Goal: Information Seeking & Learning: Learn about a topic

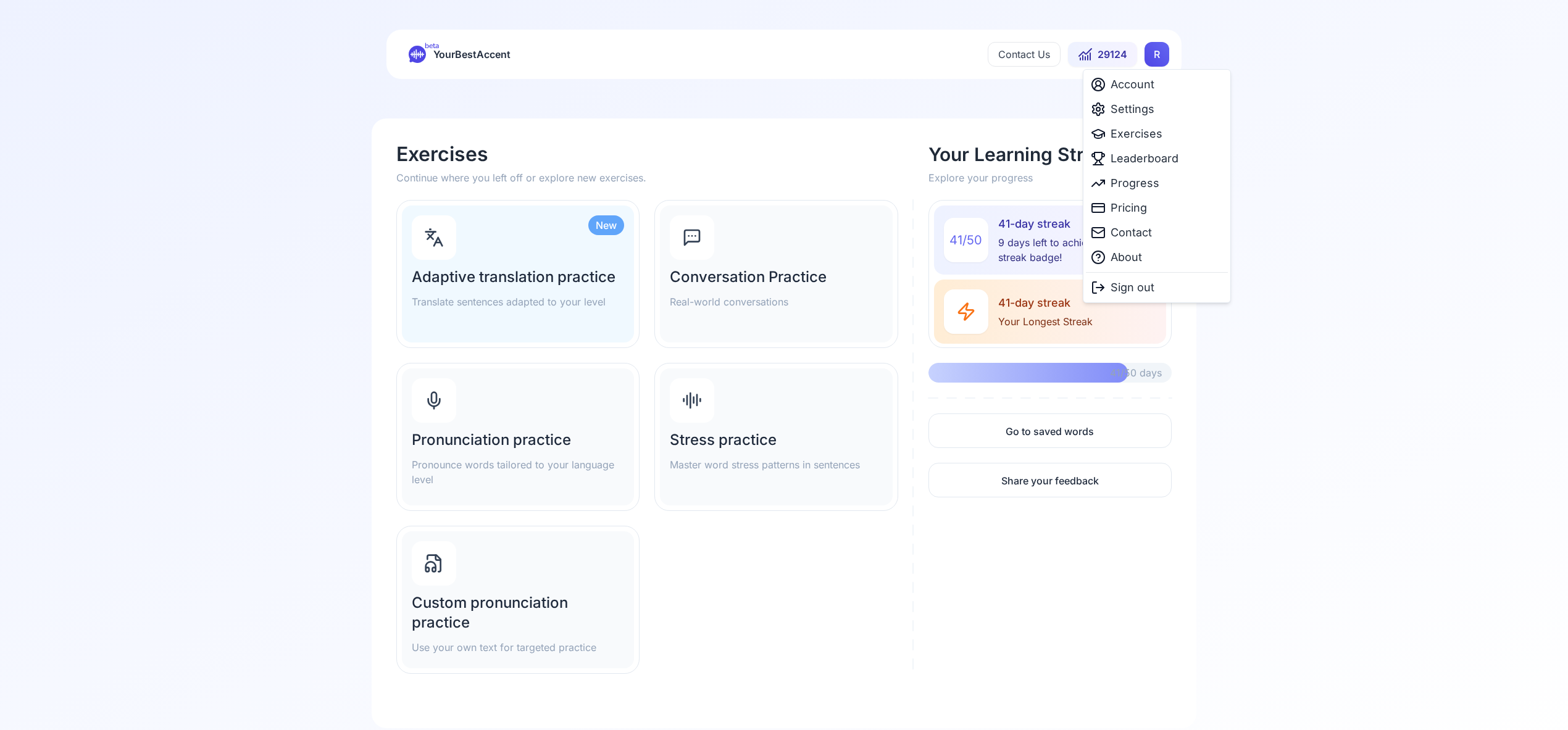
click at [1153, 52] on html "beta YourBestAccent Contact Us 29124 R Exercises Continue where you left off or…" at bounding box center [784, 365] width 1568 height 730
click at [1143, 111] on span "Settings" at bounding box center [1132, 109] width 44 height 17
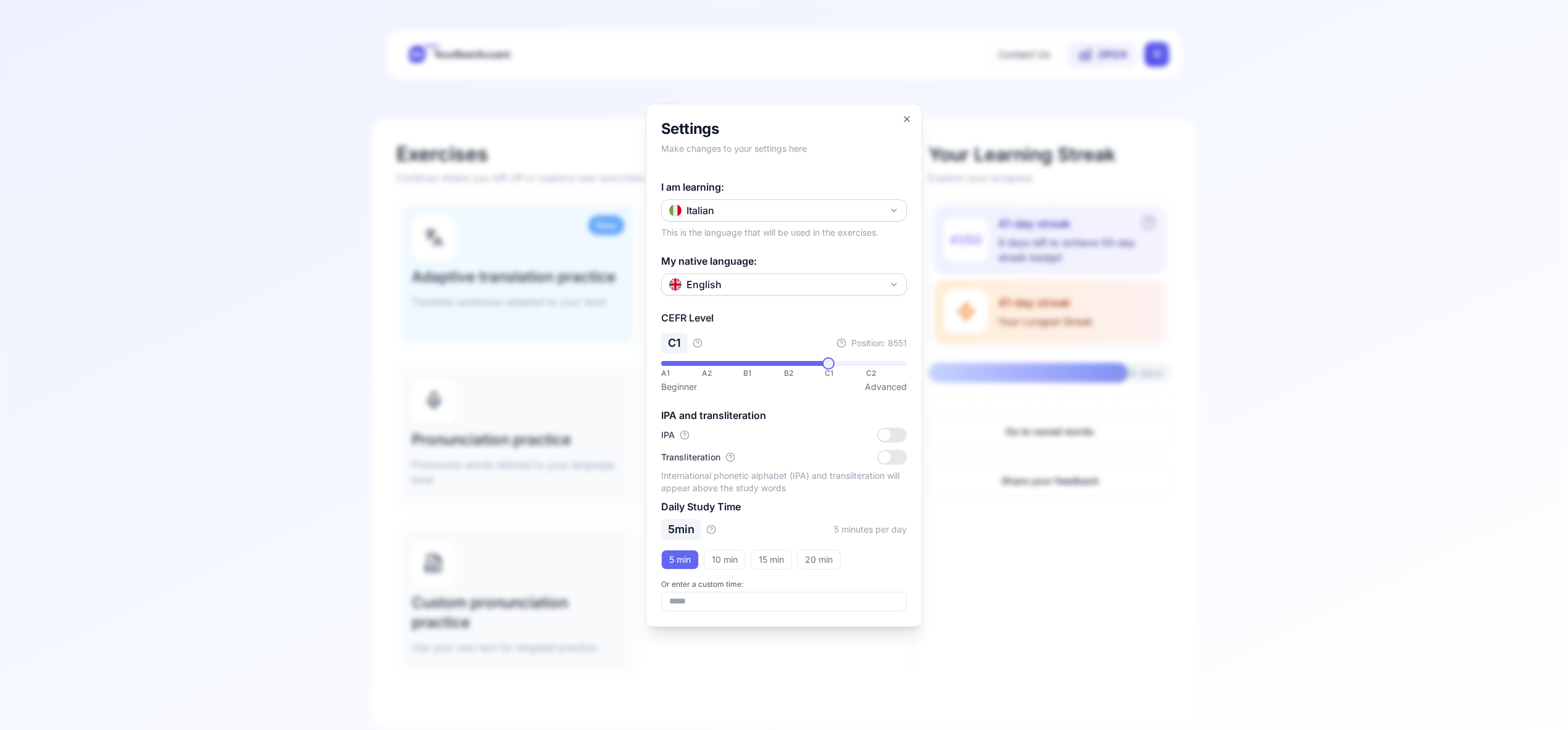
click at [892, 204] on button "Italian" at bounding box center [784, 210] width 246 height 22
click at [811, 277] on div "Spanish" at bounding box center [784, 283] width 239 height 22
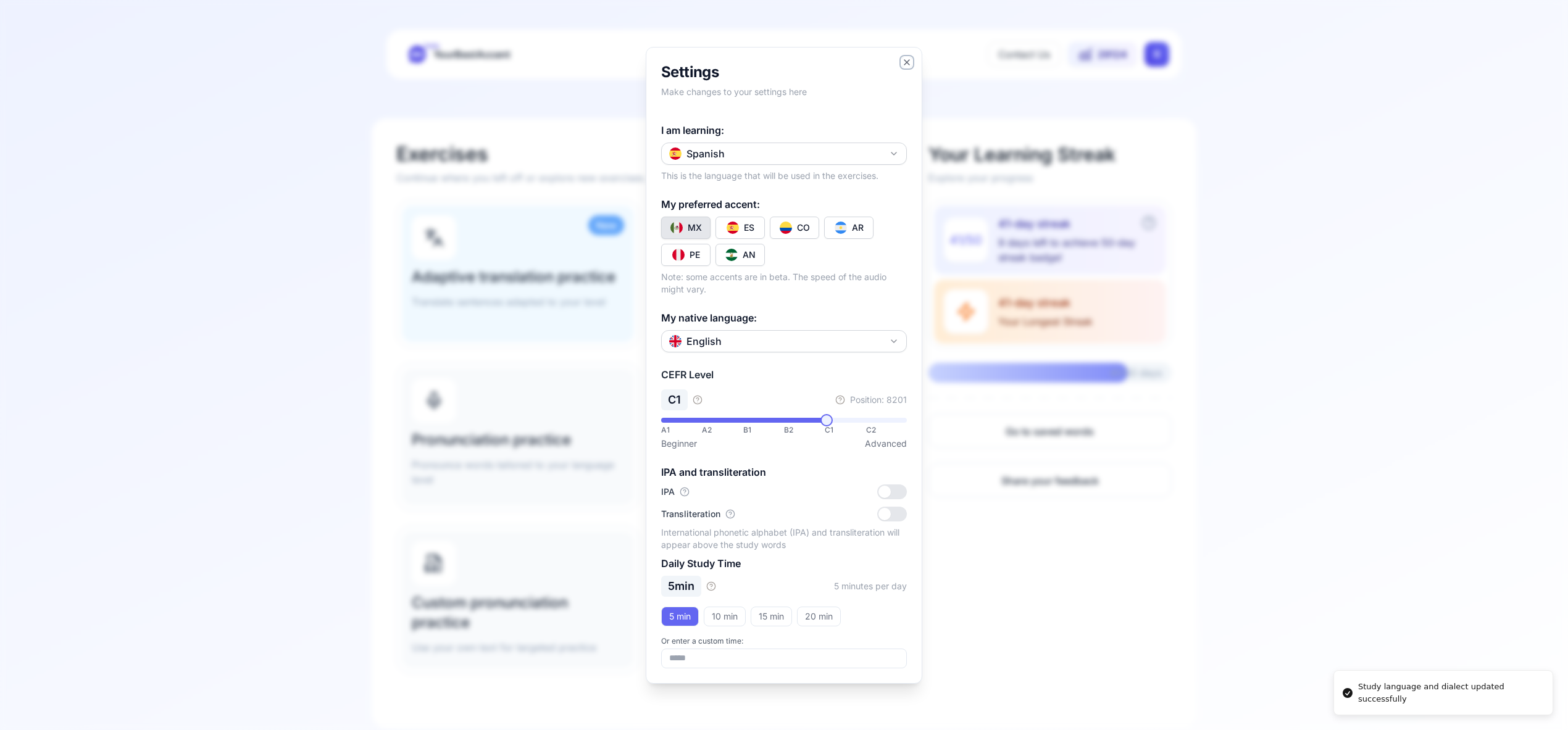
click at [908, 63] on icon "button" at bounding box center [906, 62] width 10 height 10
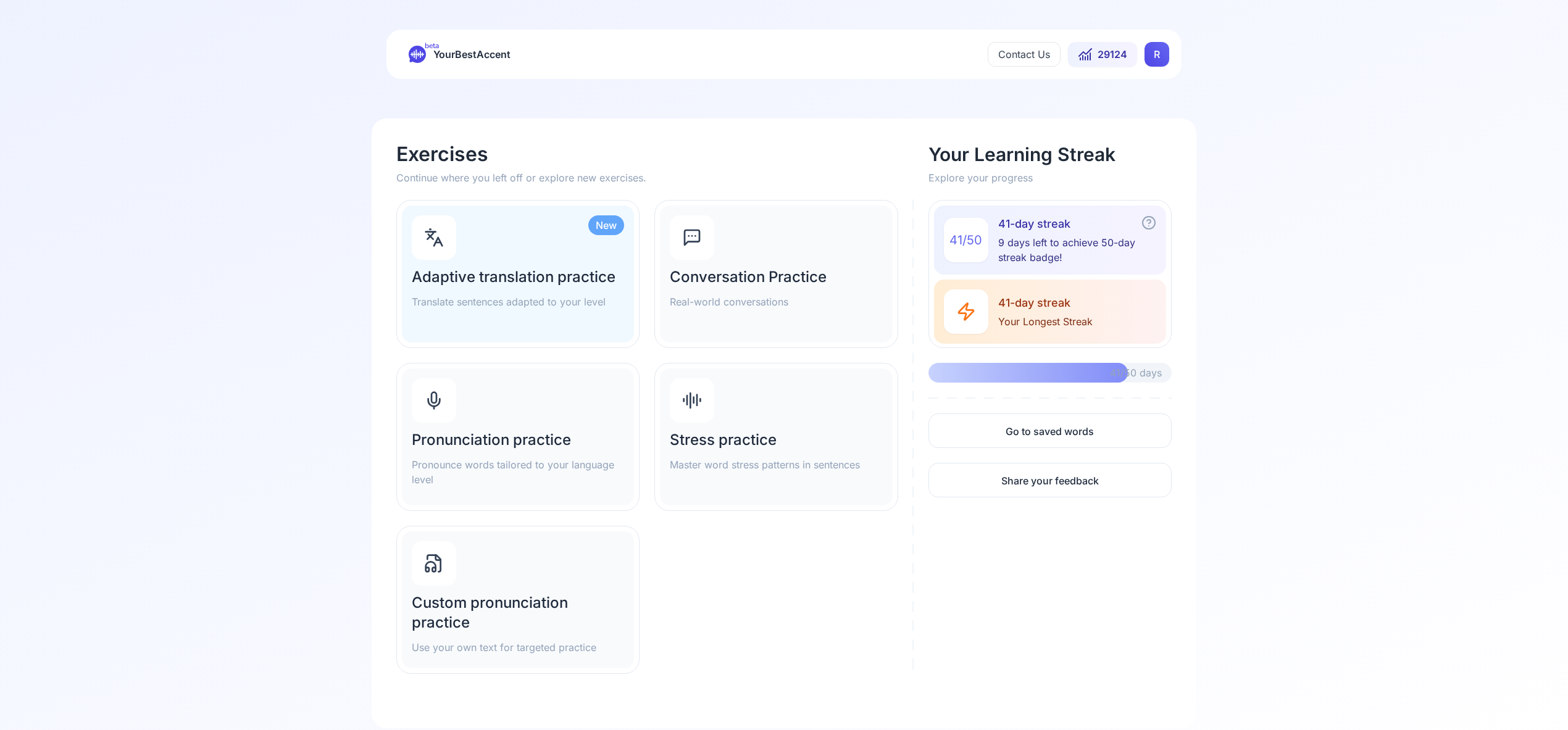
click at [475, 414] on div "Pronunciation practice Pronounce words tailored to your language level" at bounding box center [518, 437] width 232 height 137
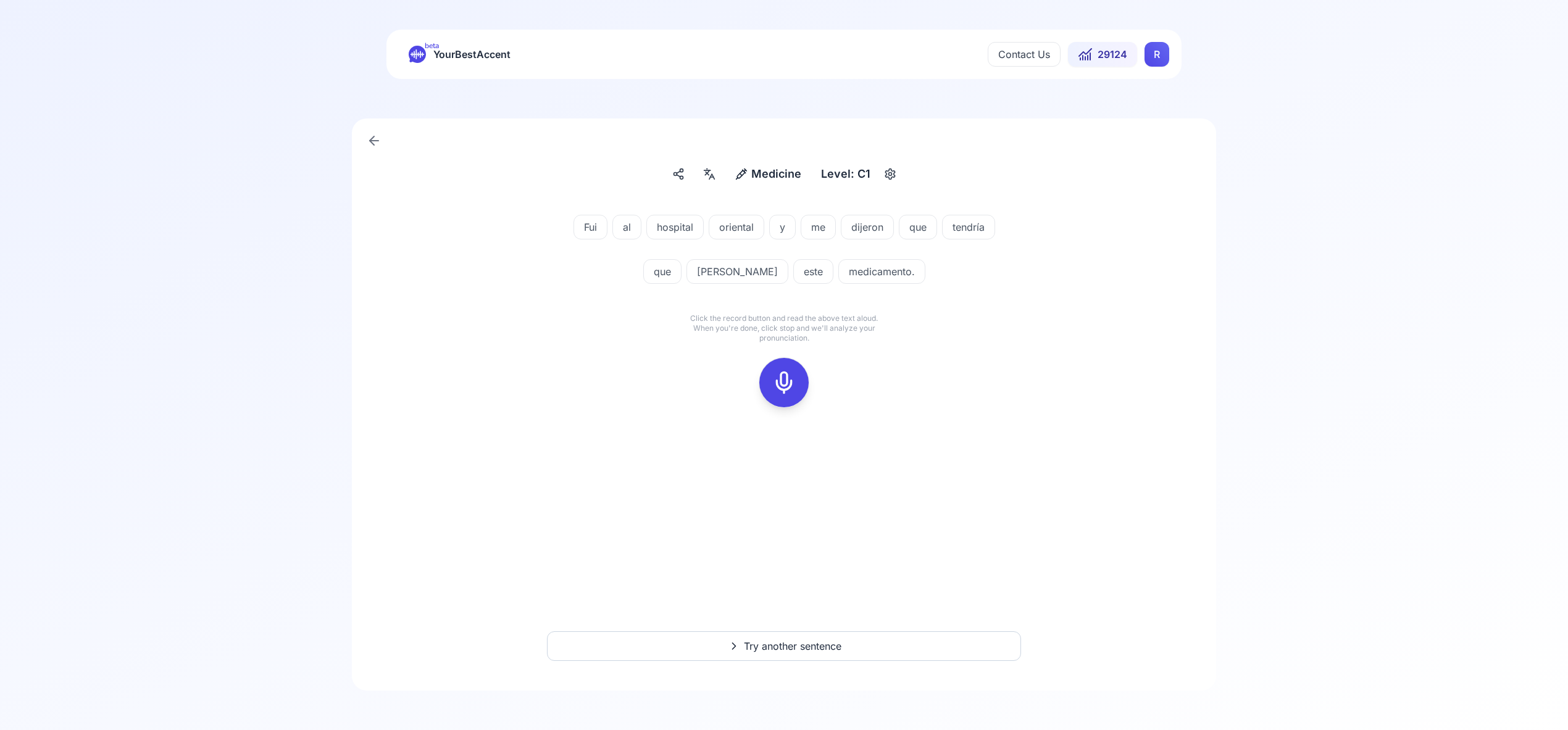
drag, startPoint x: 762, startPoint y: 417, endPoint x: 759, endPoint y: 393, distance: 24.2
click at [758, 396] on div at bounding box center [784, 382] width 99 height 79
click at [789, 389] on icon at bounding box center [784, 382] width 24 height 24
click at [790, 380] on icon at bounding box center [784, 382] width 24 height 24
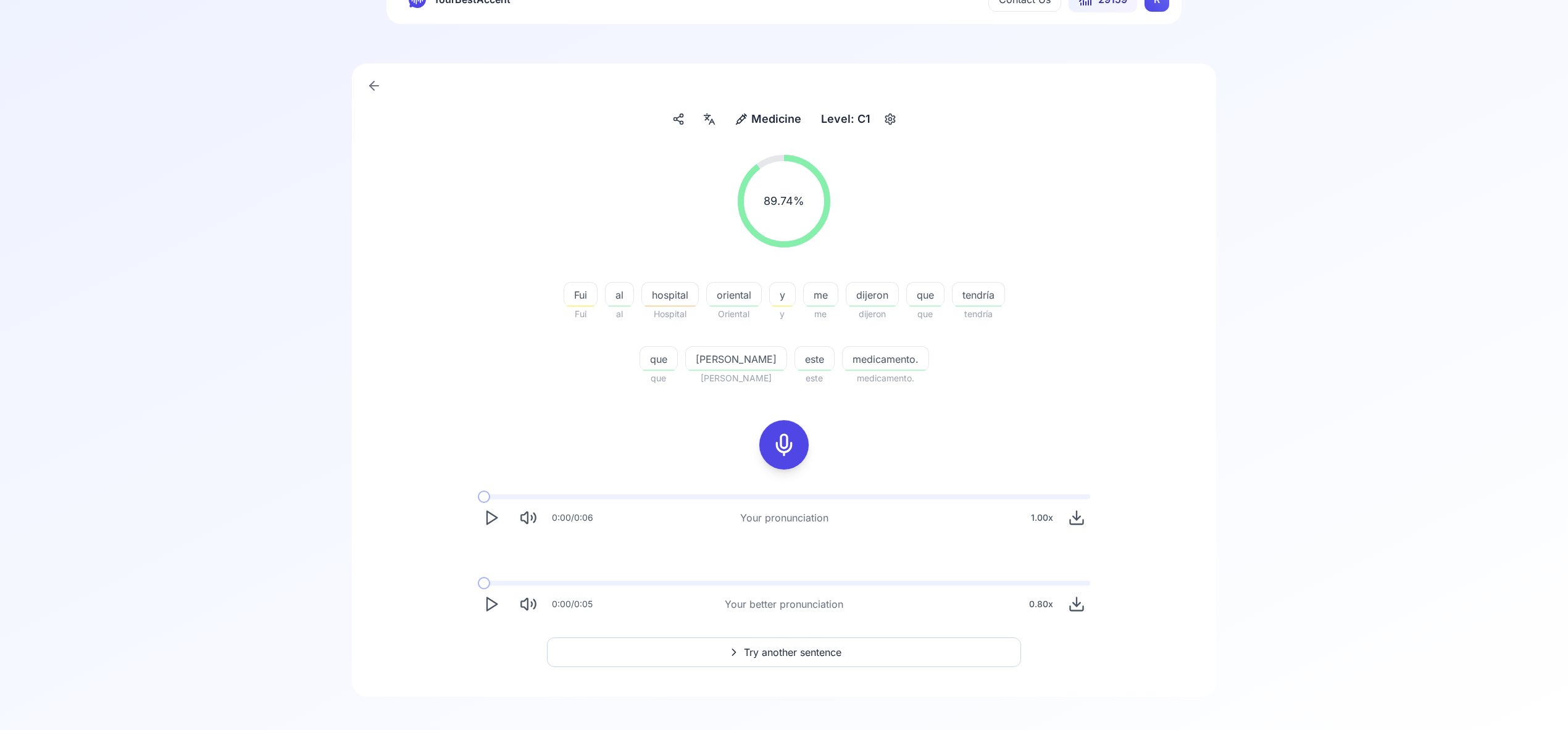
scroll to position [61, 0]
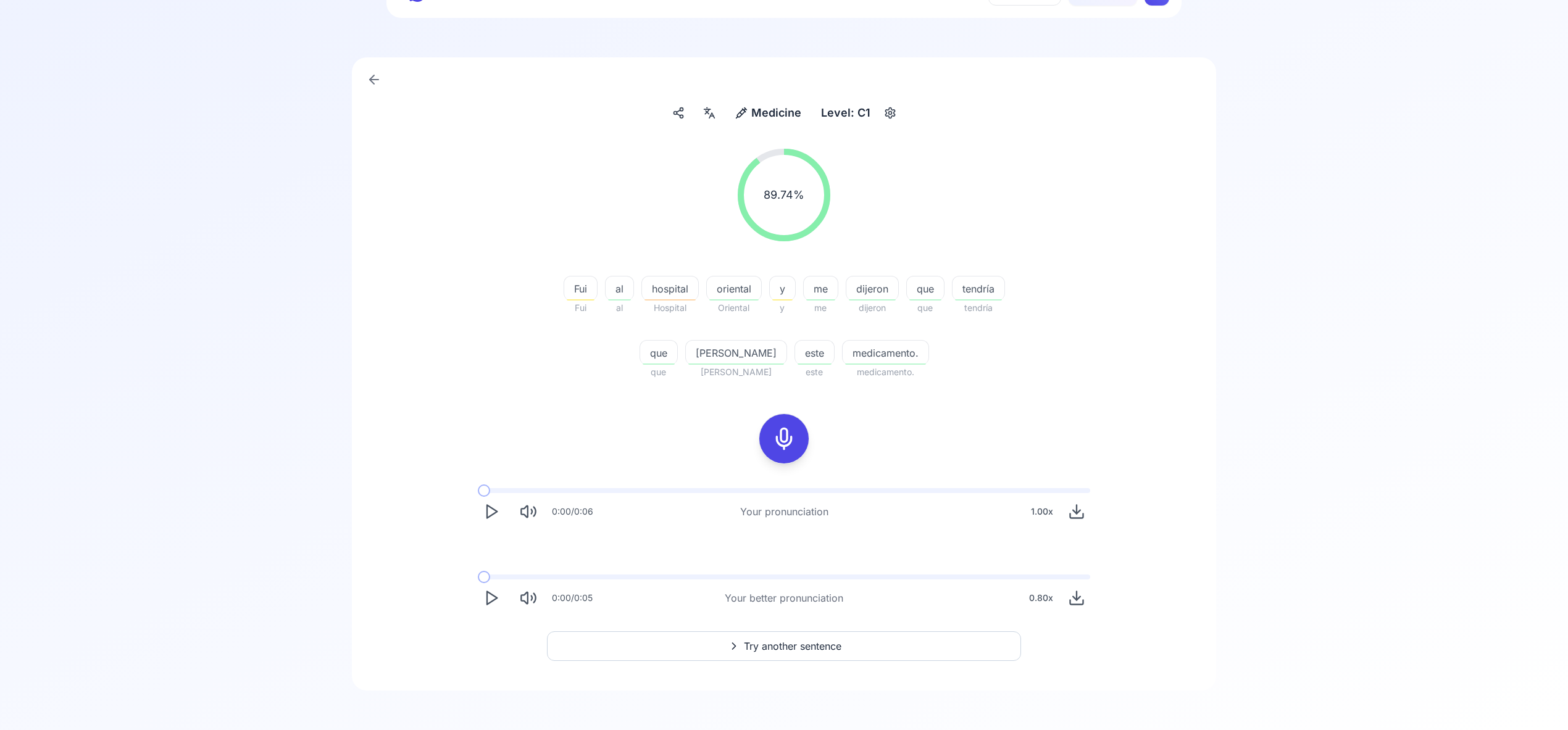
click at [785, 645] on span "Try another sentence" at bounding box center [793, 645] width 97 height 14
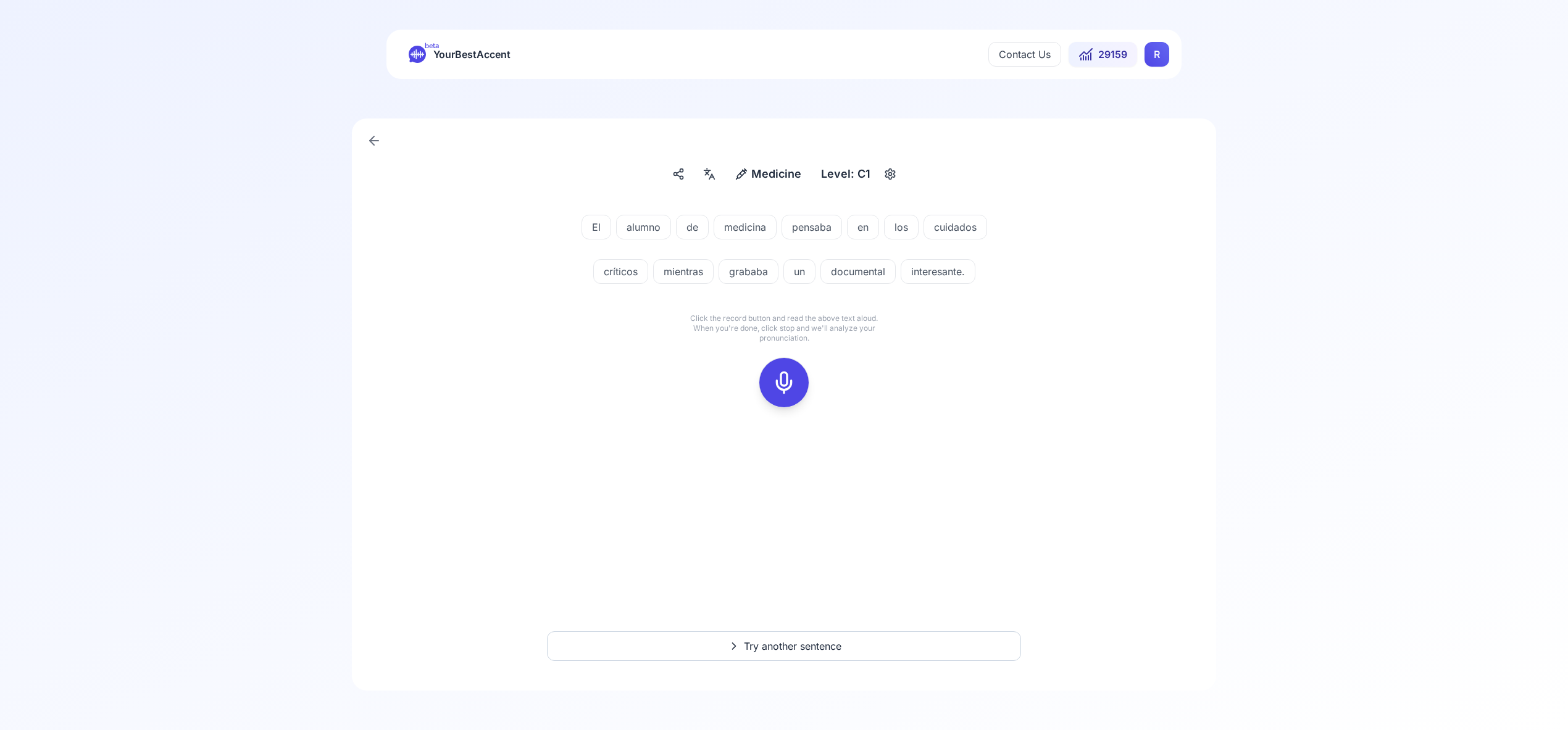
click at [790, 380] on icon at bounding box center [784, 382] width 24 height 24
click at [789, 378] on icon at bounding box center [784, 382] width 24 height 24
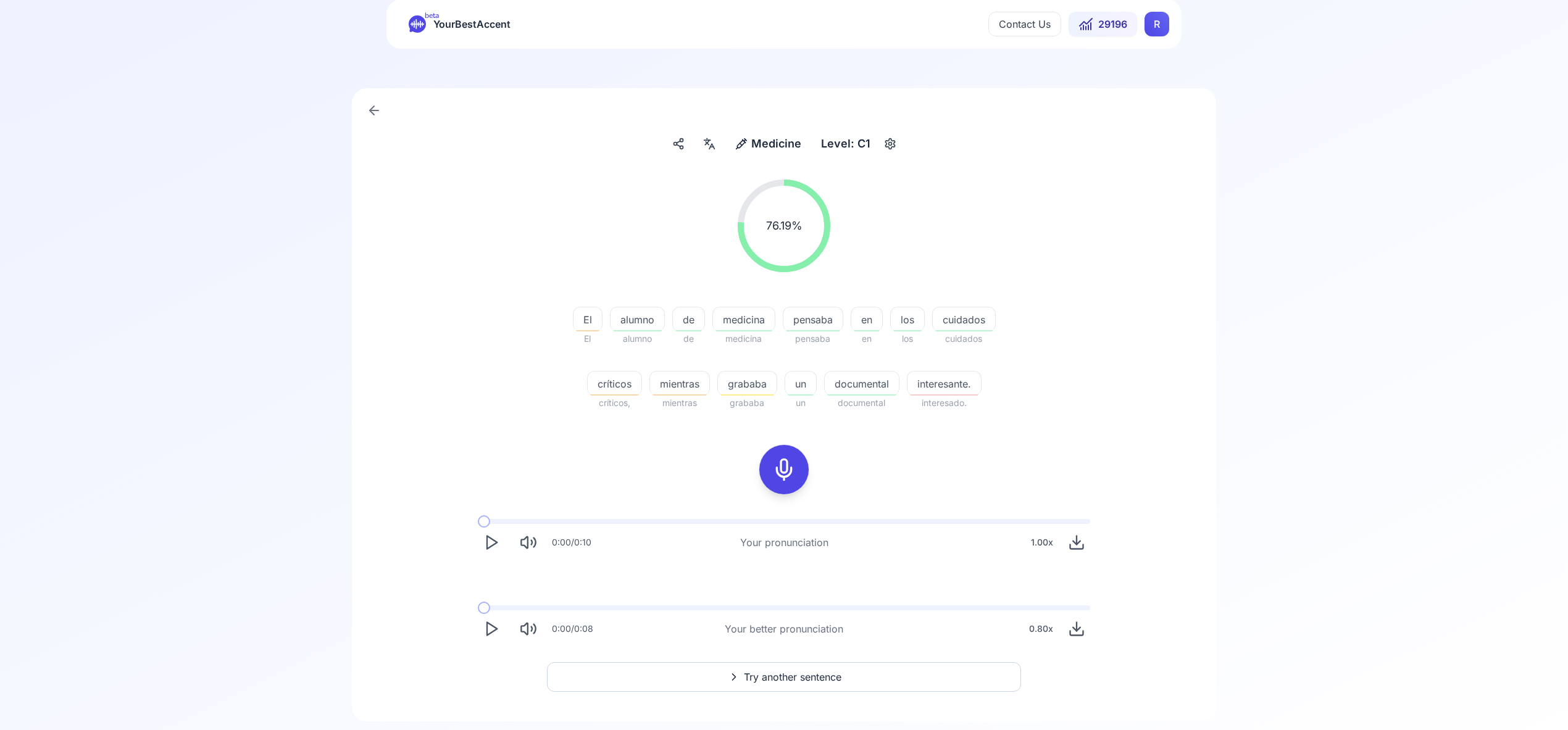
scroll to position [29, 0]
click at [799, 676] on span "Try another sentence" at bounding box center [793, 678] width 97 height 14
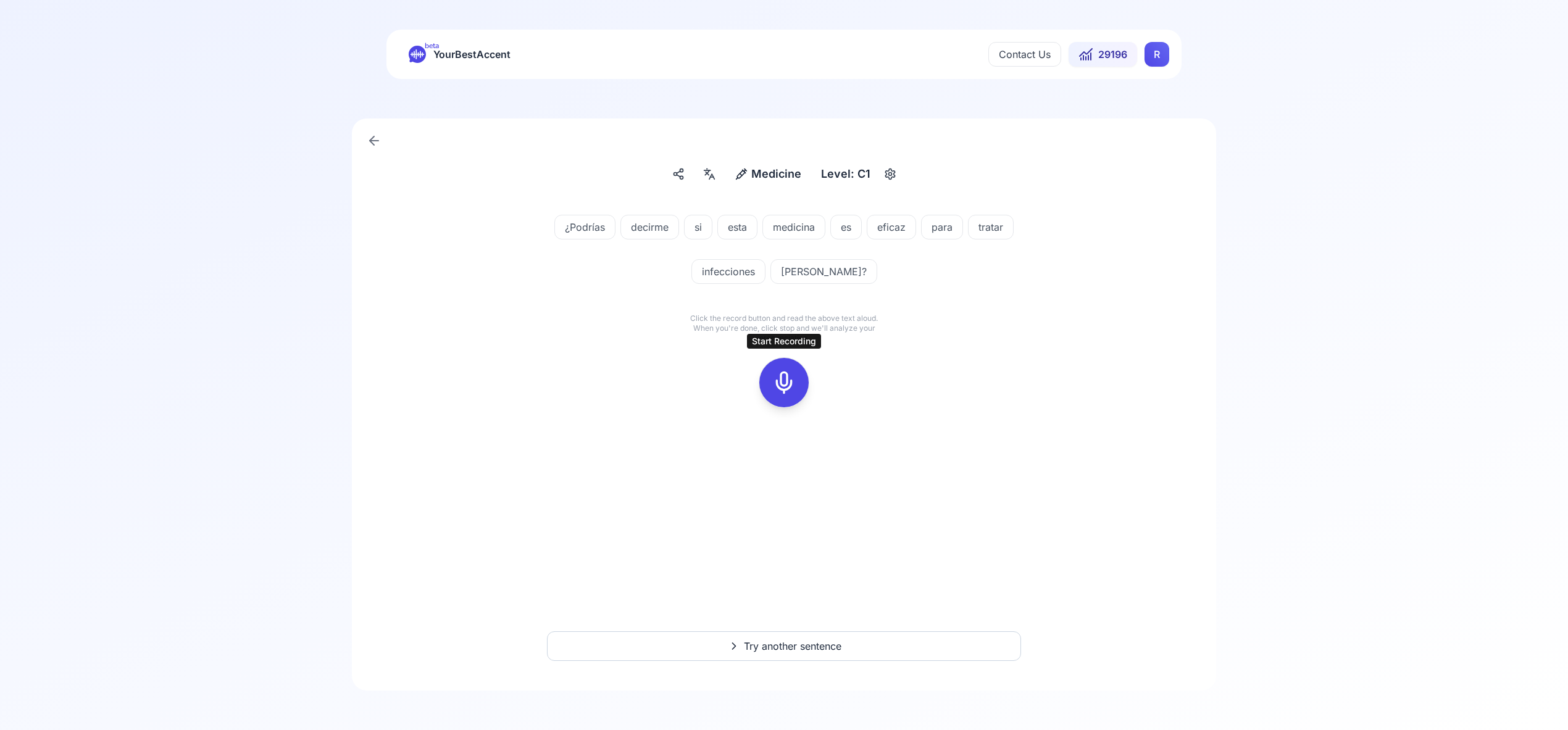
click at [792, 391] on rect at bounding box center [784, 382] width 19 height 19
click at [790, 384] on icon at bounding box center [784, 382] width 24 height 24
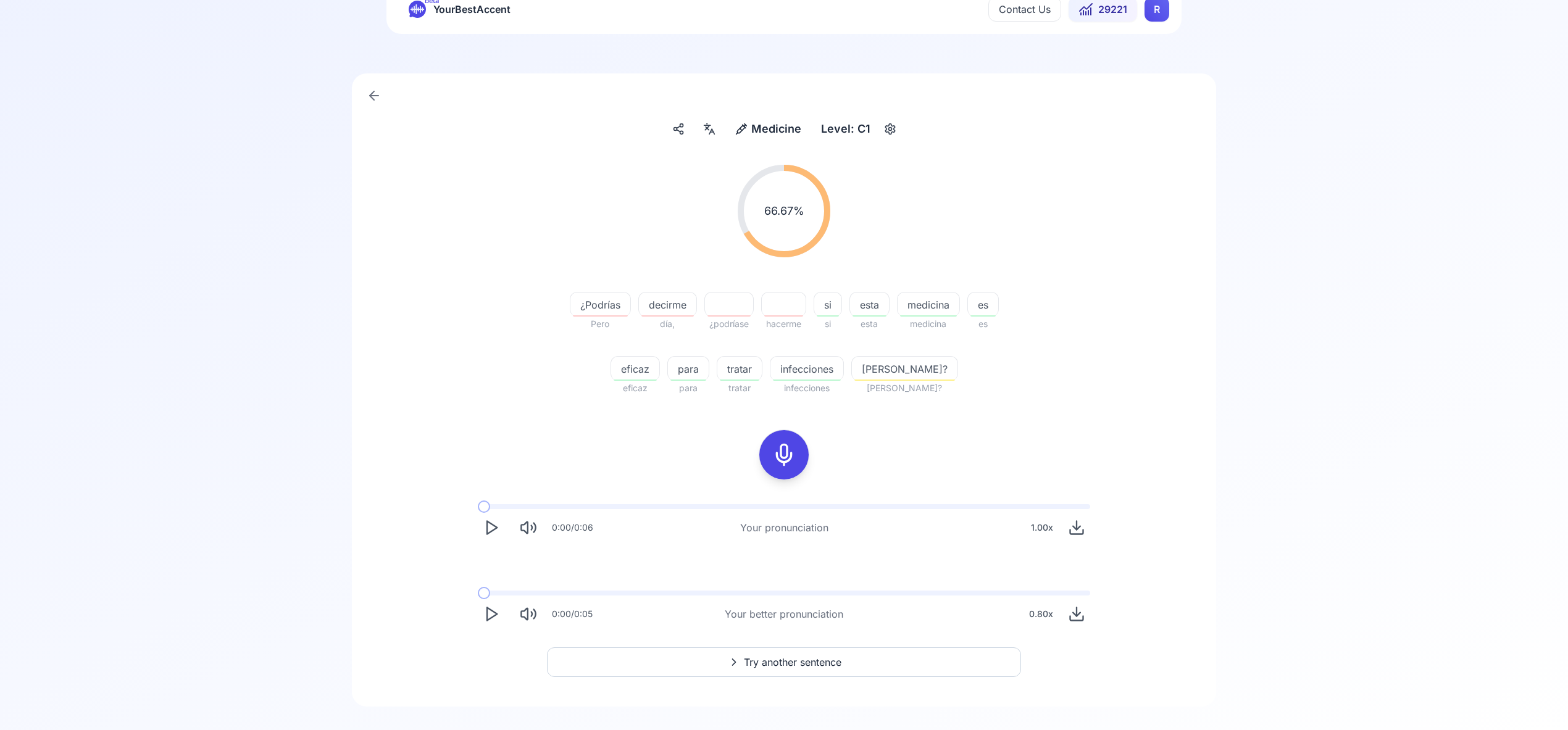
scroll to position [39, 0]
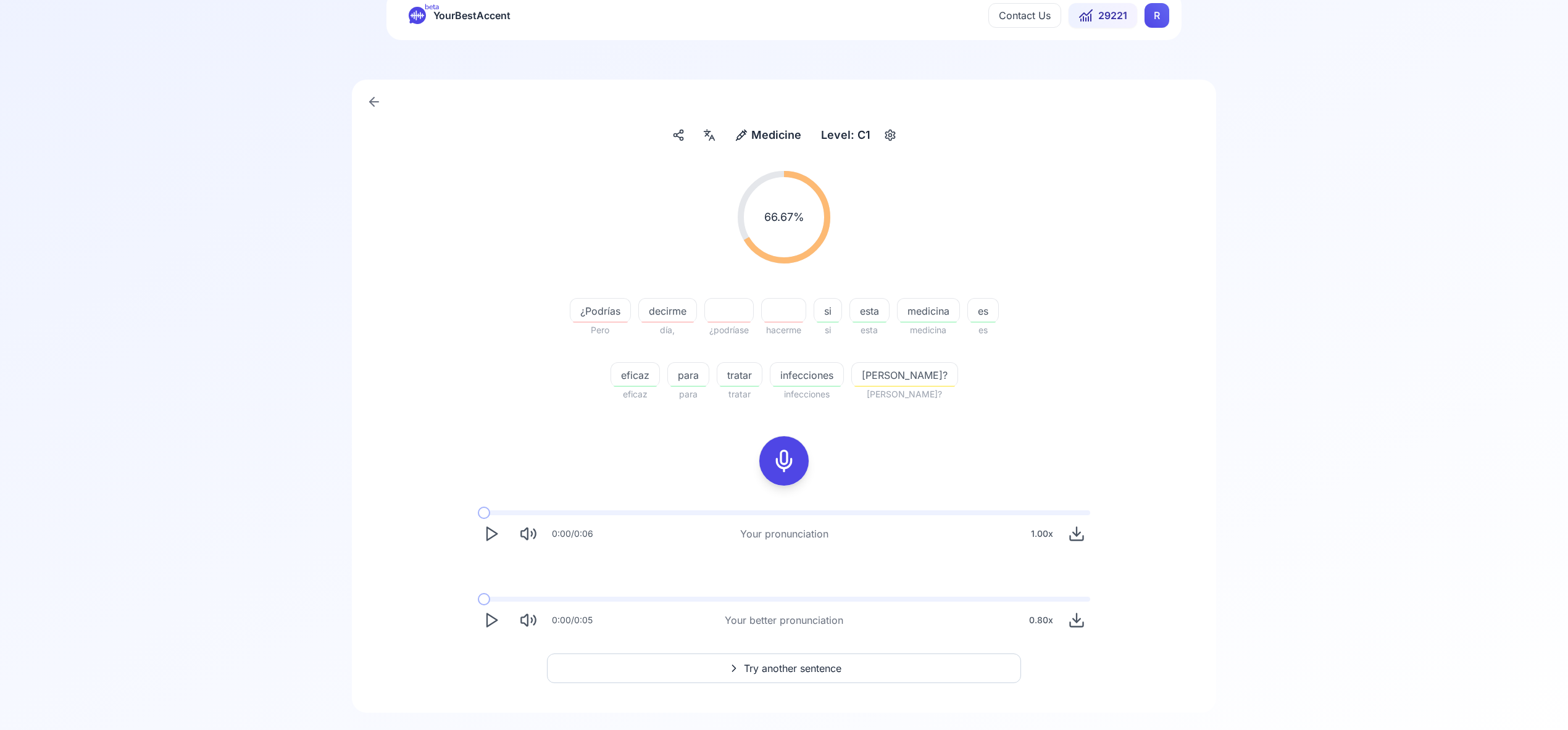
click at [812, 667] on span "Try another sentence" at bounding box center [793, 668] width 97 height 14
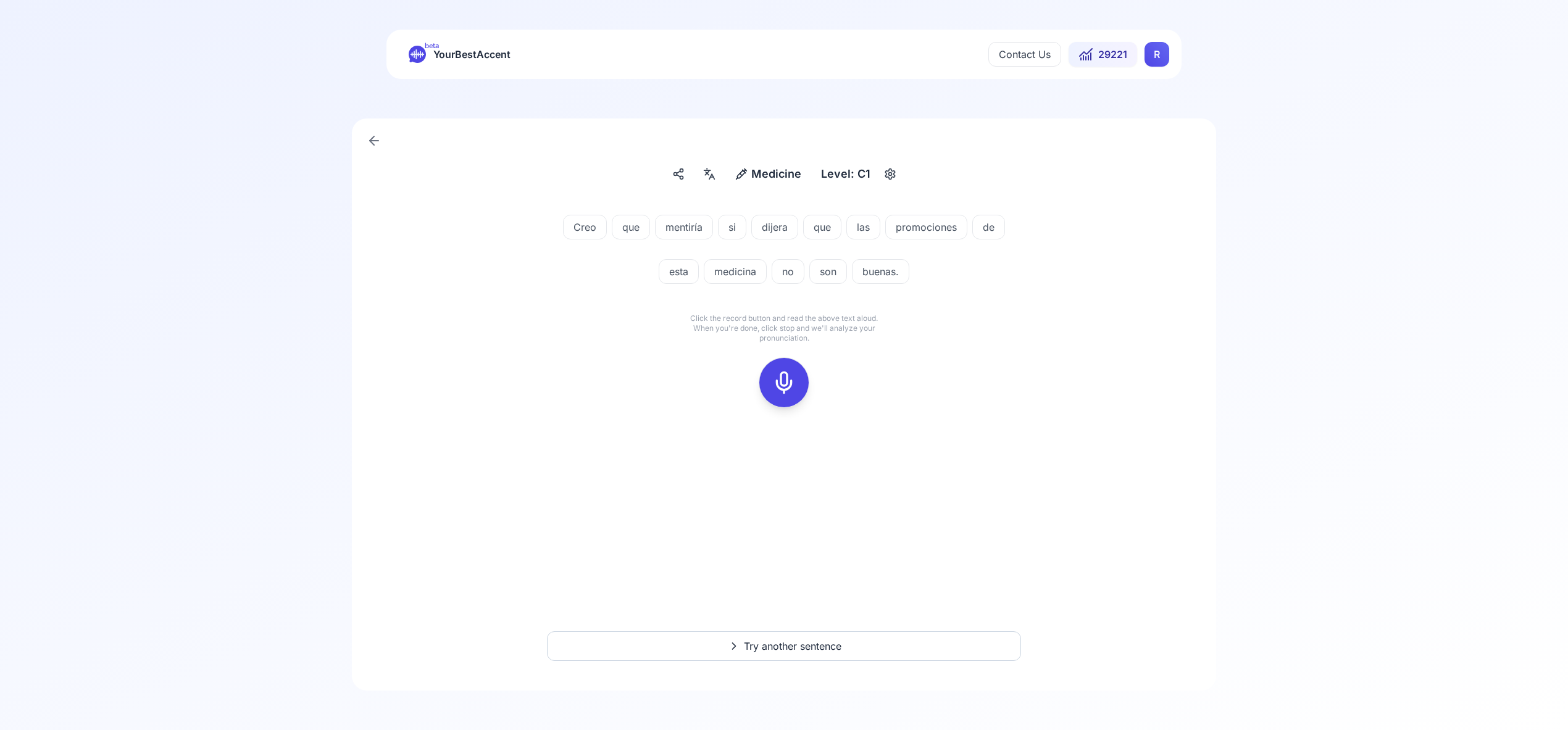
click at [784, 377] on icon at bounding box center [784, 382] width 24 height 24
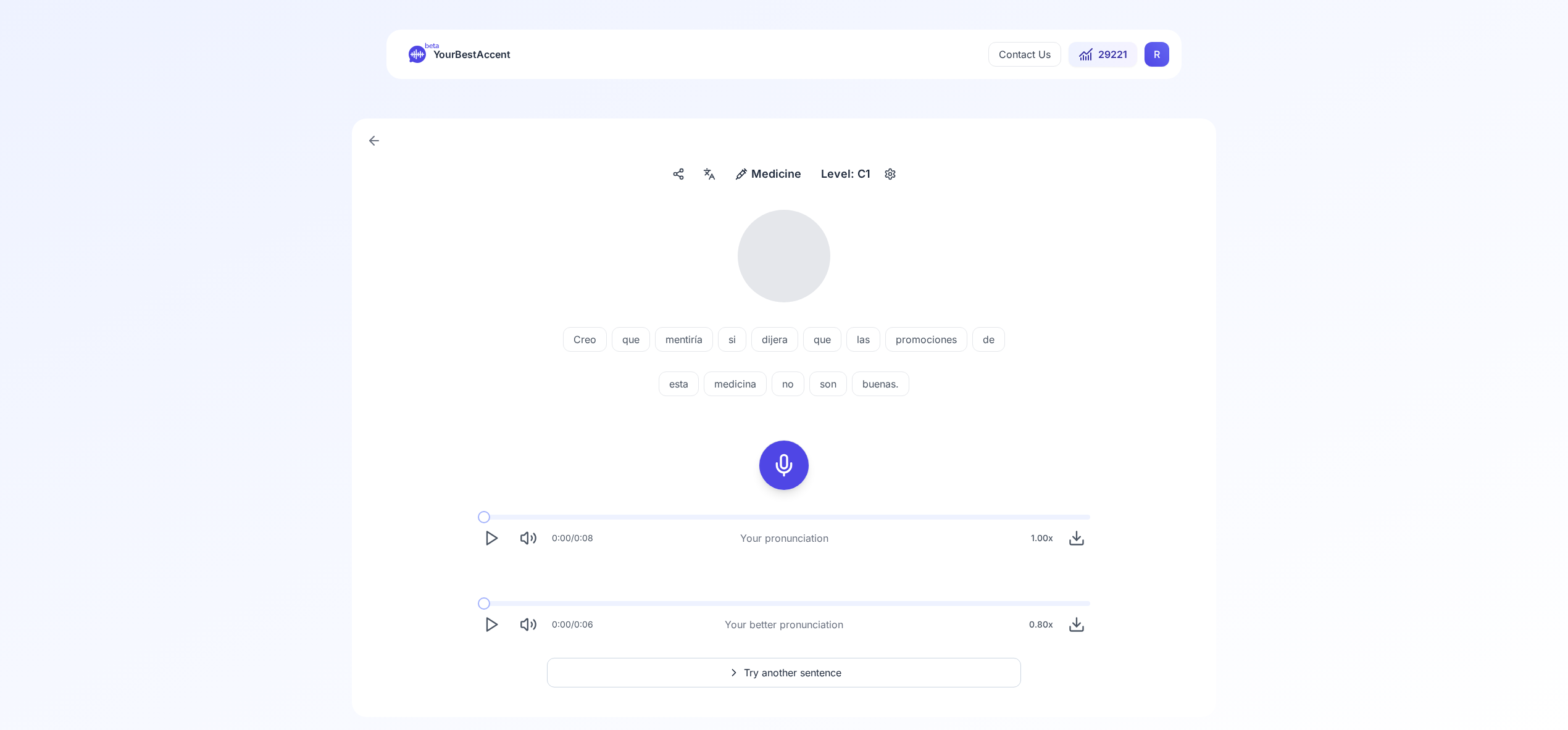
scroll to position [21, 0]
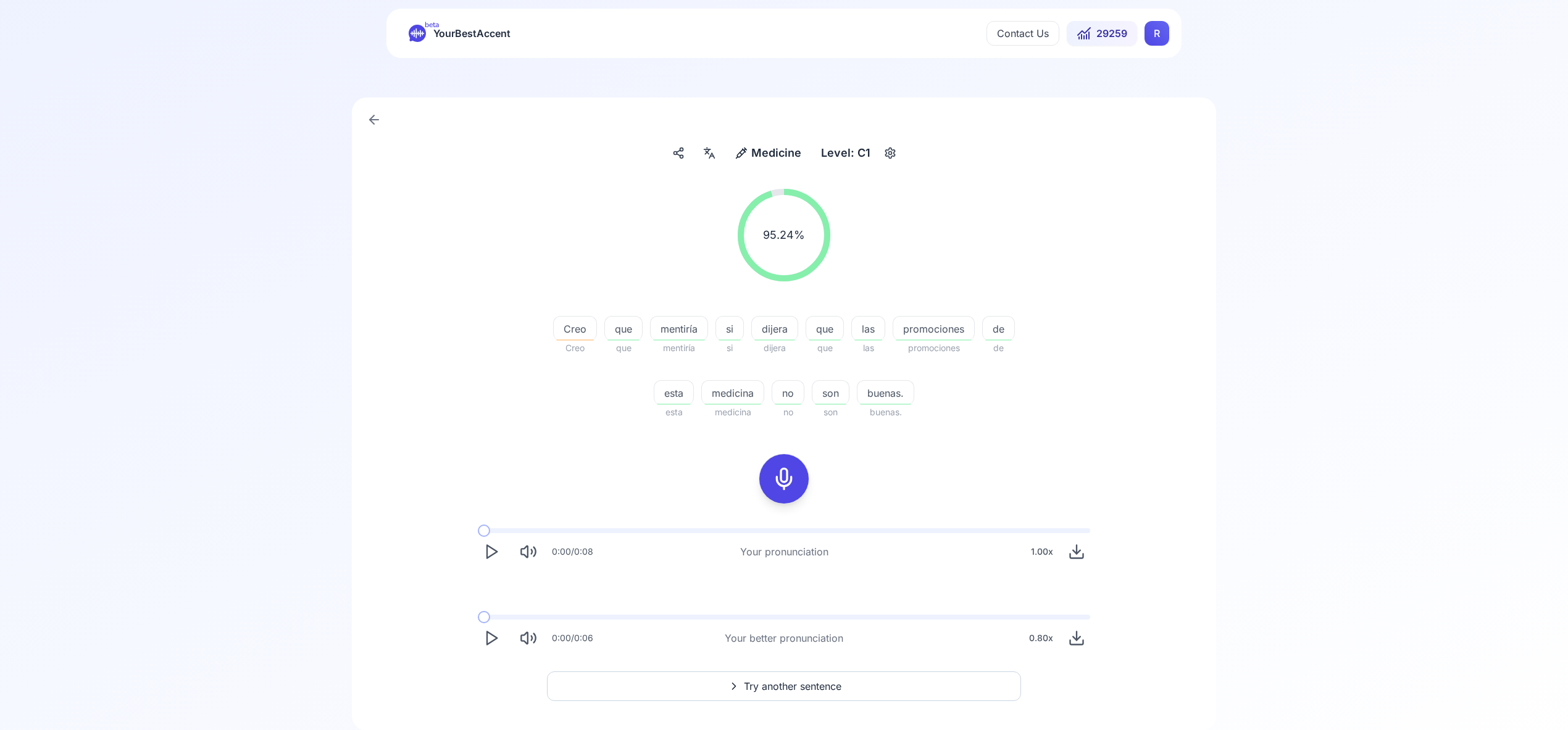
click at [803, 688] on span "Try another sentence" at bounding box center [793, 686] width 97 height 14
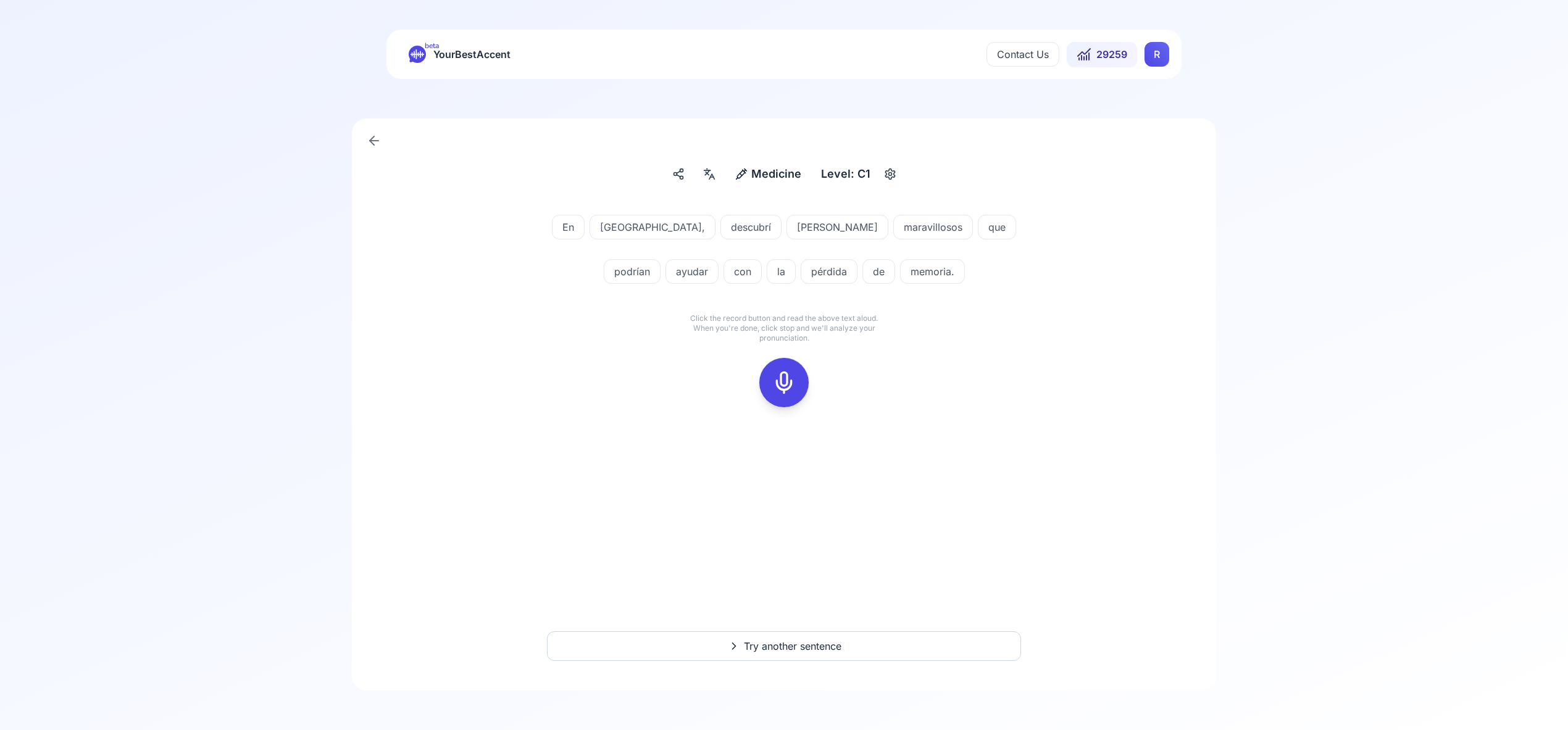
click at [787, 387] on icon at bounding box center [784, 382] width 24 height 24
click at [789, 380] on icon at bounding box center [784, 382] width 24 height 24
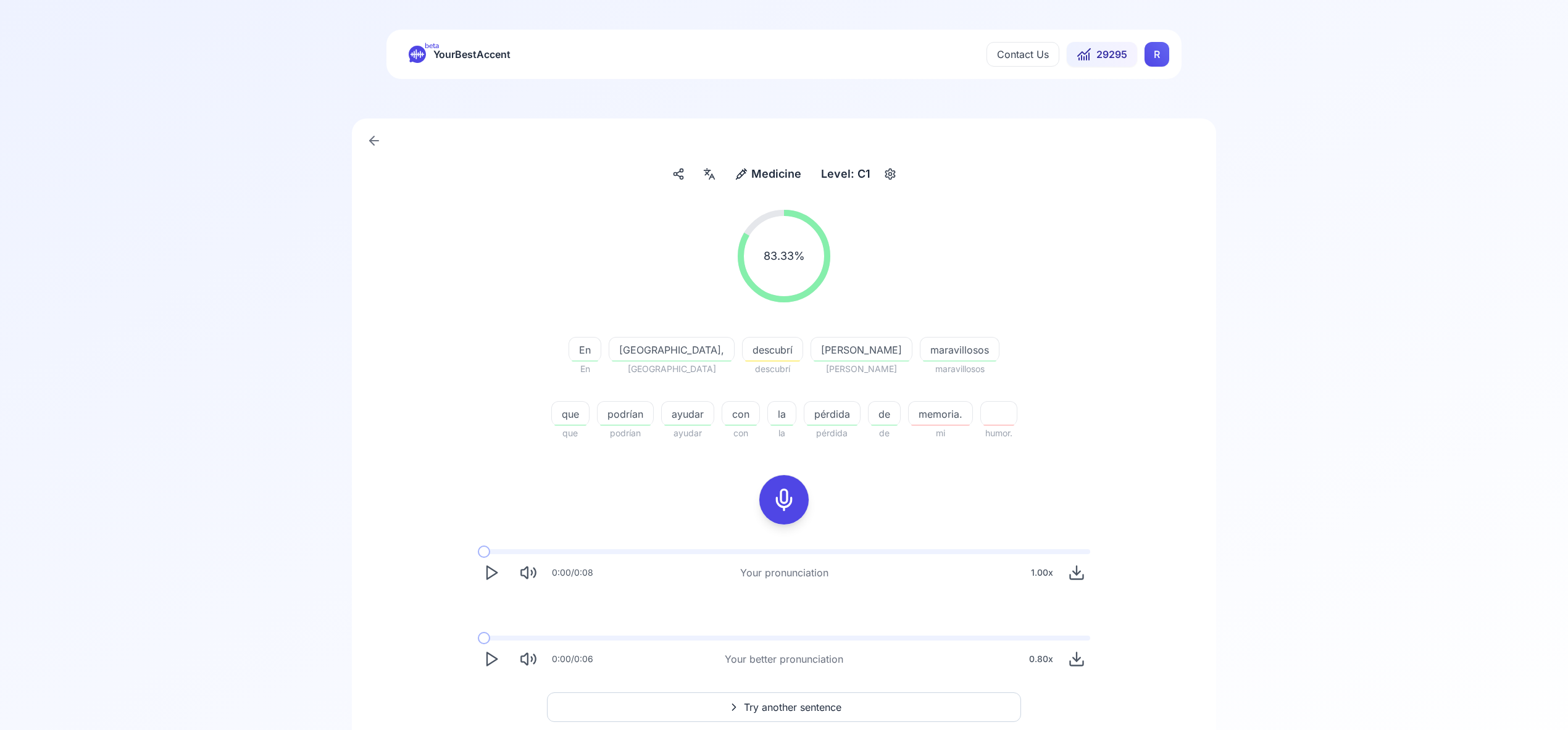
click at [1161, 54] on html "beta YourBestAccent Contact Us 29295 R Medicine Medicine Level: C1 83.33 % 83.3…" at bounding box center [784, 365] width 1568 height 730
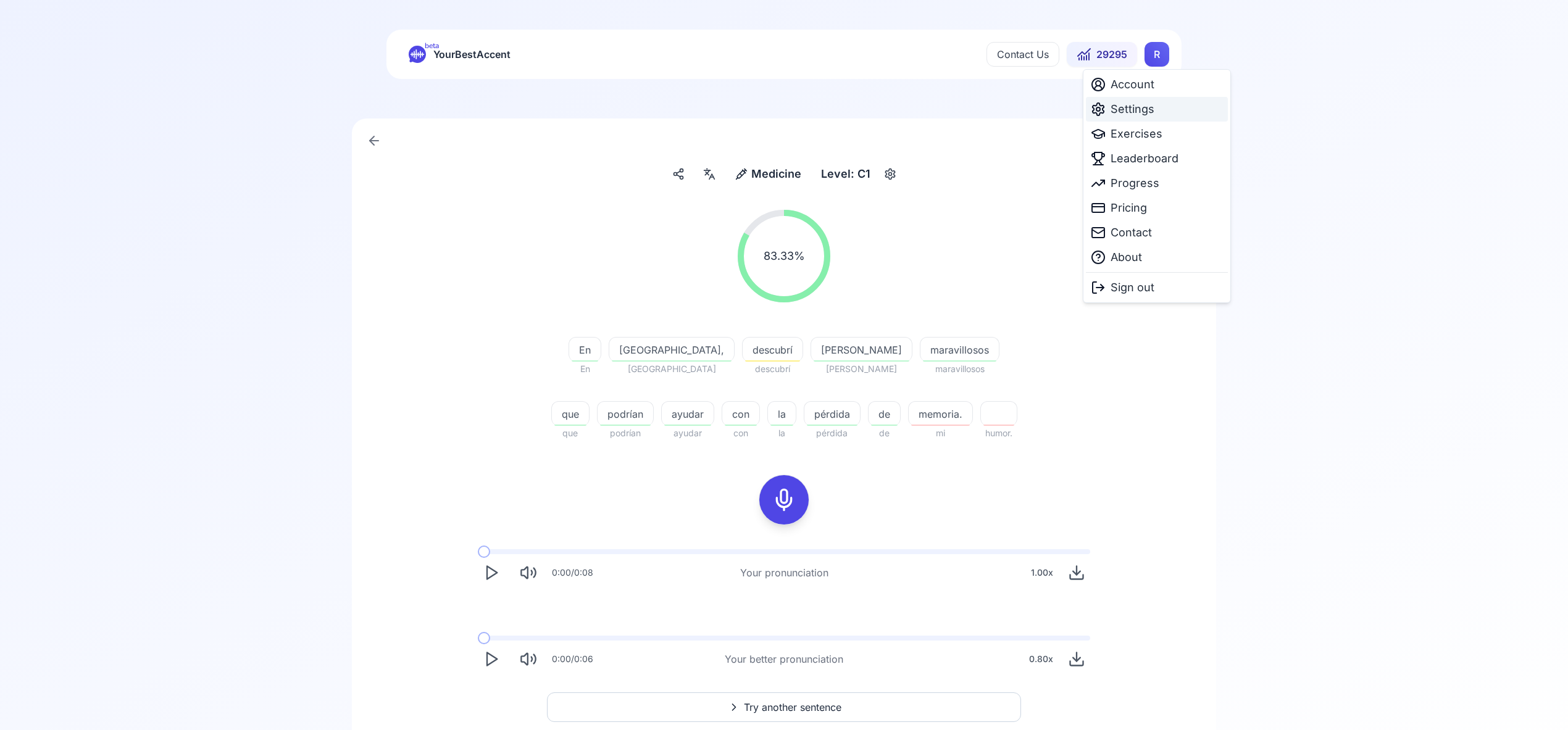
click at [1132, 105] on span "Settings" at bounding box center [1132, 109] width 44 height 17
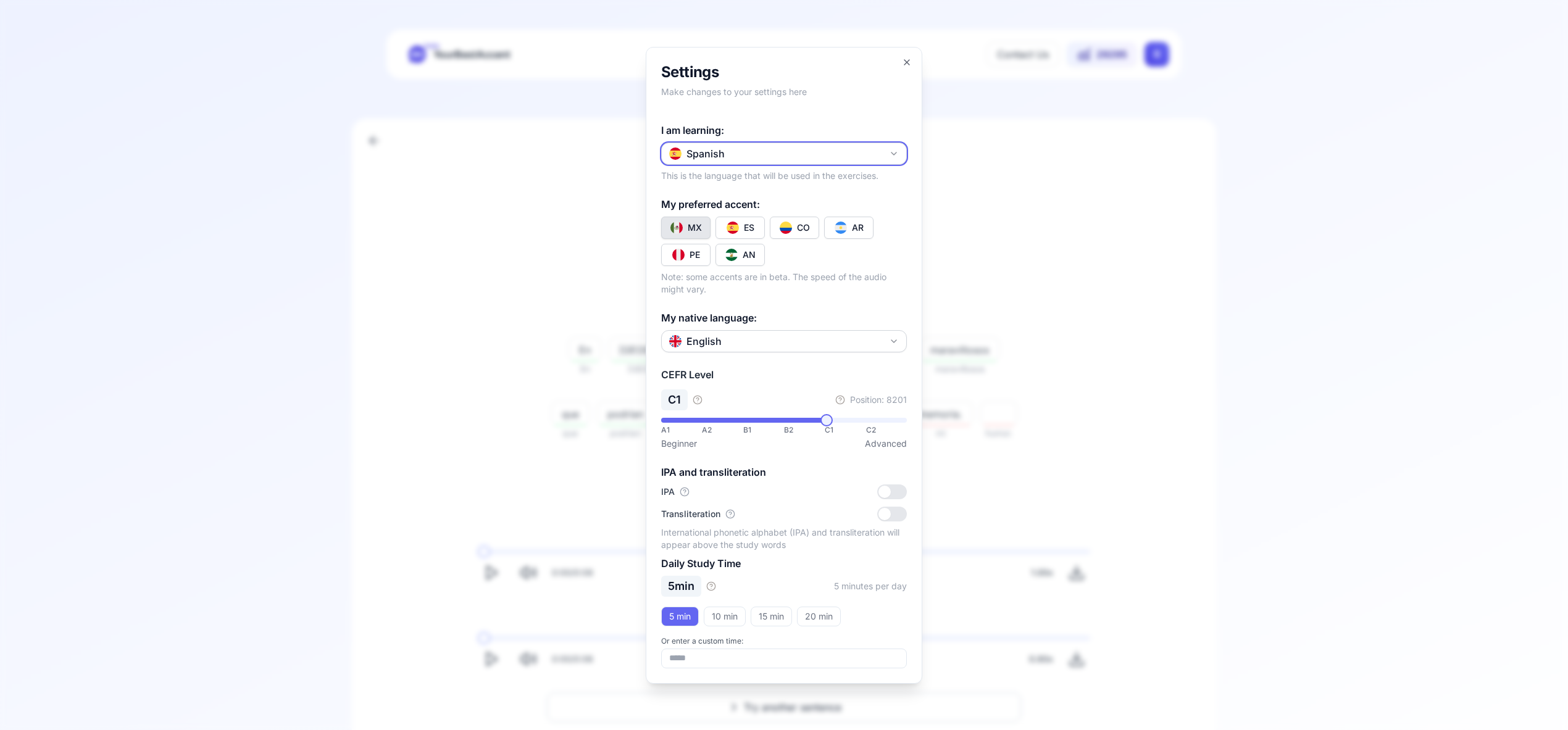
click at [897, 155] on icon "button" at bounding box center [893, 153] width 10 height 10
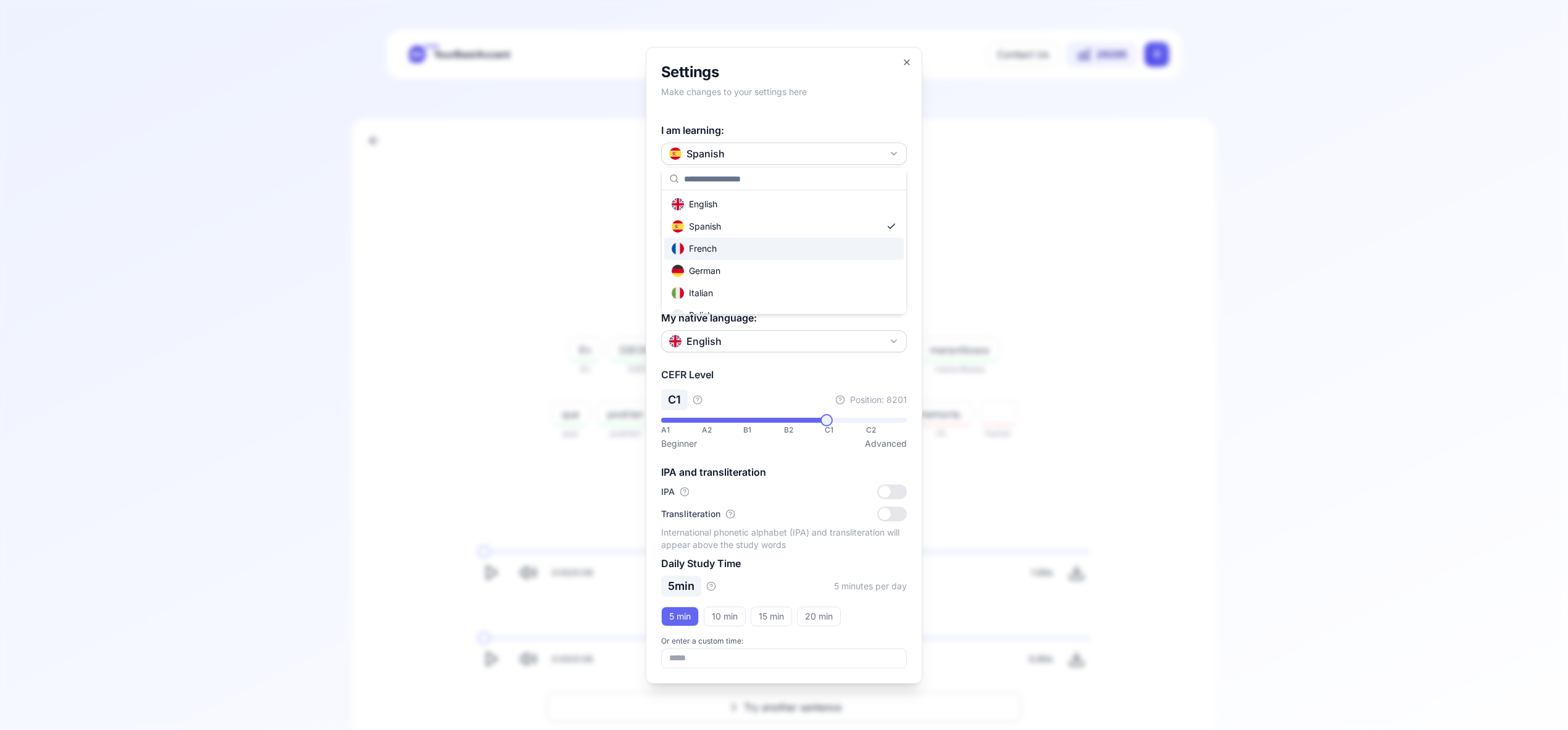
click at [798, 244] on div "French" at bounding box center [784, 248] width 239 height 22
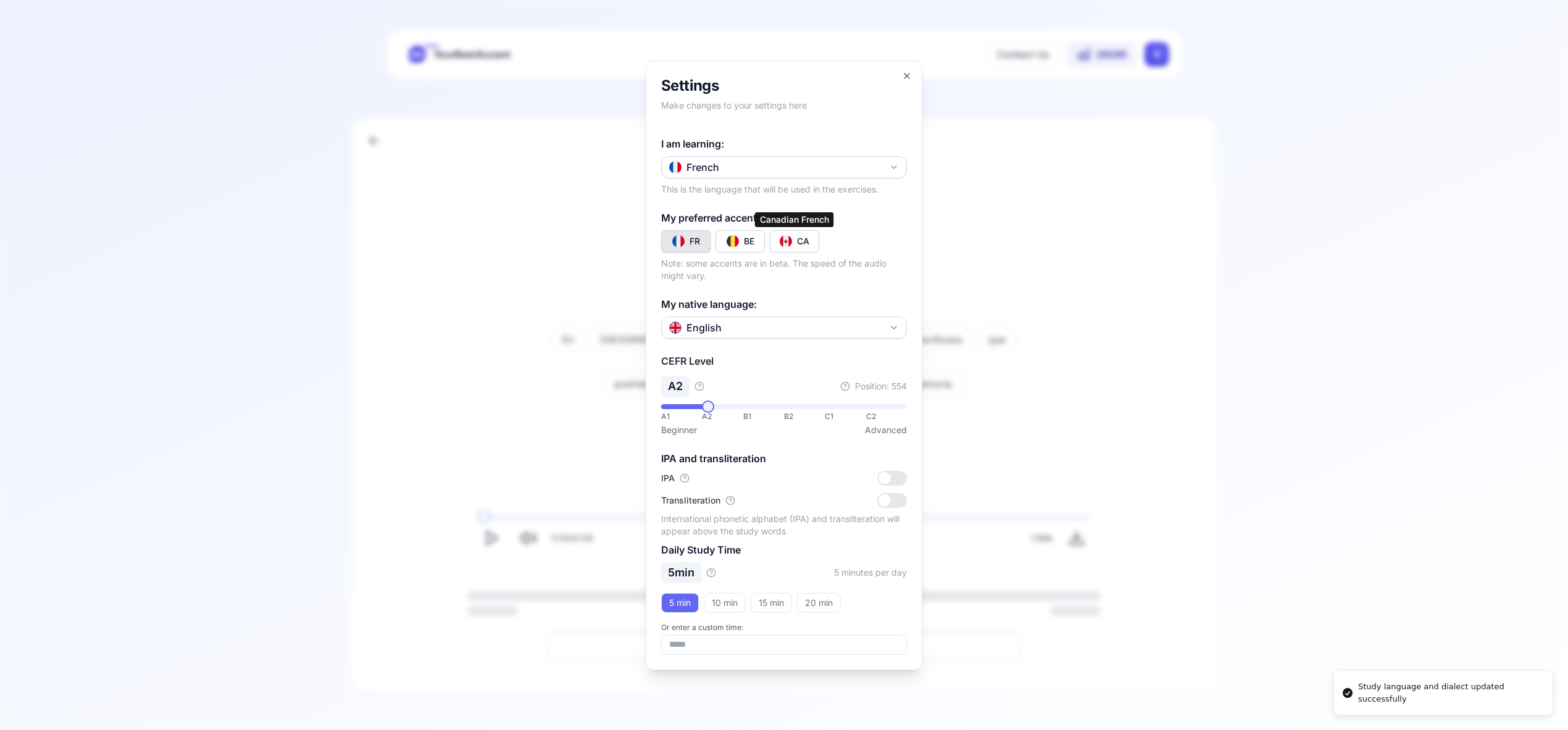
click at [802, 237] on div "CA" at bounding box center [803, 241] width 13 height 13
click at [903, 75] on icon "button" at bounding box center [906, 76] width 10 height 10
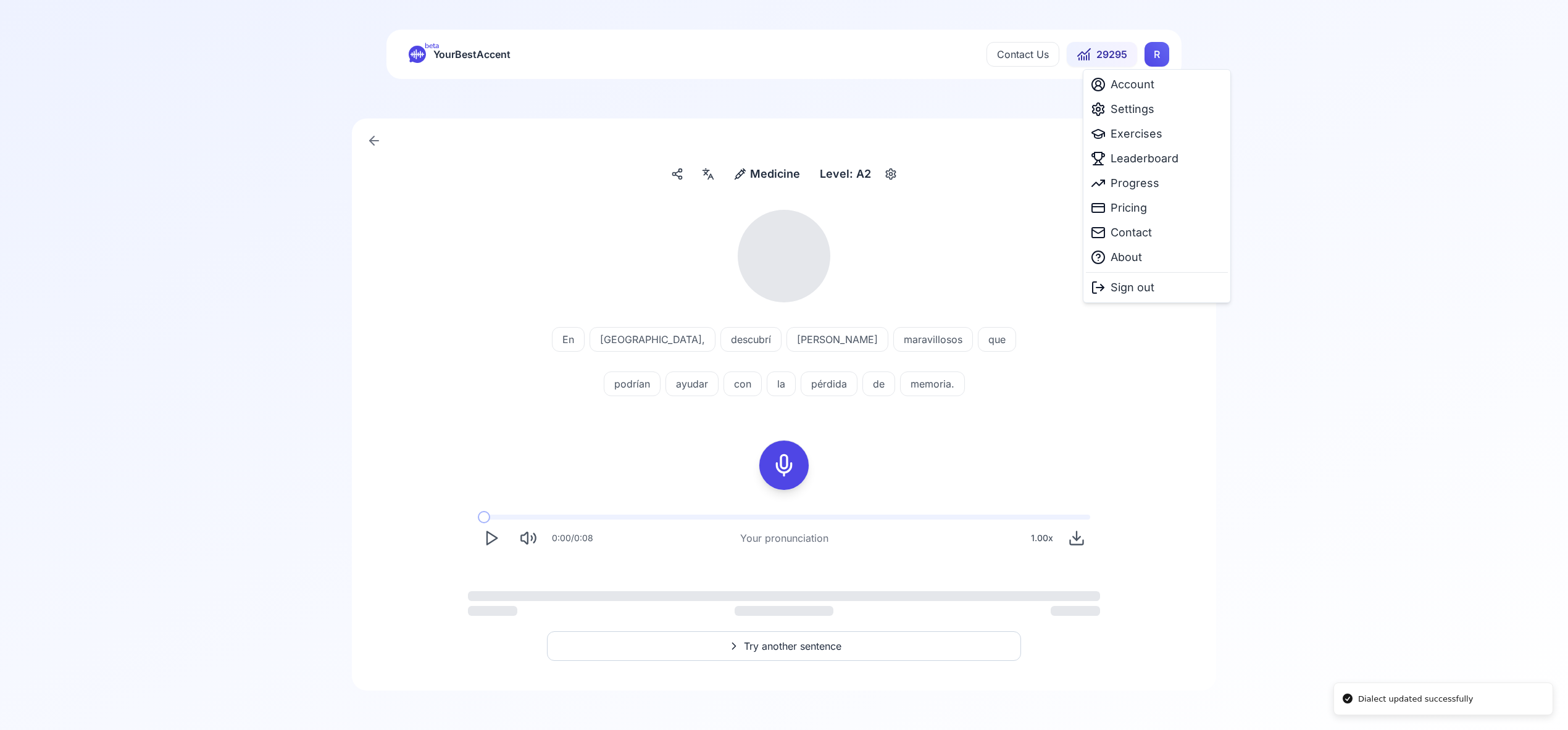
click at [1159, 54] on html "Dialect updated successfully beta YourBestAccent Contact Us 29295 R Medicine Me…" at bounding box center [784, 365] width 1568 height 730
click at [1151, 138] on span "Exercises" at bounding box center [1136, 133] width 52 height 17
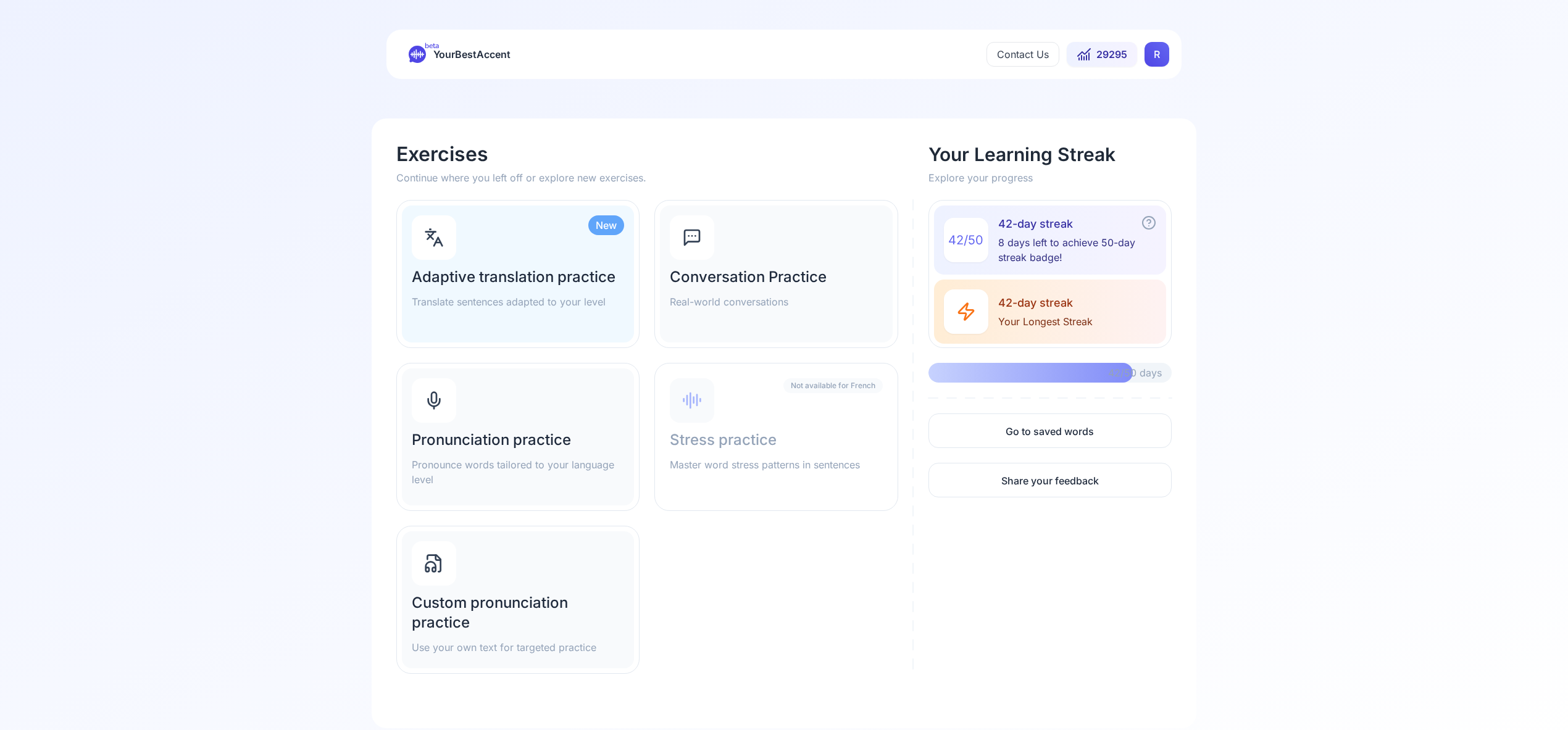
click at [466, 443] on h2 "Pronunciation practice" at bounding box center [518, 440] width 212 height 20
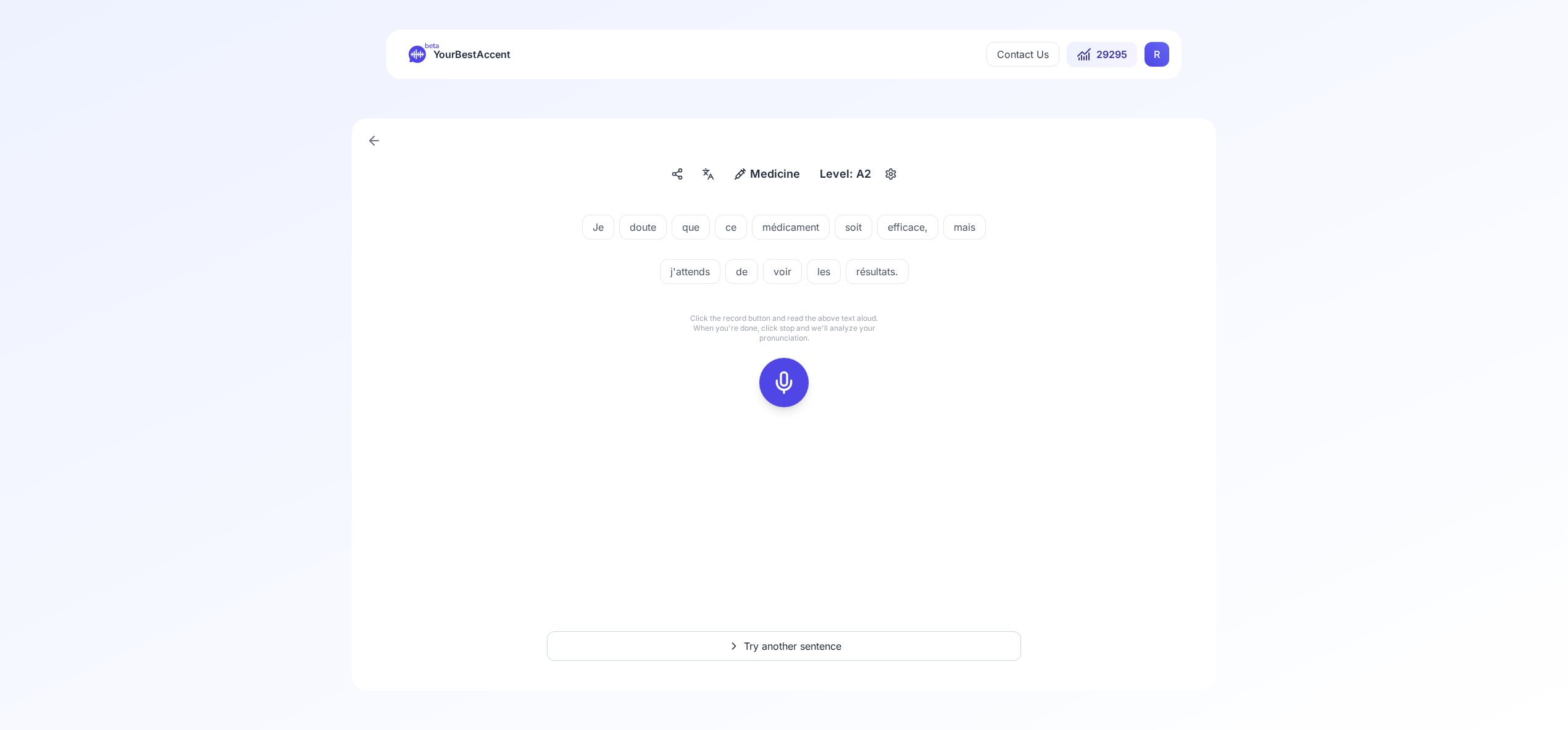
click at [778, 380] on icon at bounding box center [784, 382] width 24 height 24
click at [793, 378] on rect at bounding box center [784, 382] width 19 height 19
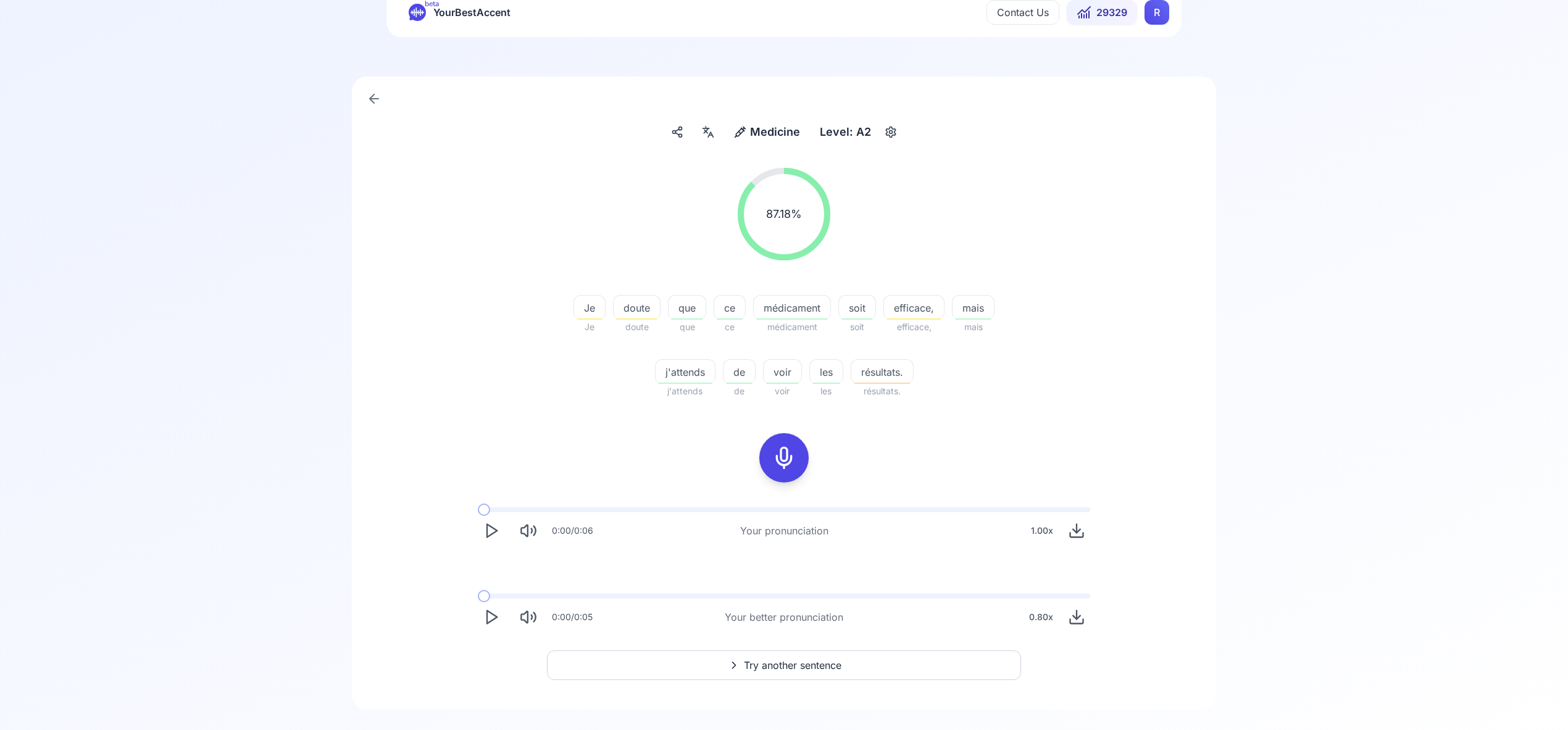
scroll to position [61, 0]
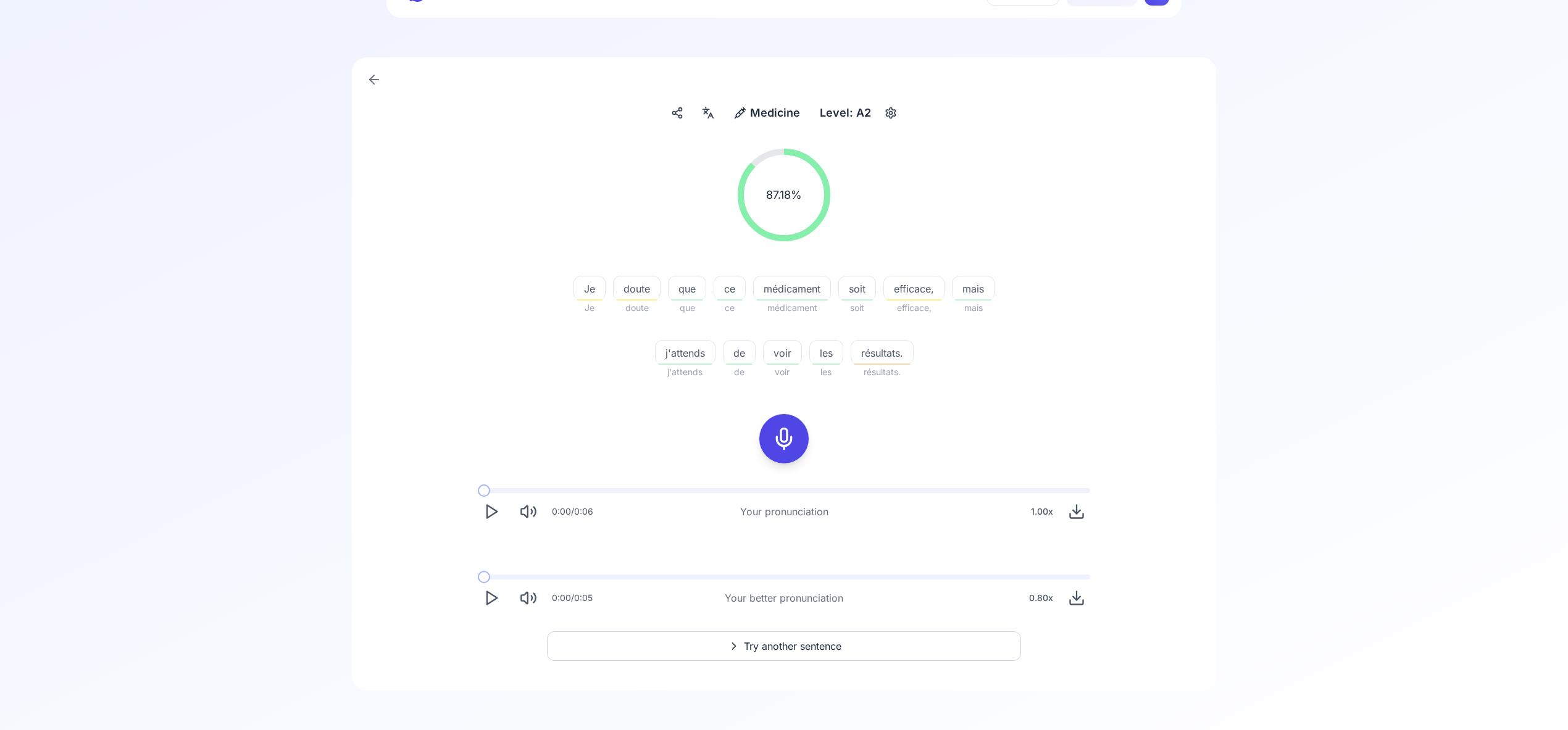
click at [790, 639] on span "Try another sentence" at bounding box center [793, 645] width 97 height 14
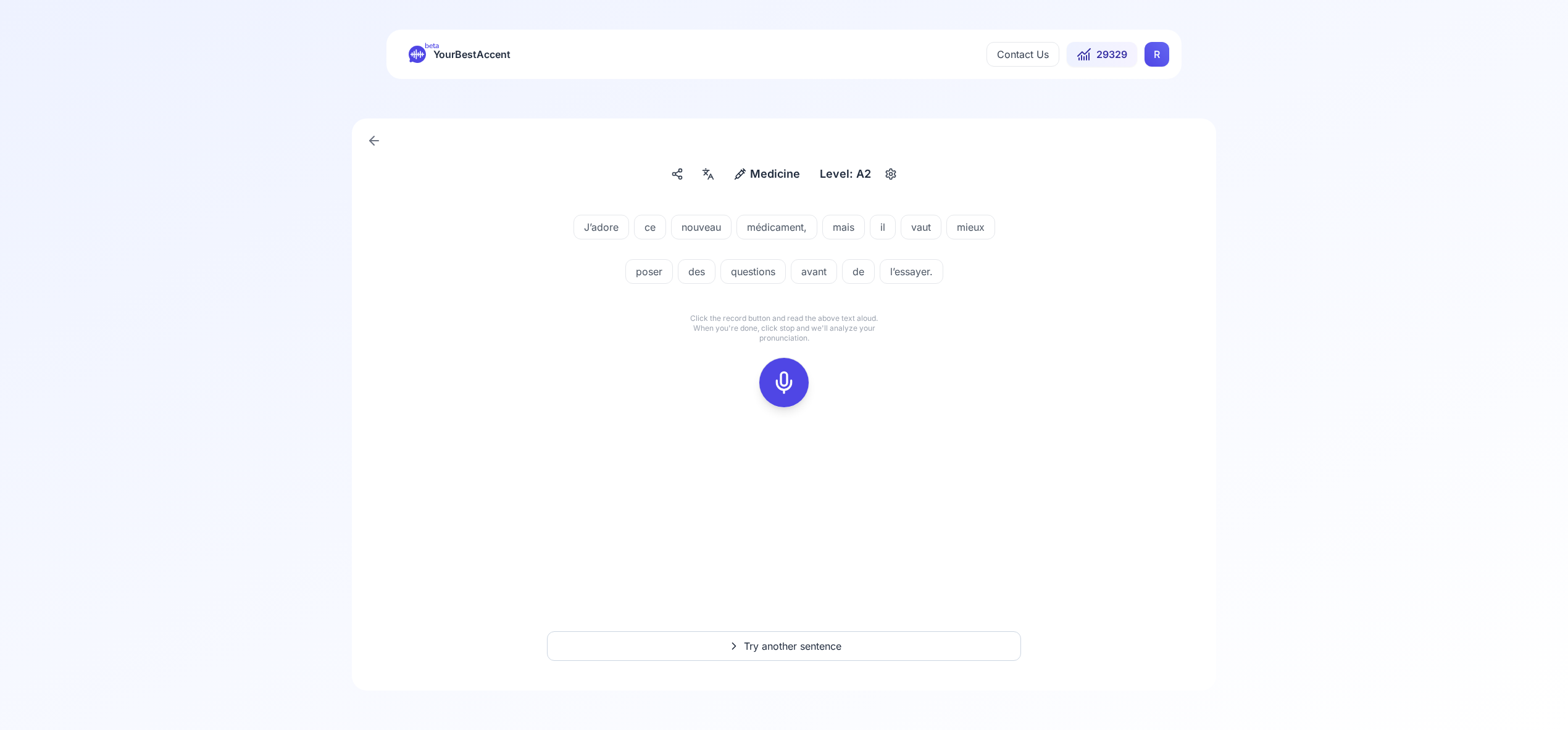
click at [788, 377] on icon at bounding box center [784, 382] width 24 height 24
click at [803, 380] on button at bounding box center [784, 382] width 49 height 49
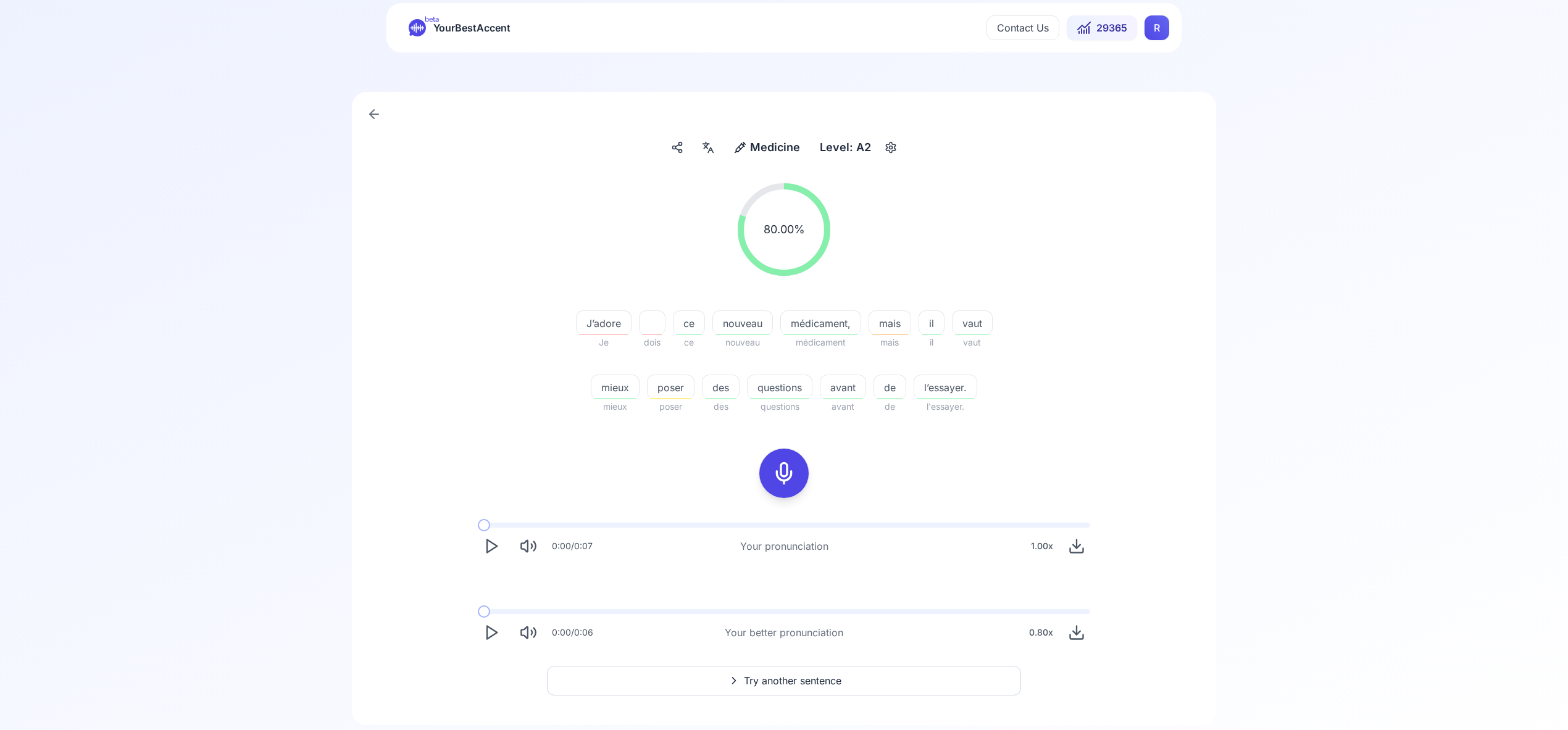
scroll to position [61, 0]
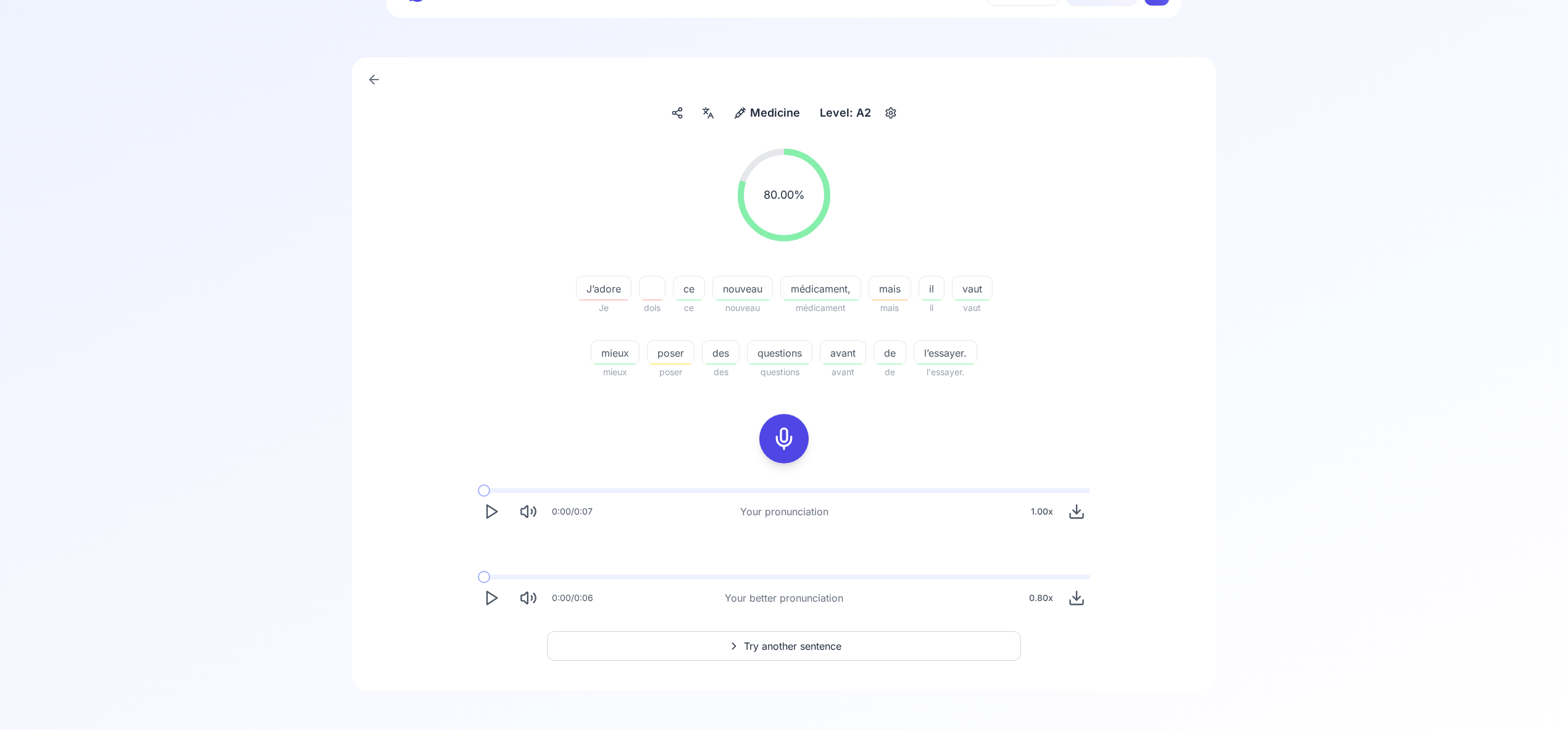
click at [800, 639] on span "Try another sentence" at bounding box center [793, 645] width 97 height 14
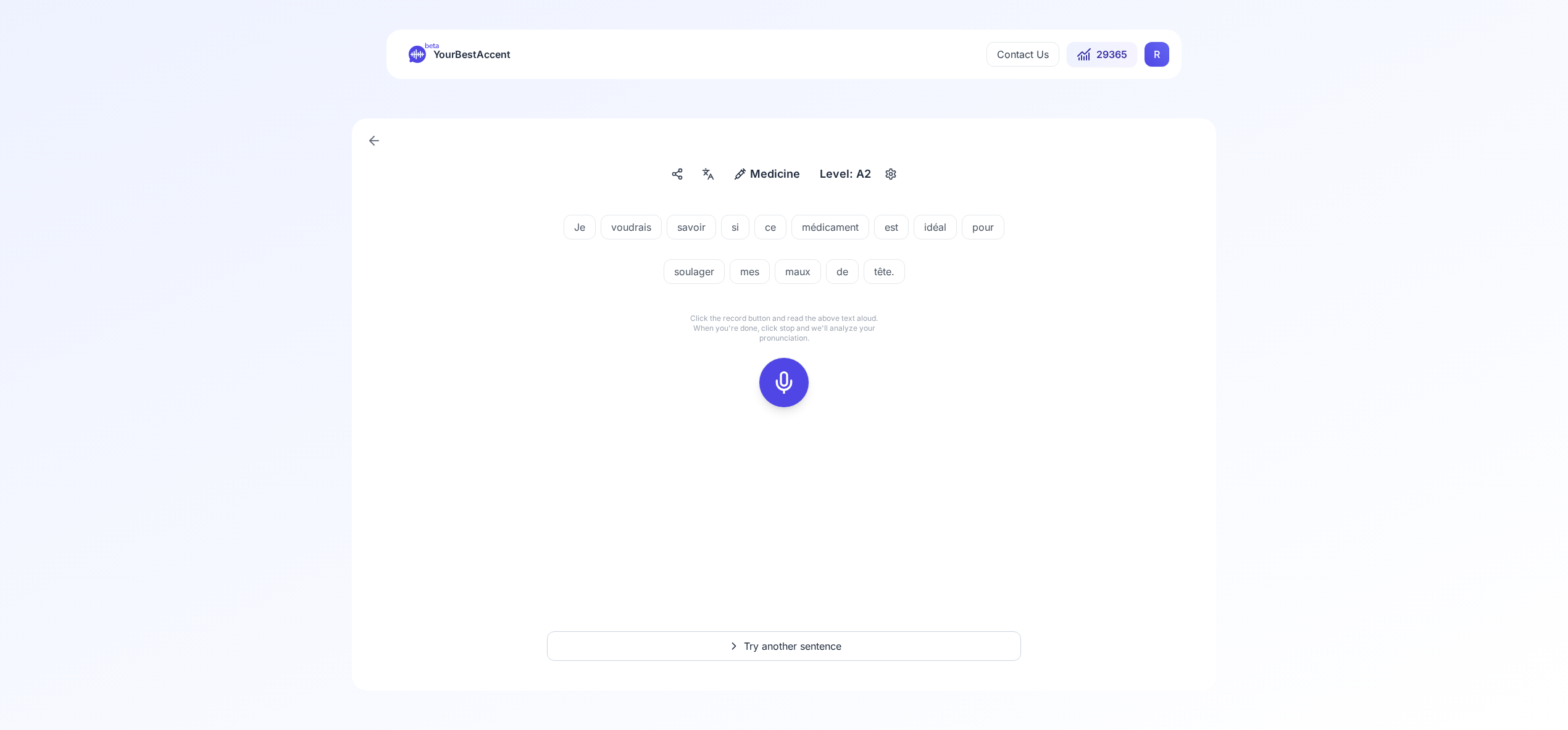
click at [787, 390] on rect at bounding box center [784, 382] width 19 height 19
click at [786, 384] on icon at bounding box center [784, 382] width 24 height 24
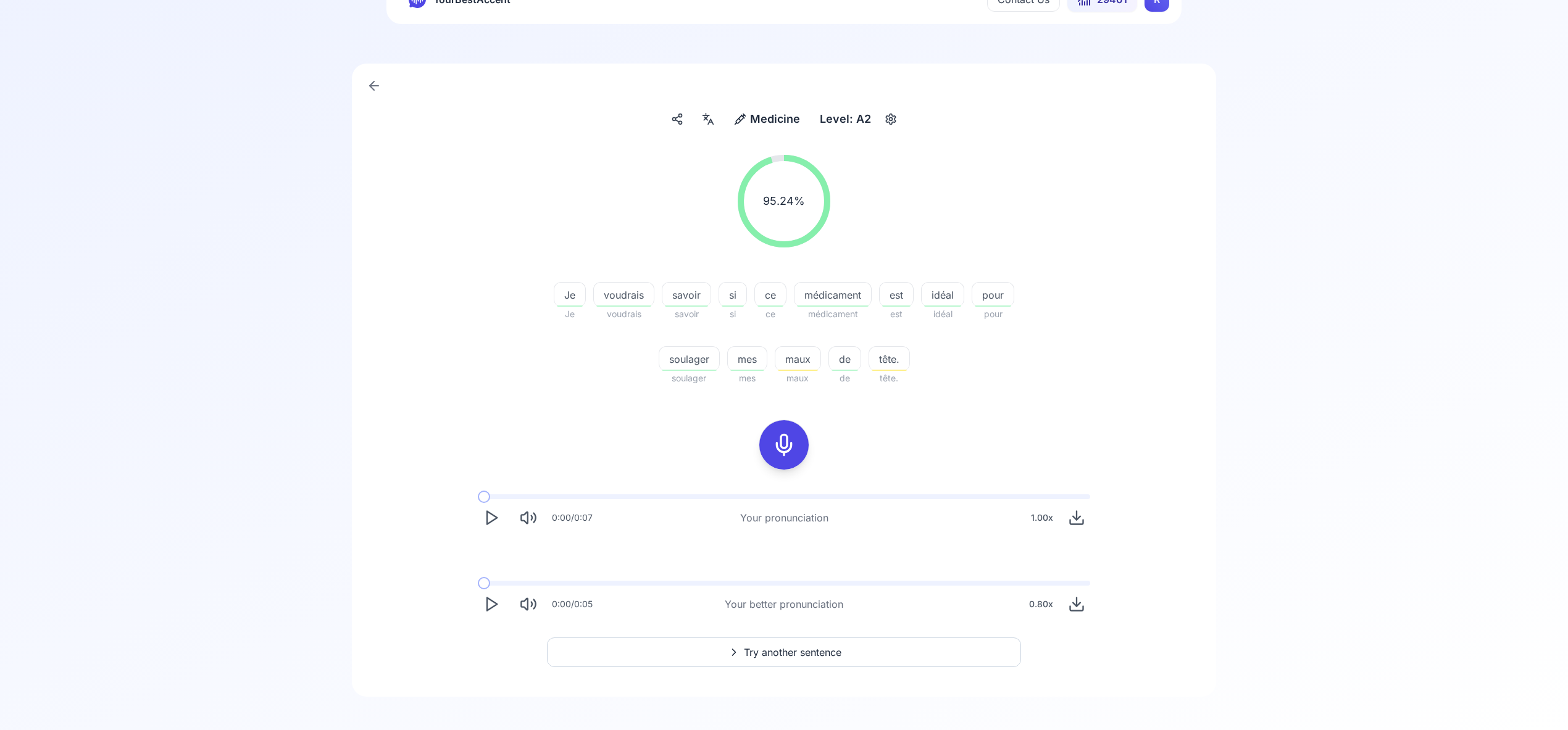
scroll to position [61, 0]
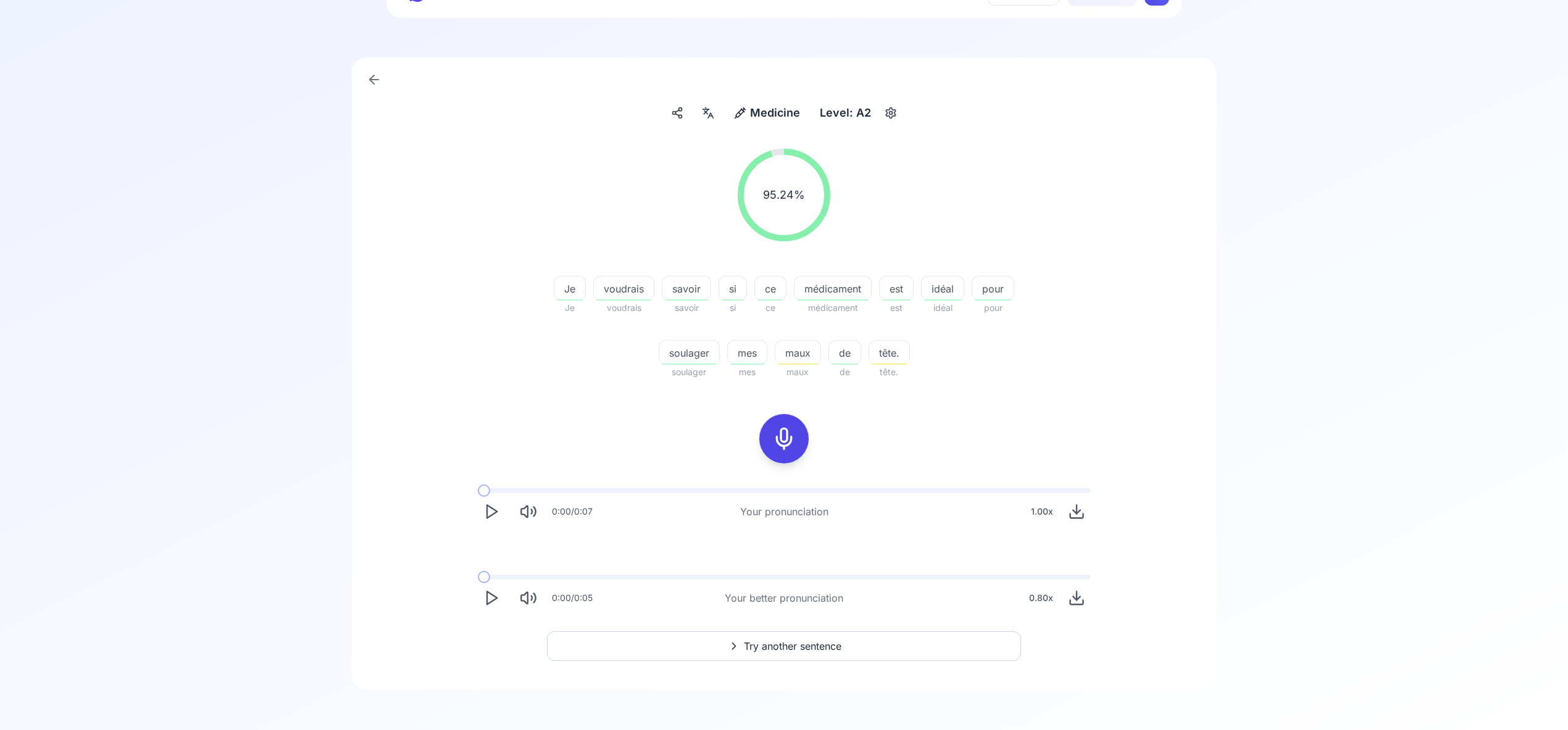
click at [841, 646] on span "Try another sentence" at bounding box center [793, 645] width 97 height 14
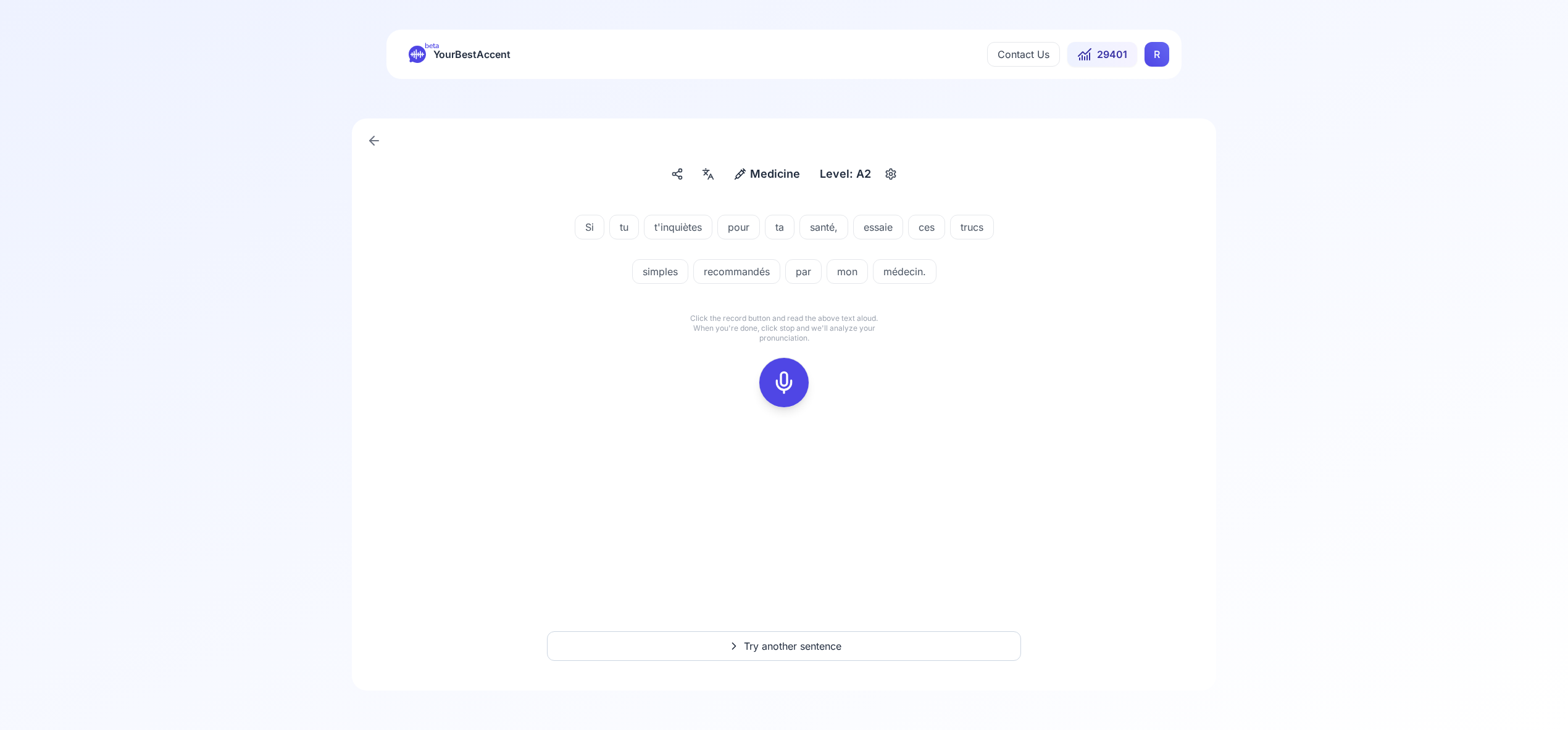
click at [785, 378] on icon at bounding box center [784, 382] width 24 height 24
click at [787, 377] on icon at bounding box center [784, 382] width 24 height 24
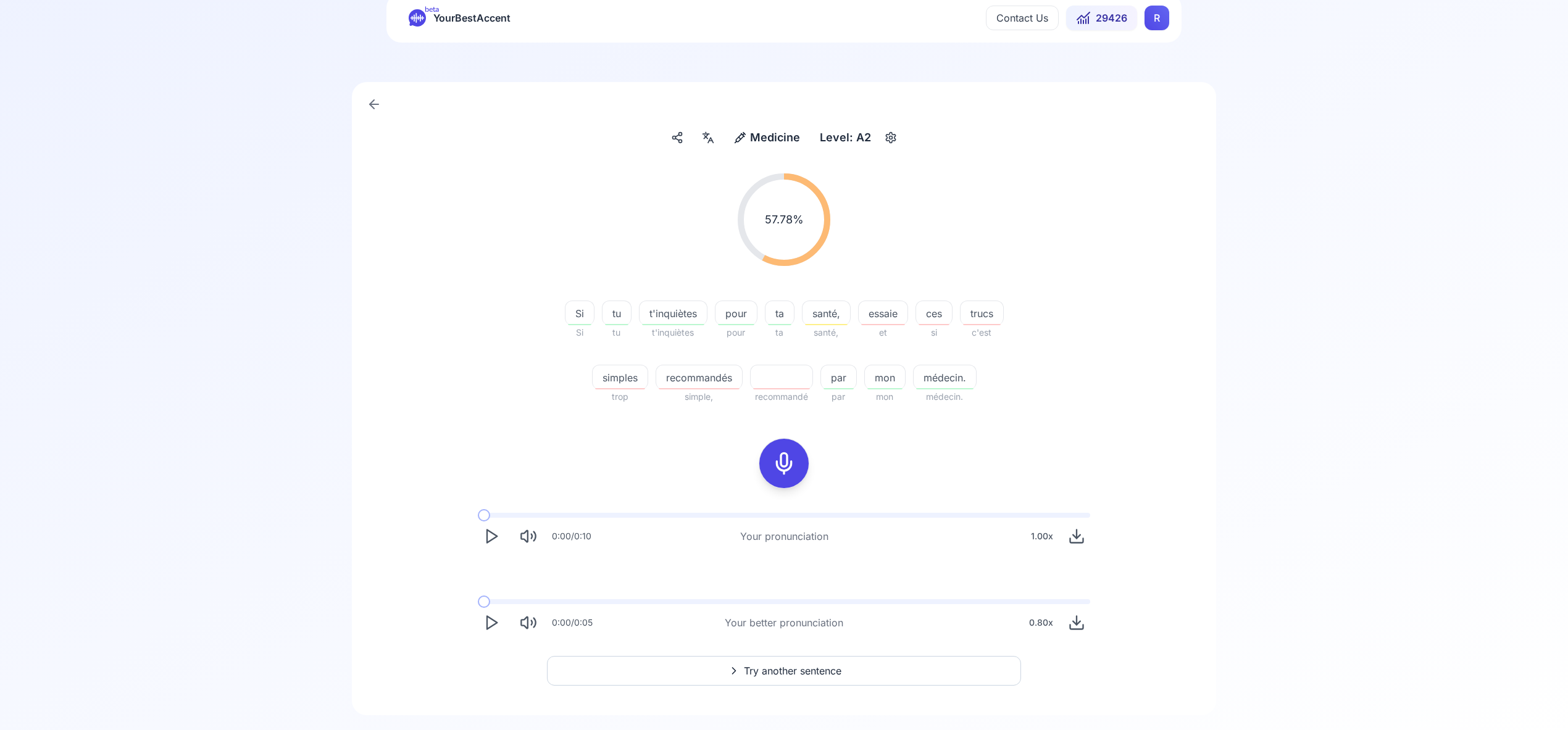
scroll to position [37, 0]
click at [784, 667] on span "Try another sentence" at bounding box center [793, 670] width 97 height 14
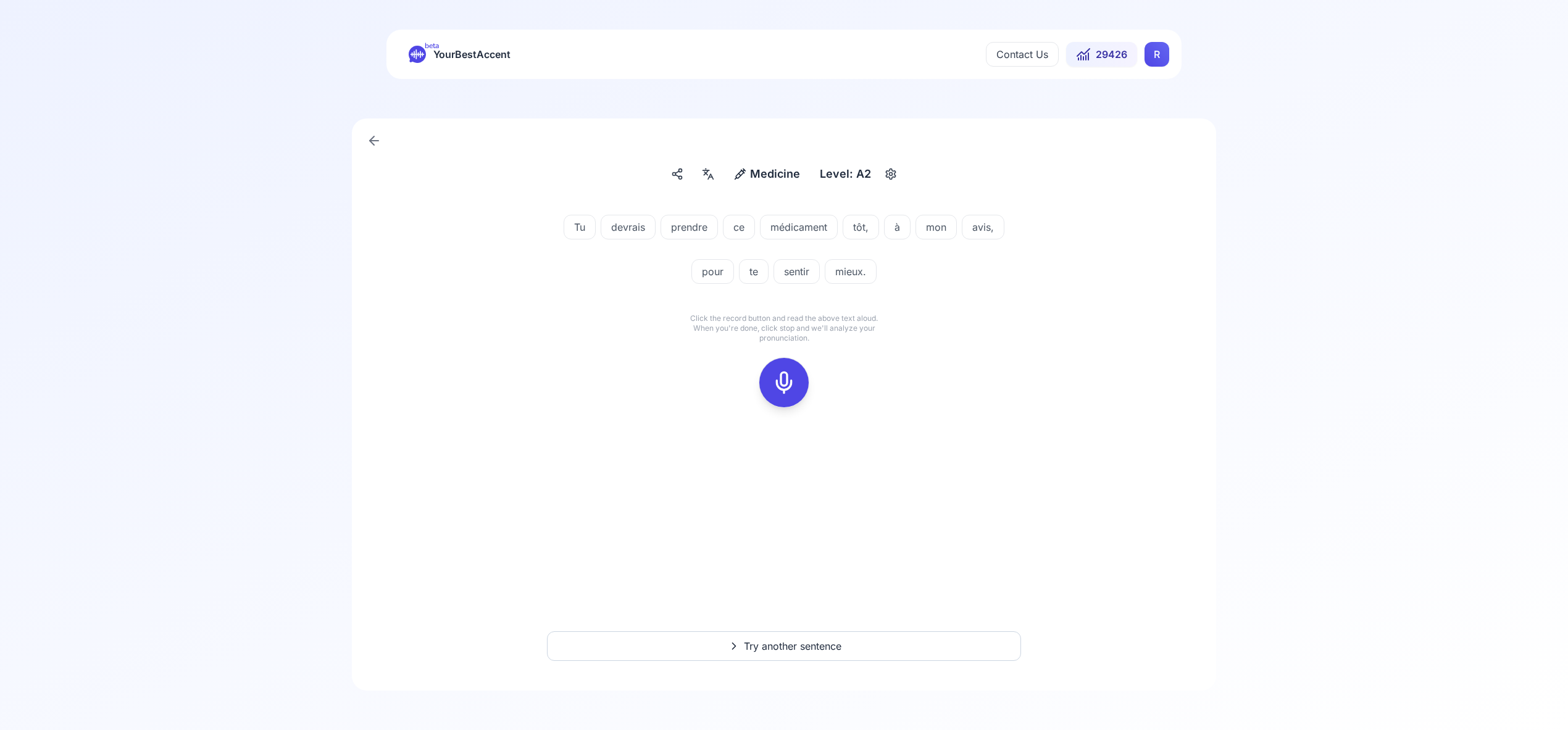
click at [785, 378] on icon at bounding box center [784, 382] width 24 height 24
click at [790, 383] on icon at bounding box center [784, 382] width 24 height 24
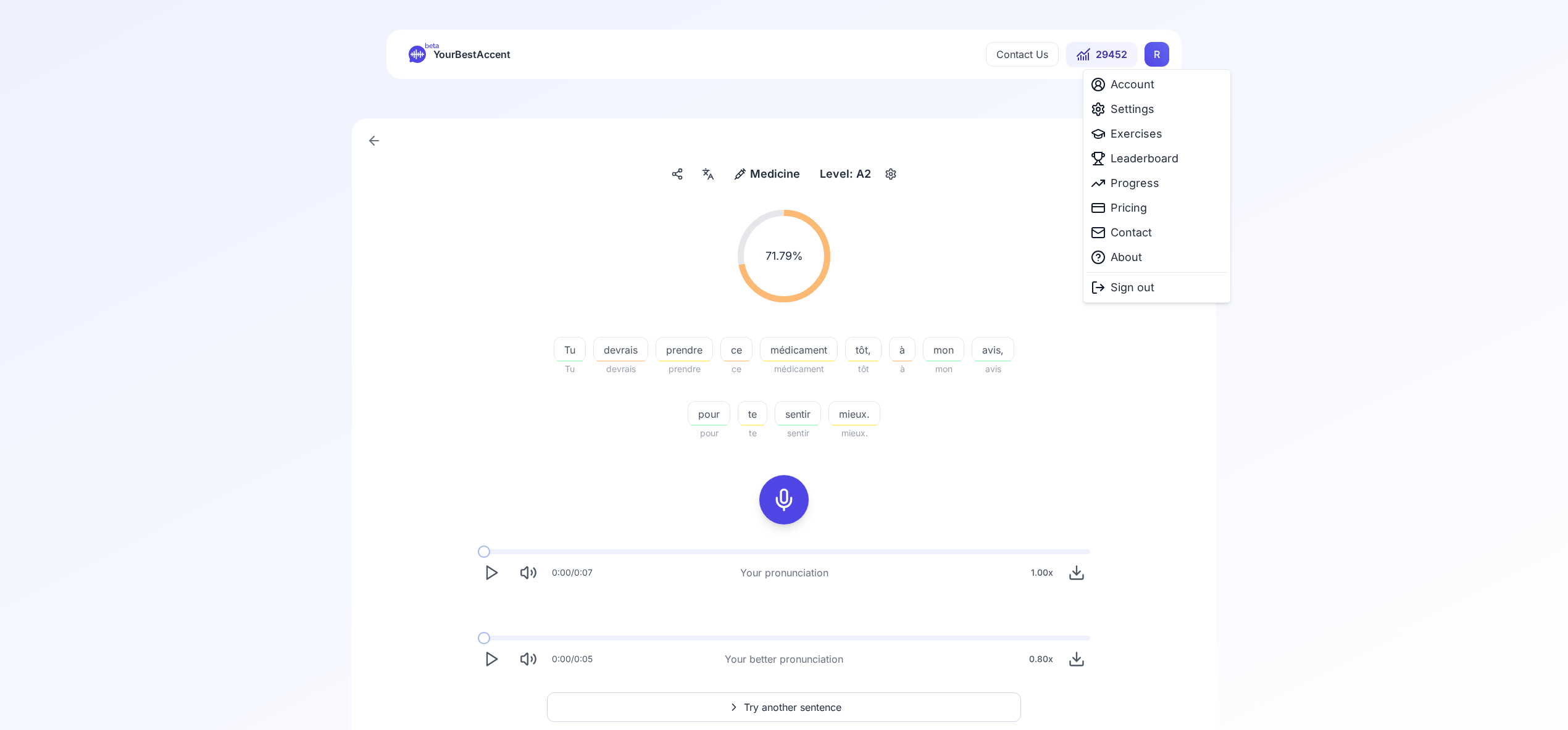
click at [1162, 56] on html "beta YourBestAccent Contact Us 29452 R Medicine Medicine Level: A2 71.79 % 71.7…" at bounding box center [784, 365] width 1568 height 730
click at [1147, 117] on span "Settings" at bounding box center [1132, 109] width 44 height 17
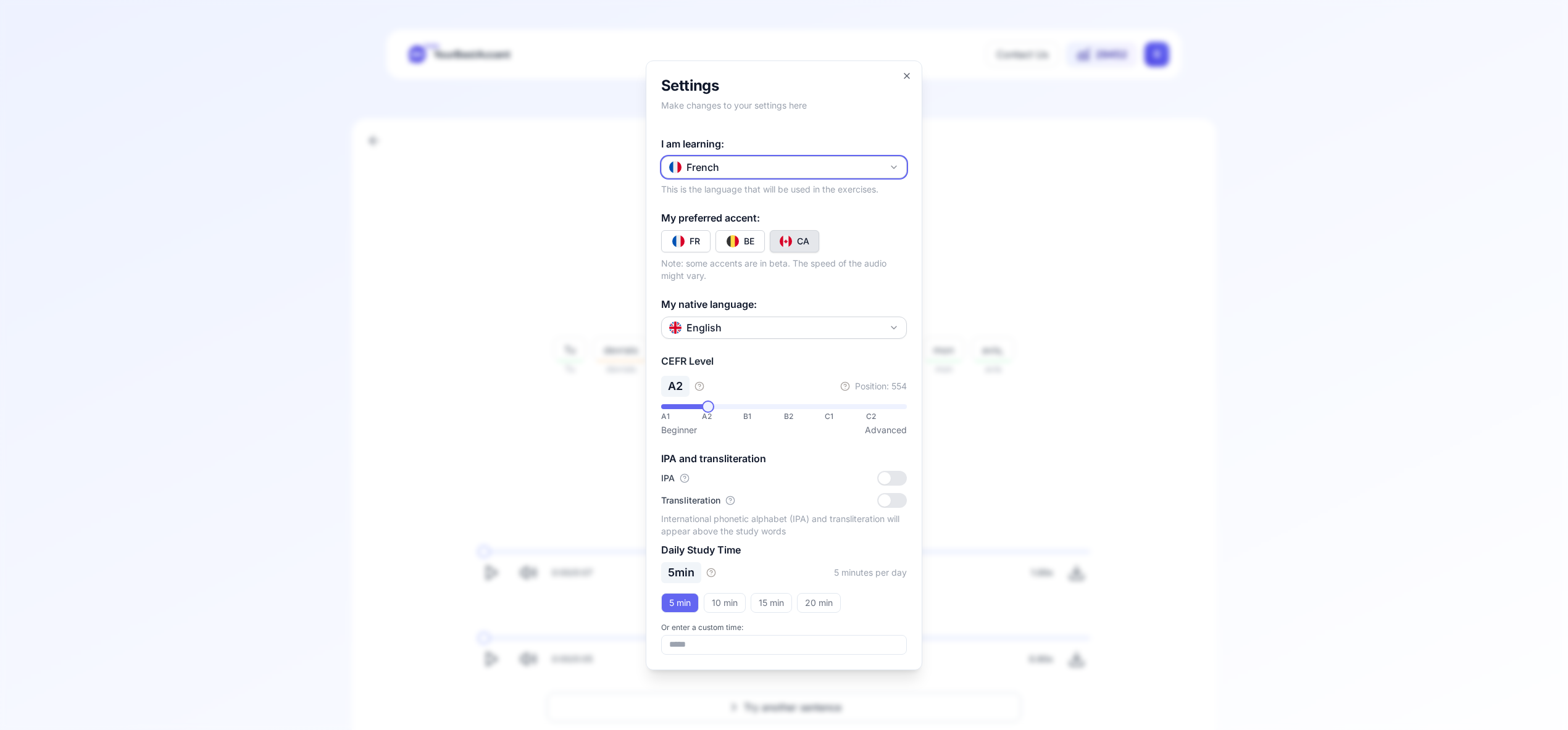
click at [898, 166] on icon "button" at bounding box center [893, 166] width 10 height 10
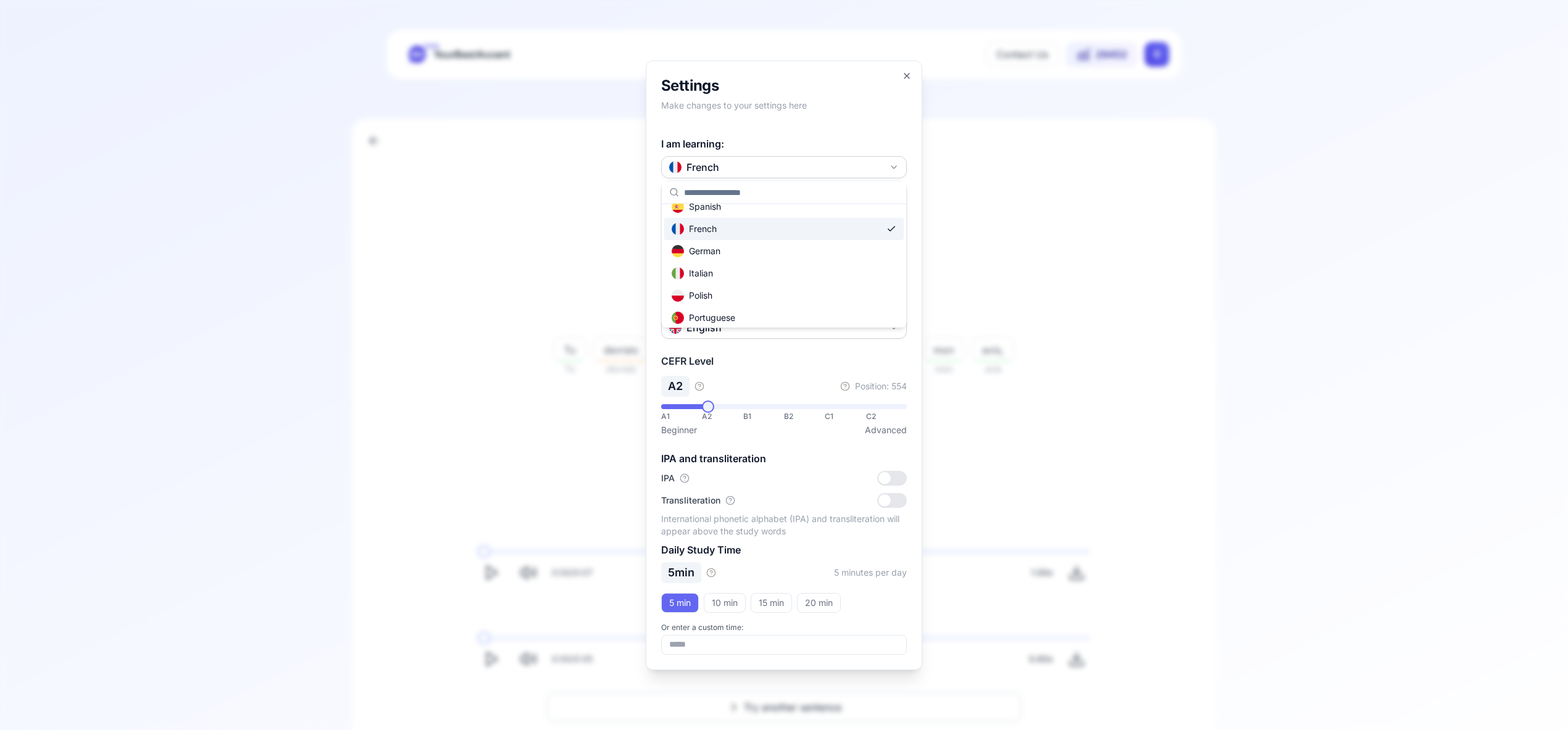
scroll to position [62, 0]
click at [800, 309] on div "Russian" at bounding box center [784, 311] width 239 height 22
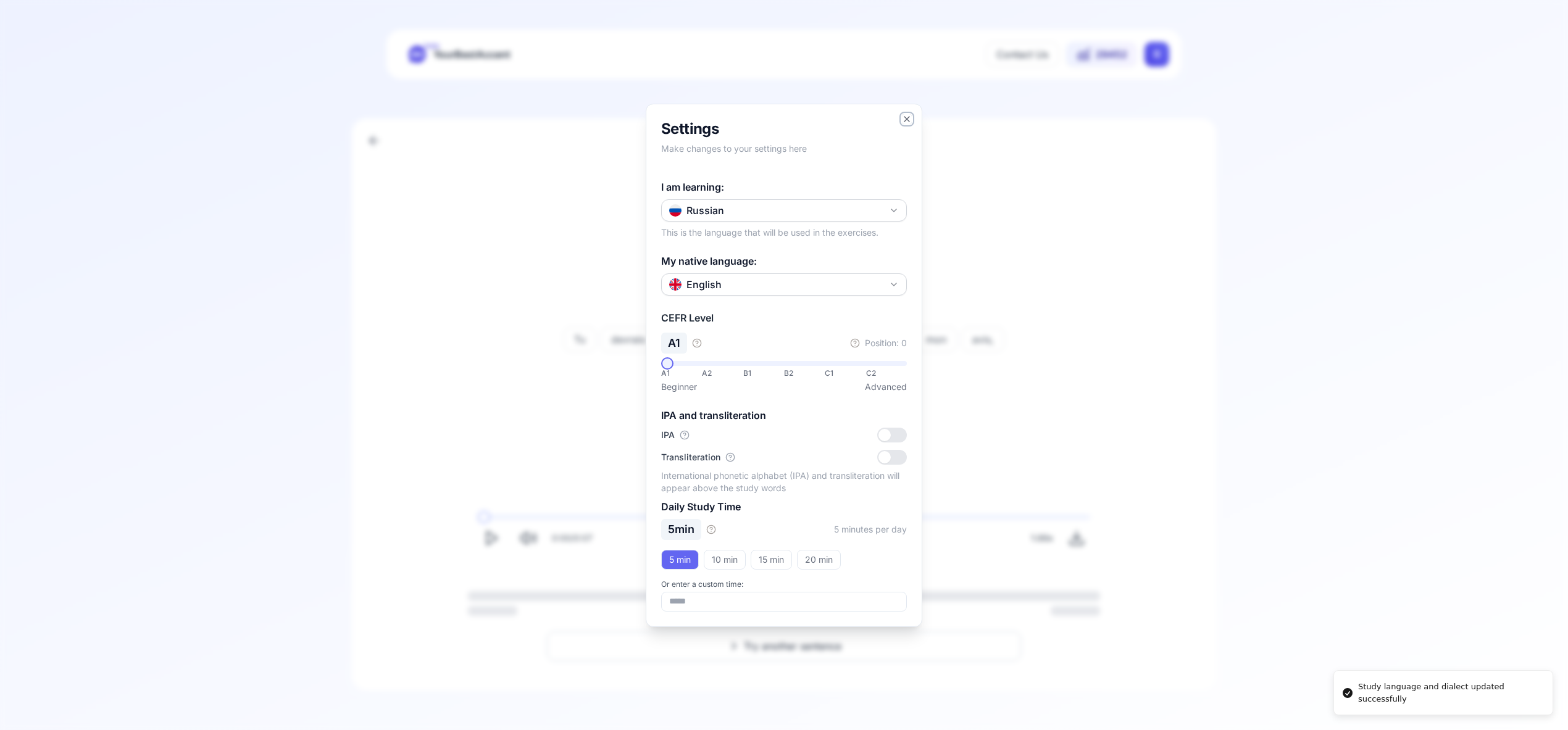
click at [908, 117] on icon "button" at bounding box center [906, 119] width 4 height 4
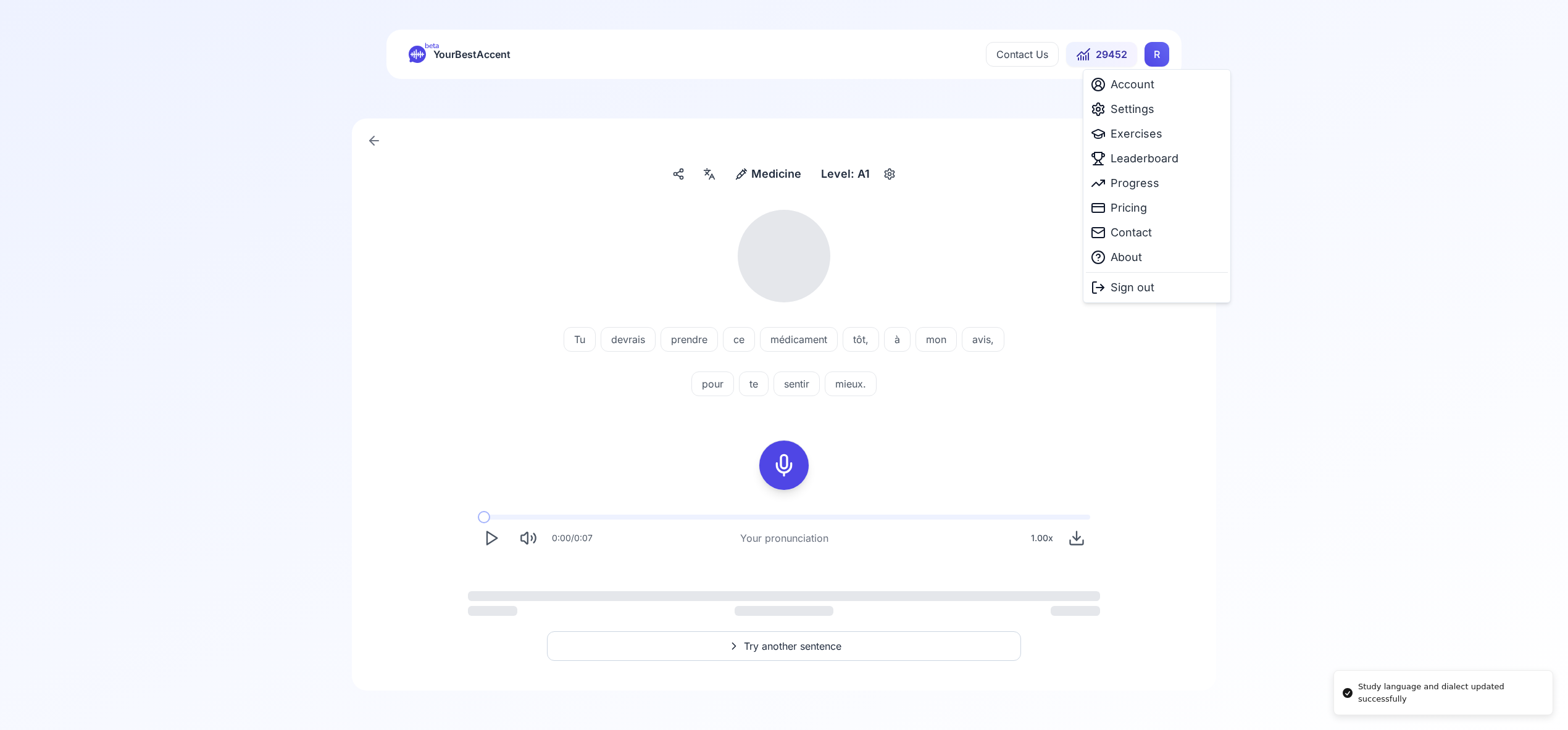
click at [1157, 49] on html "Study language and dialect updated successfully beta YourBestAccent Contact Us …" at bounding box center [784, 365] width 1568 height 730
click at [1149, 135] on span "Exercises" at bounding box center [1136, 133] width 52 height 17
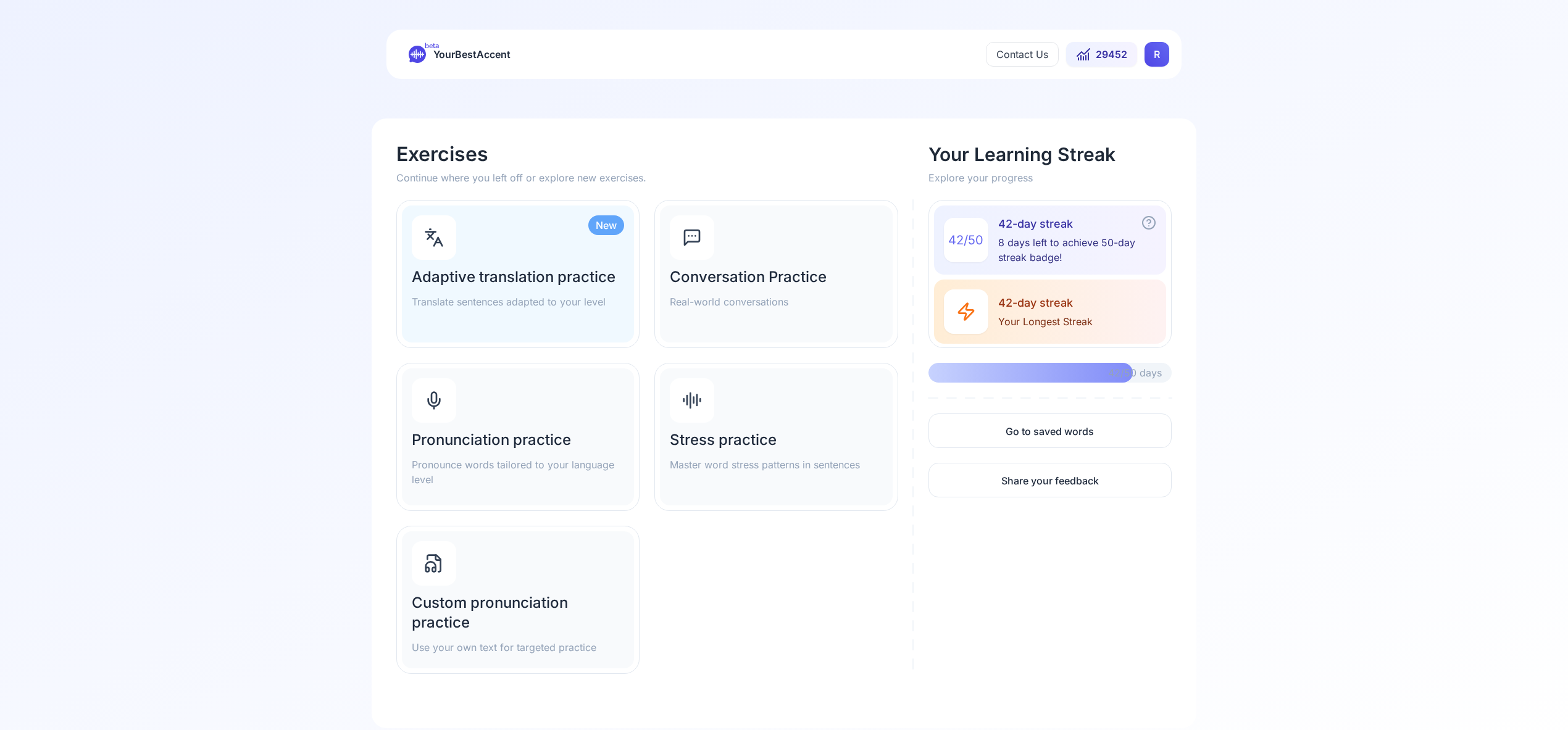
click at [447, 396] on div at bounding box center [434, 400] width 44 height 44
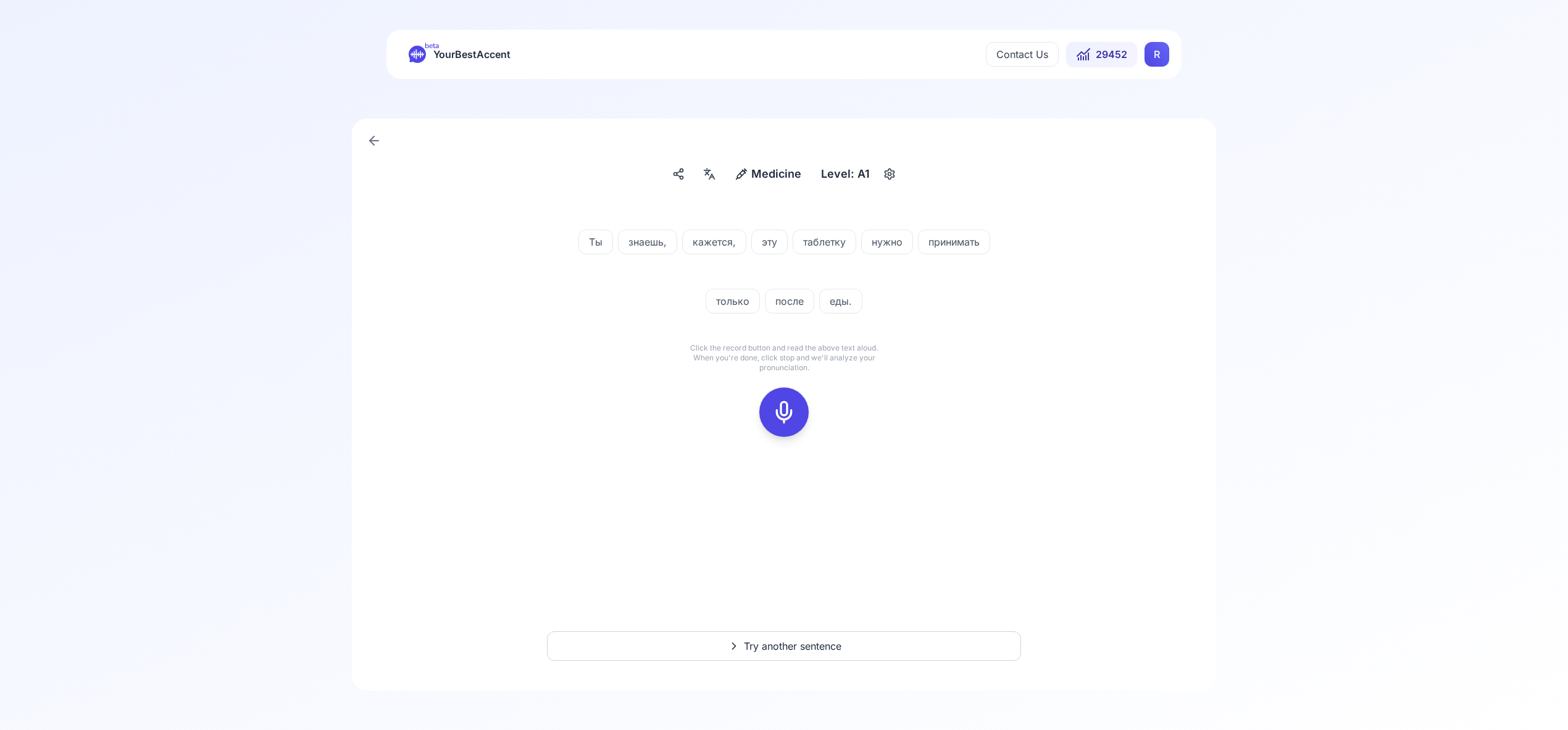
click at [784, 410] on icon at bounding box center [784, 412] width 24 height 24
click at [782, 421] on rect at bounding box center [784, 412] width 19 height 19
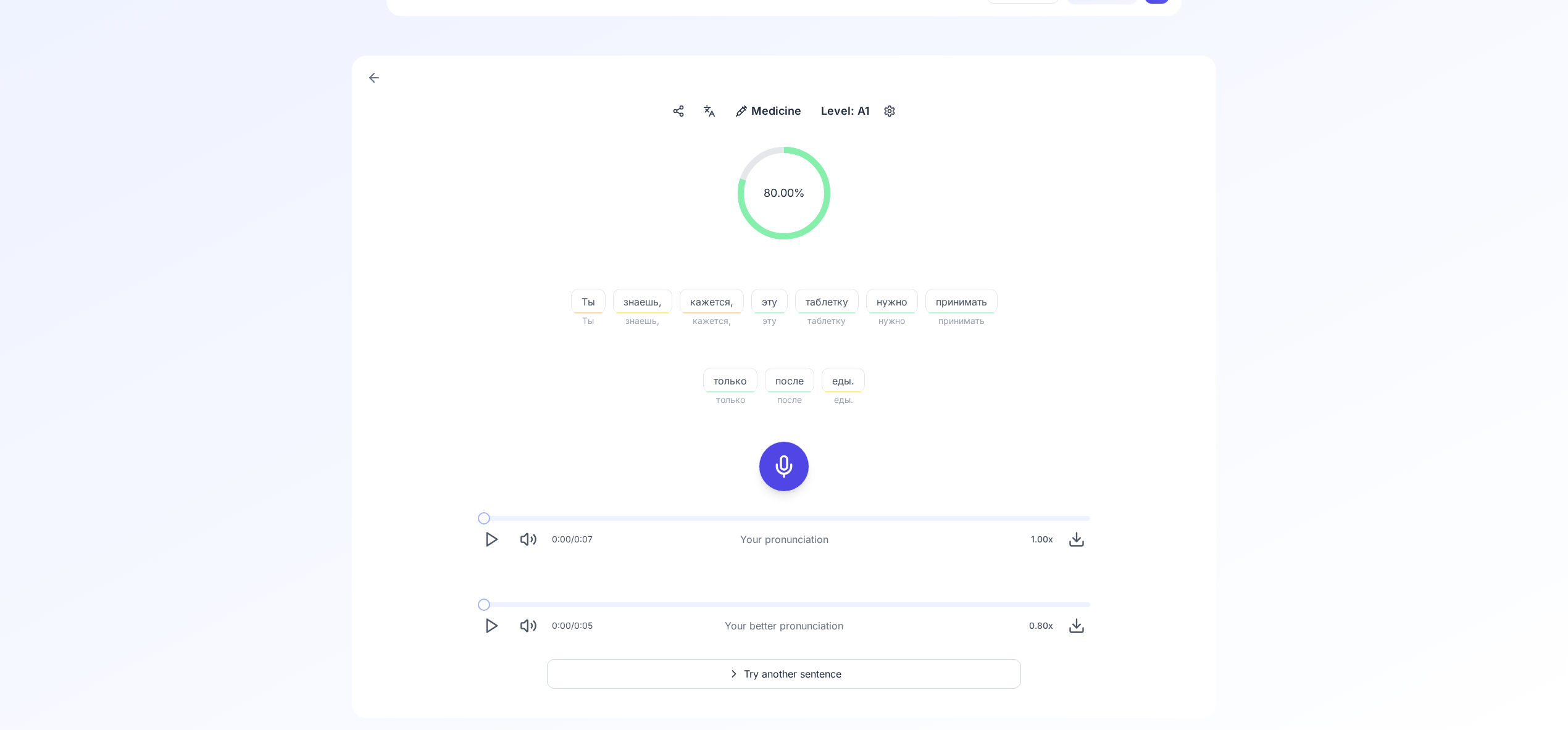
scroll to position [91, 0]
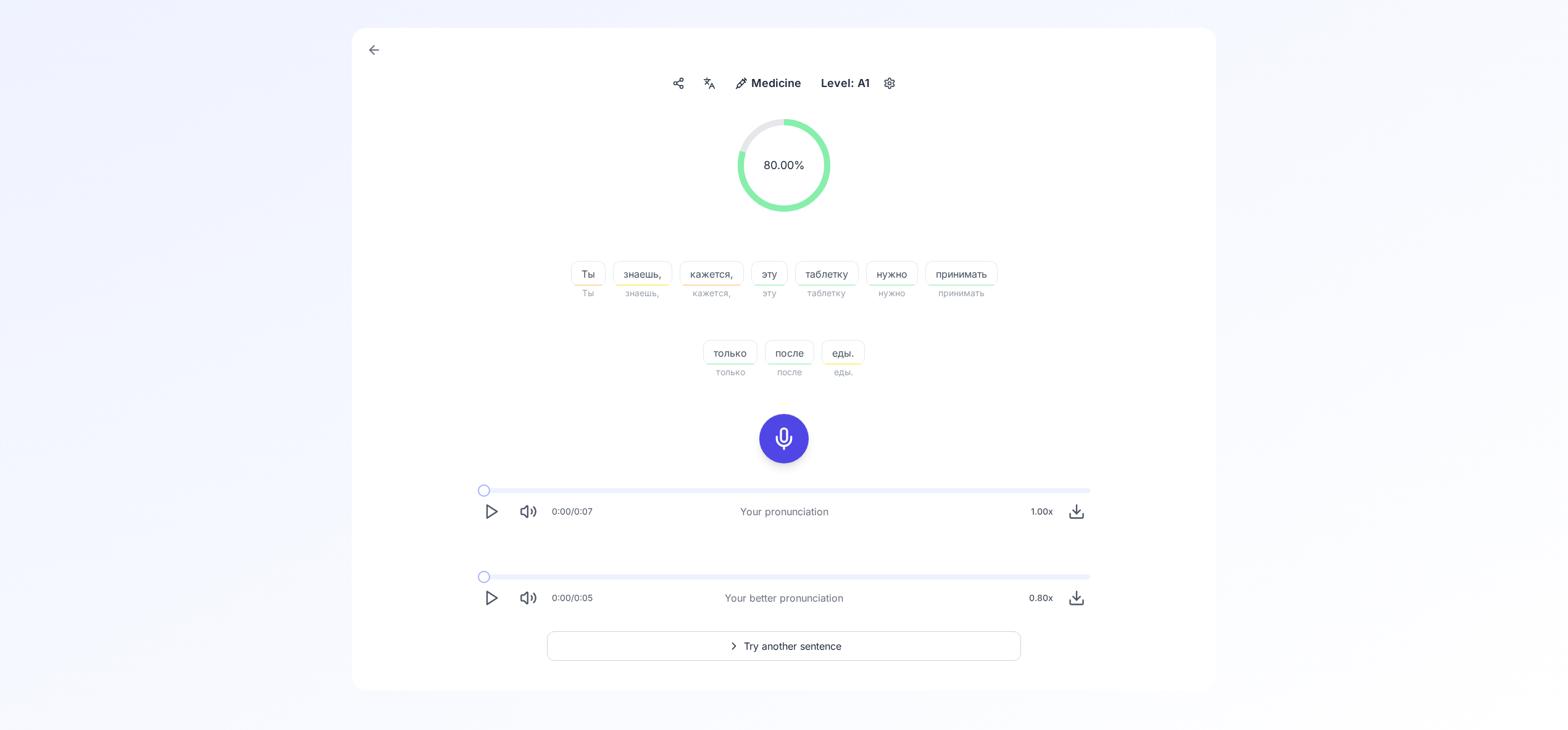
click at [796, 641] on span "Try another sentence" at bounding box center [793, 645] width 97 height 14
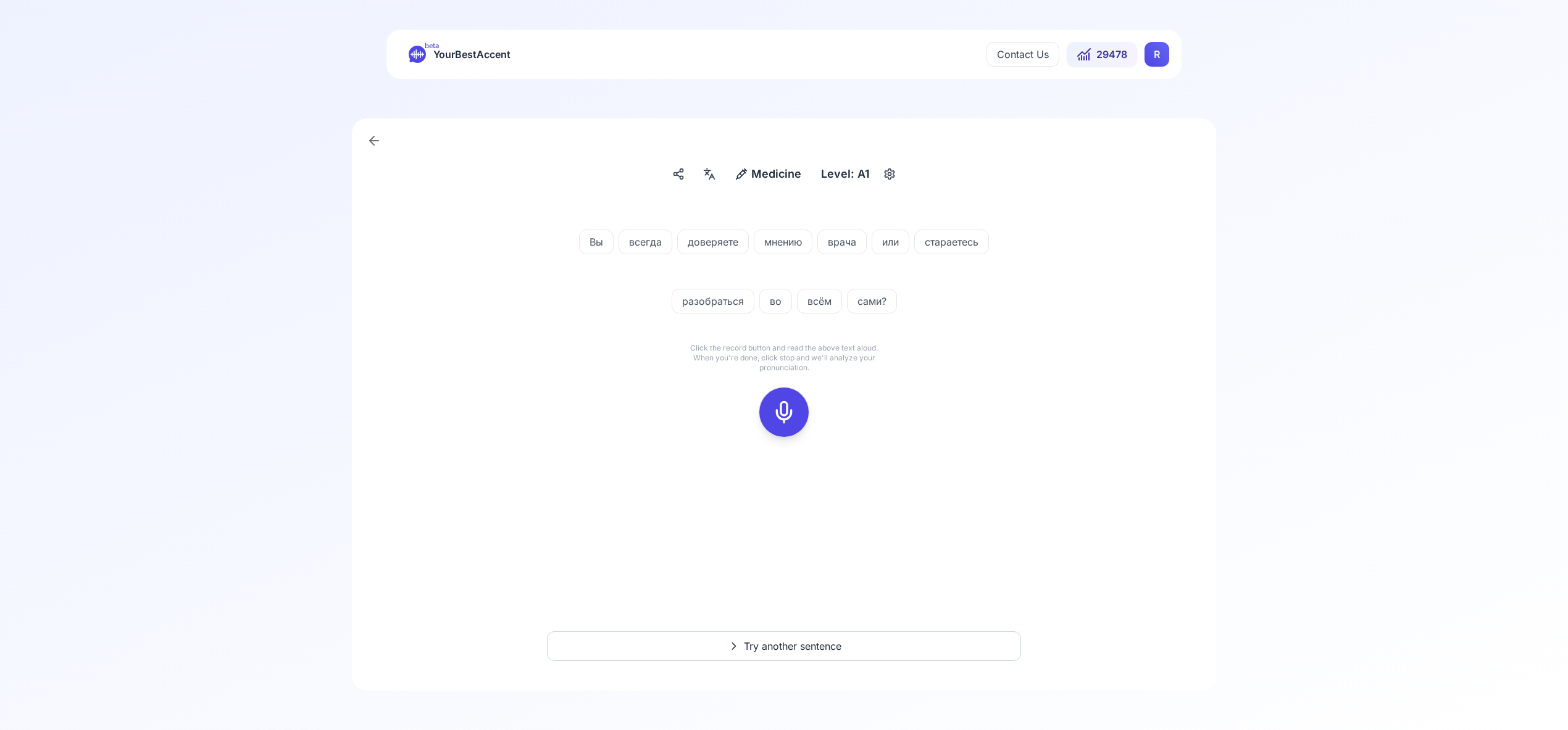
click at [778, 405] on icon at bounding box center [784, 412] width 24 height 24
click at [788, 412] on icon at bounding box center [784, 412] width 24 height 24
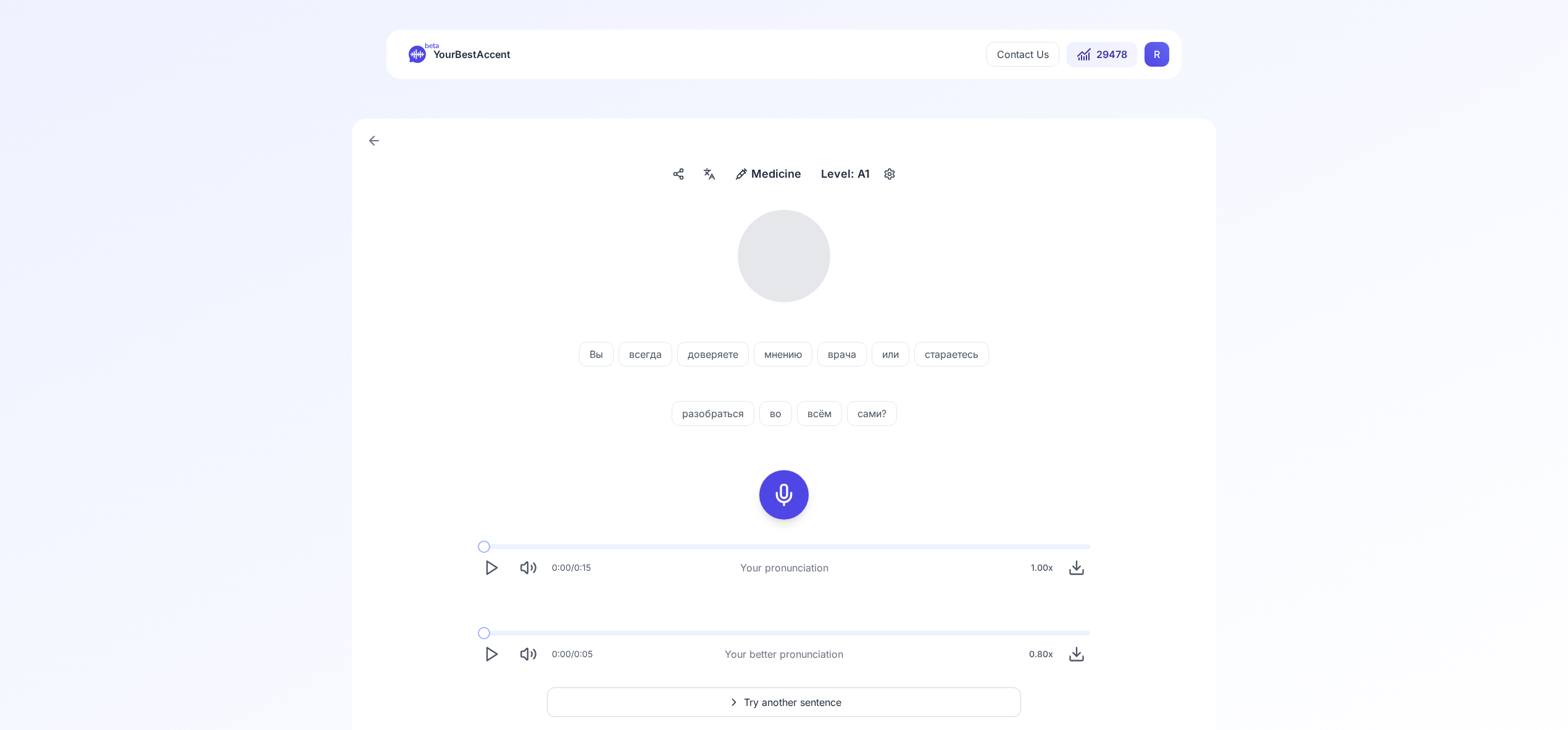
click at [705, 173] on icon at bounding box center [709, 174] width 14 height 13
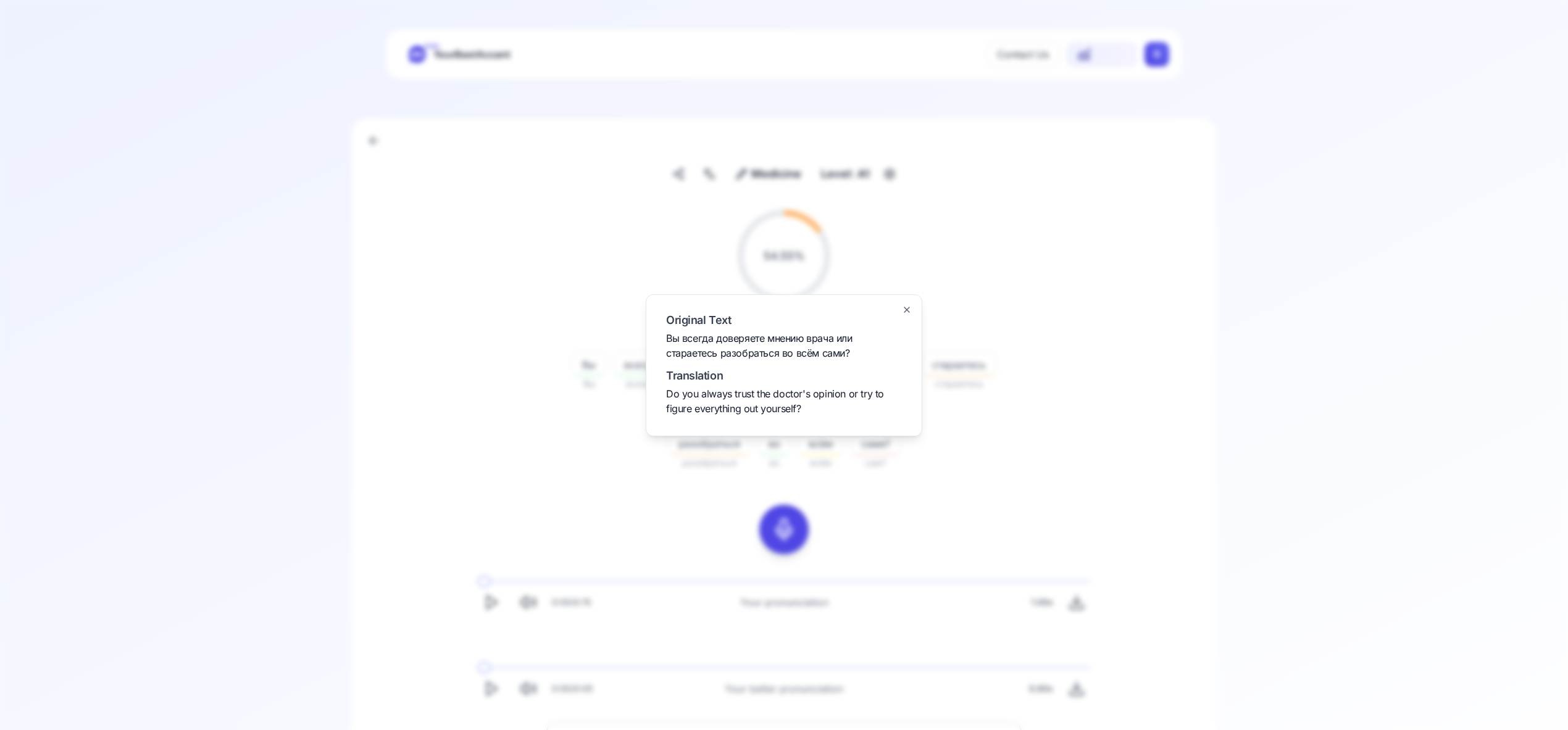
click at [905, 307] on icon "button" at bounding box center [906, 309] width 4 height 4
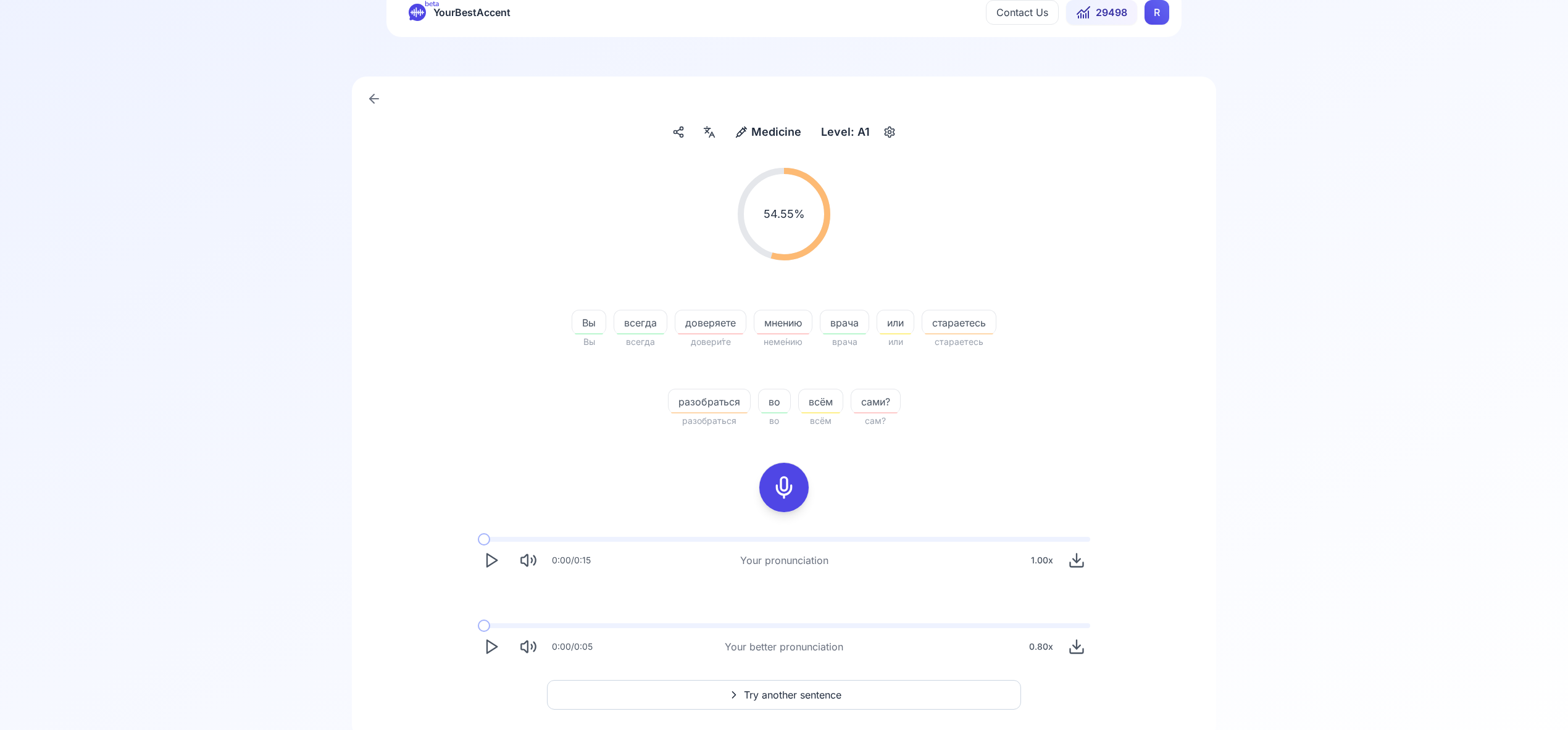
scroll to position [87, 0]
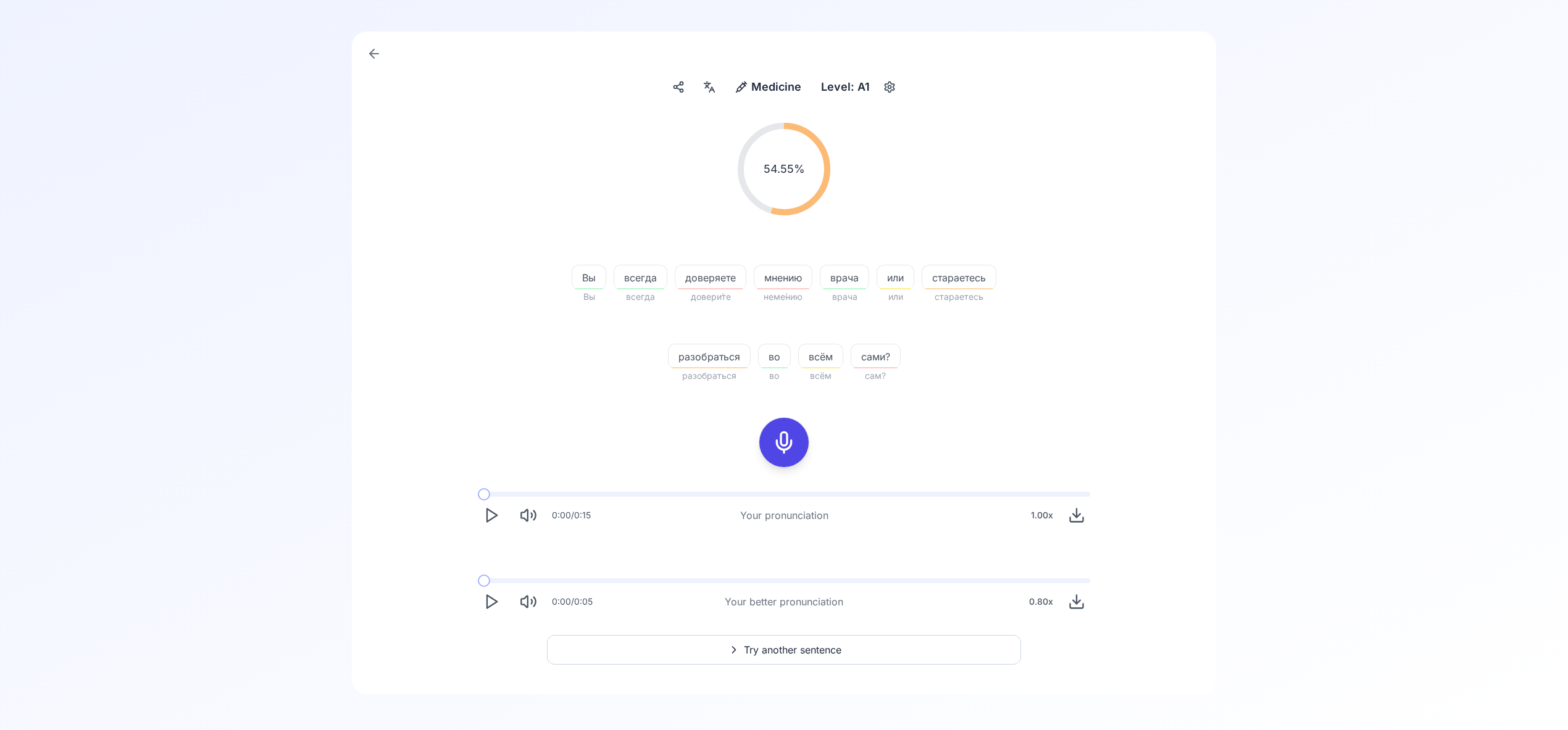
click at [792, 651] on span "Try another sentence" at bounding box center [793, 649] width 97 height 14
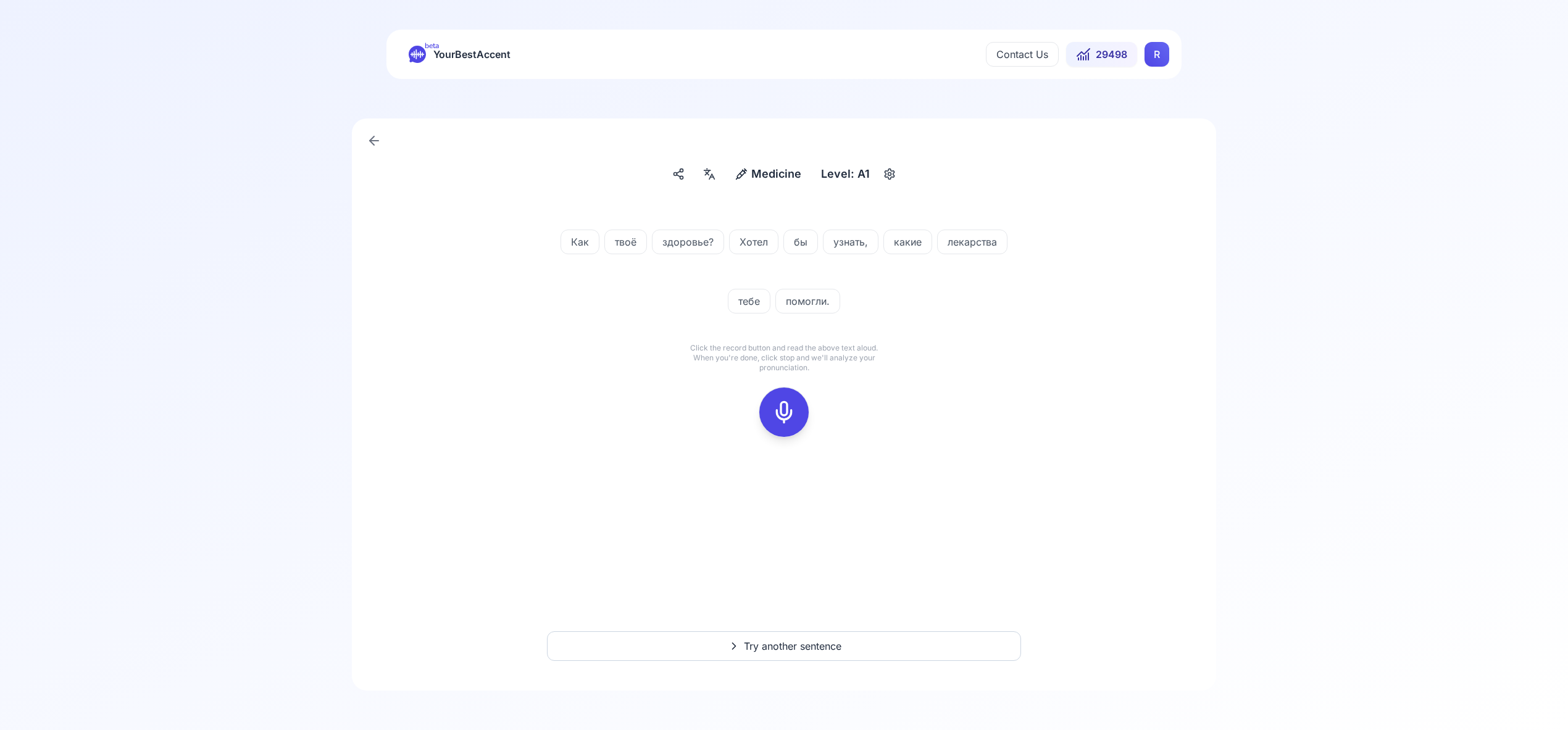
click at [784, 414] on icon at bounding box center [784, 412] width 24 height 24
click at [807, 413] on button at bounding box center [784, 412] width 49 height 49
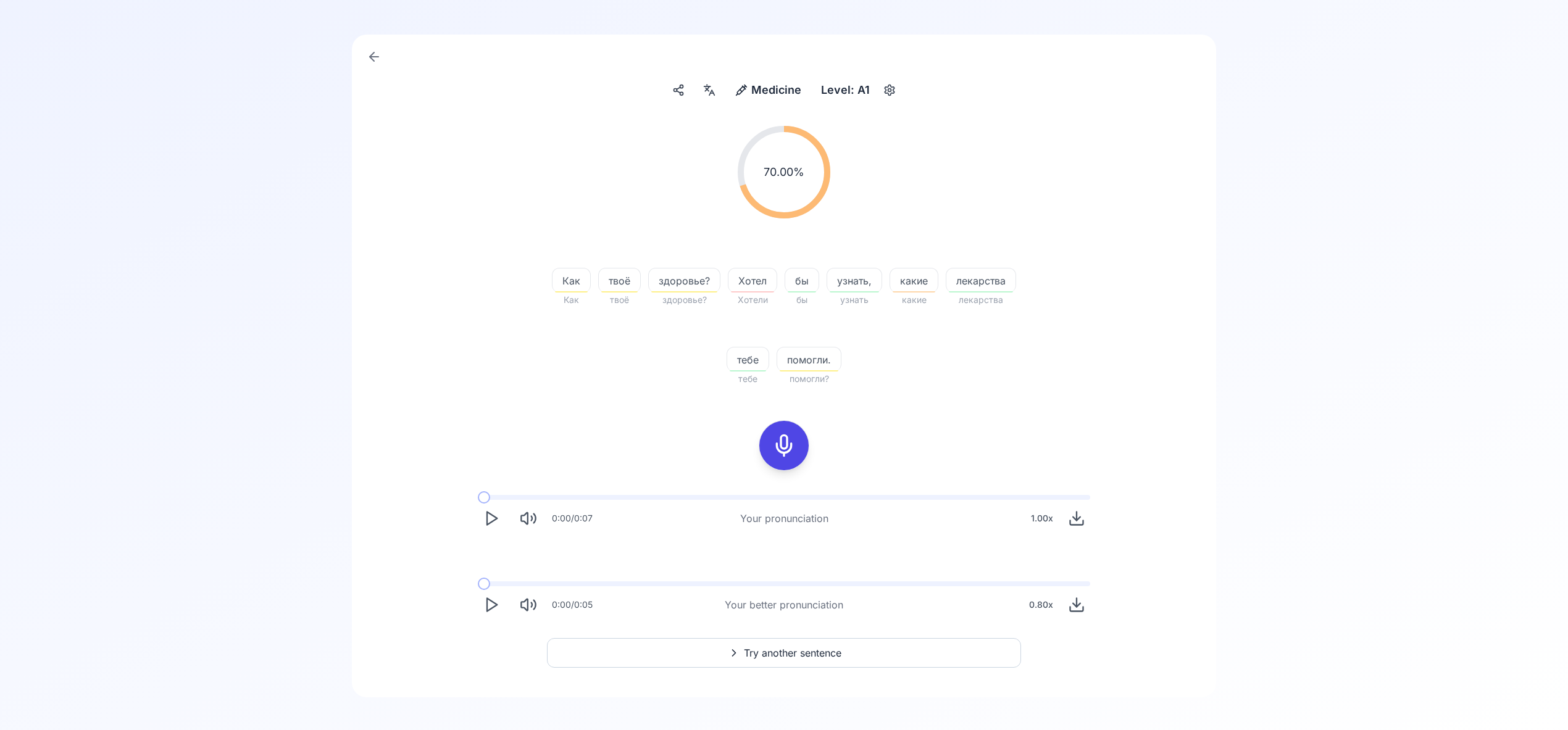
scroll to position [91, 0]
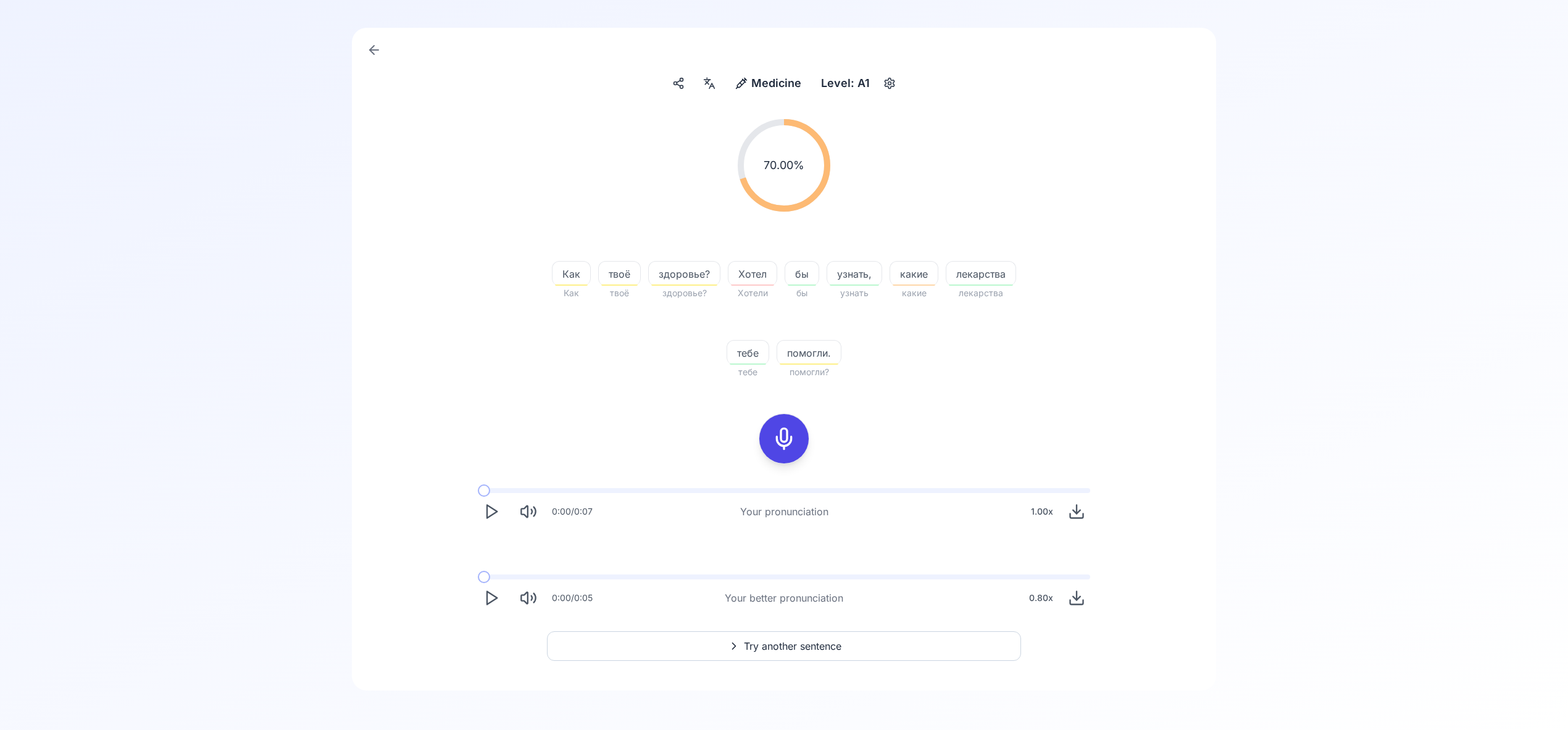
click at [785, 649] on span "Try another sentence" at bounding box center [793, 645] width 97 height 14
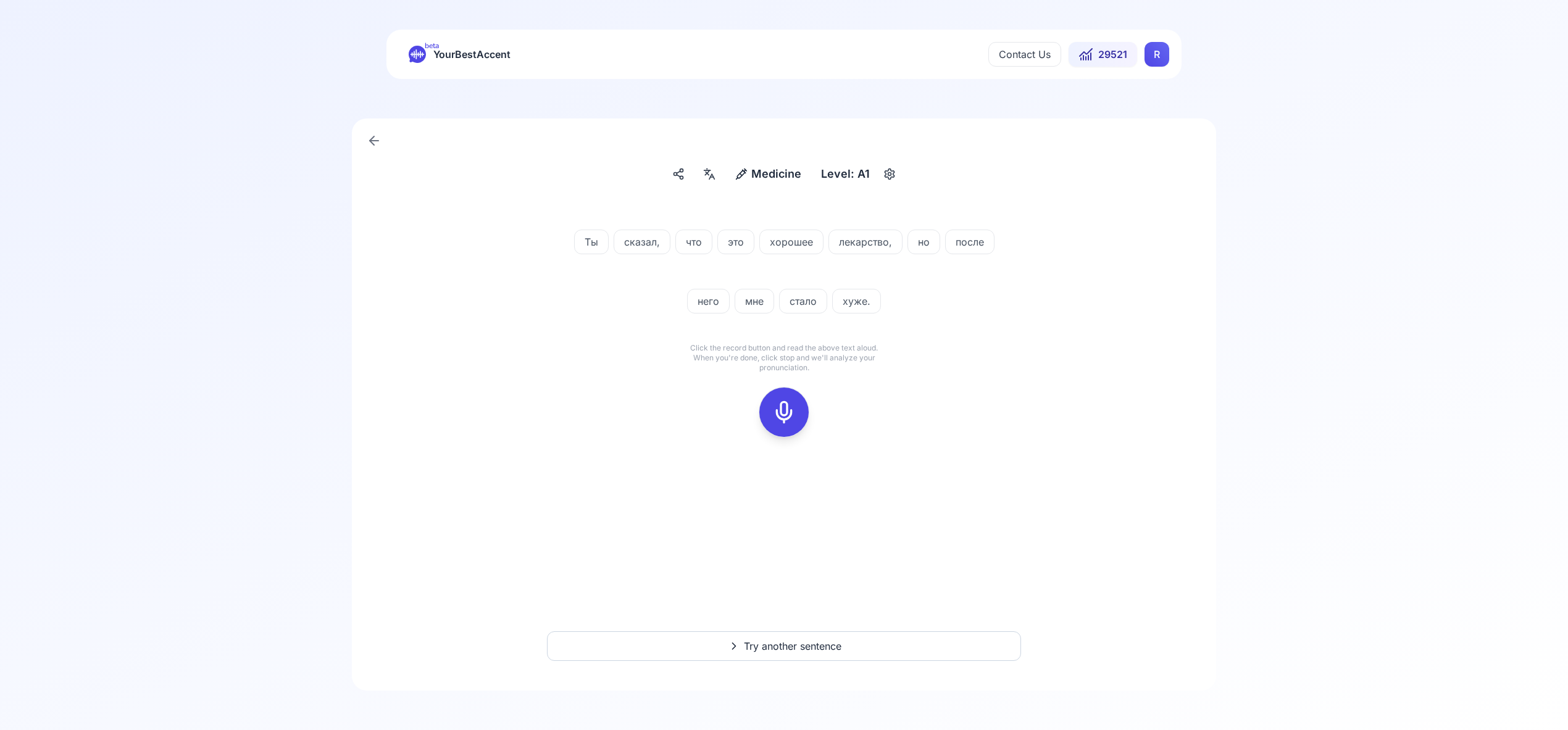
click at [787, 413] on icon at bounding box center [784, 412] width 24 height 24
click at [780, 407] on icon at bounding box center [784, 412] width 24 height 24
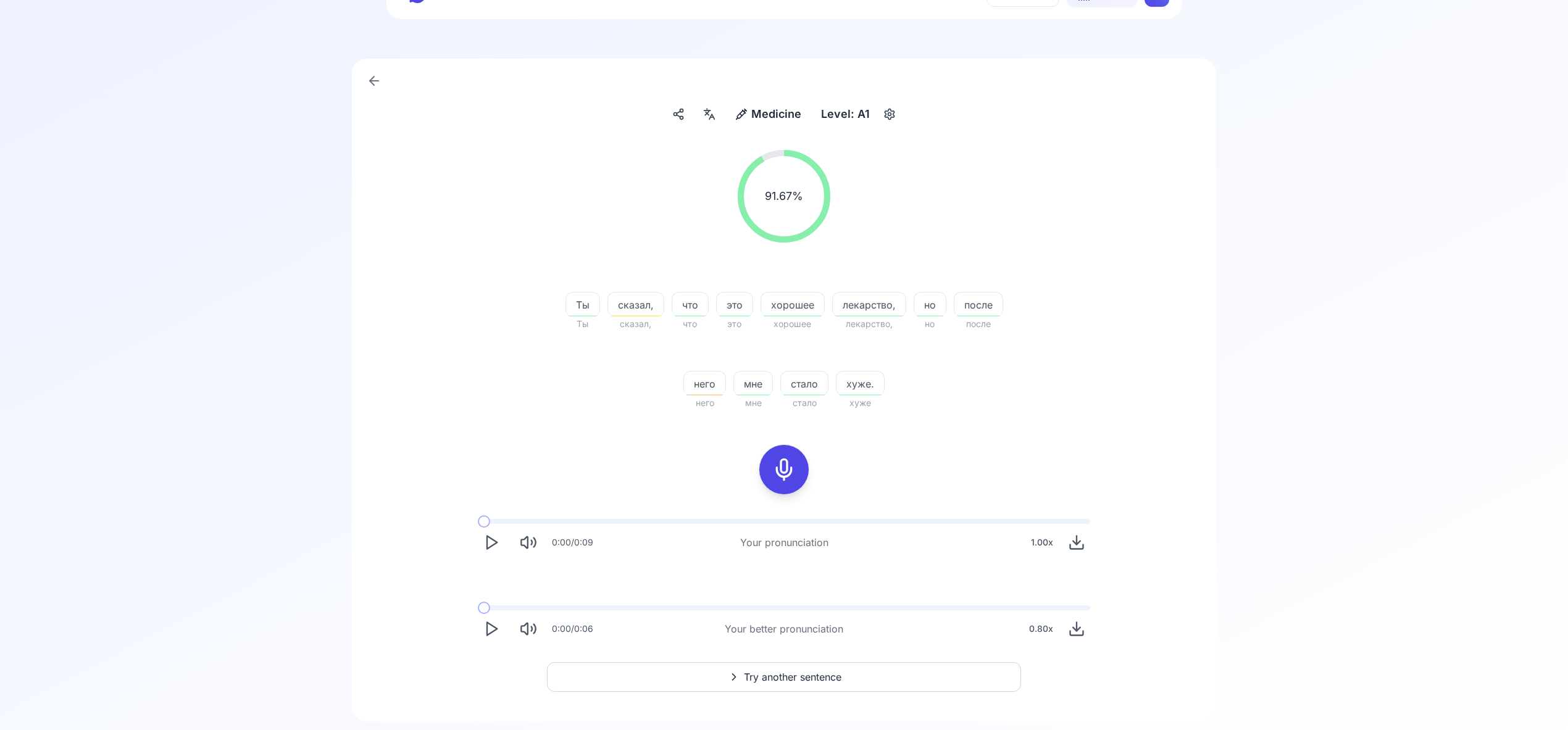
scroll to position [91, 0]
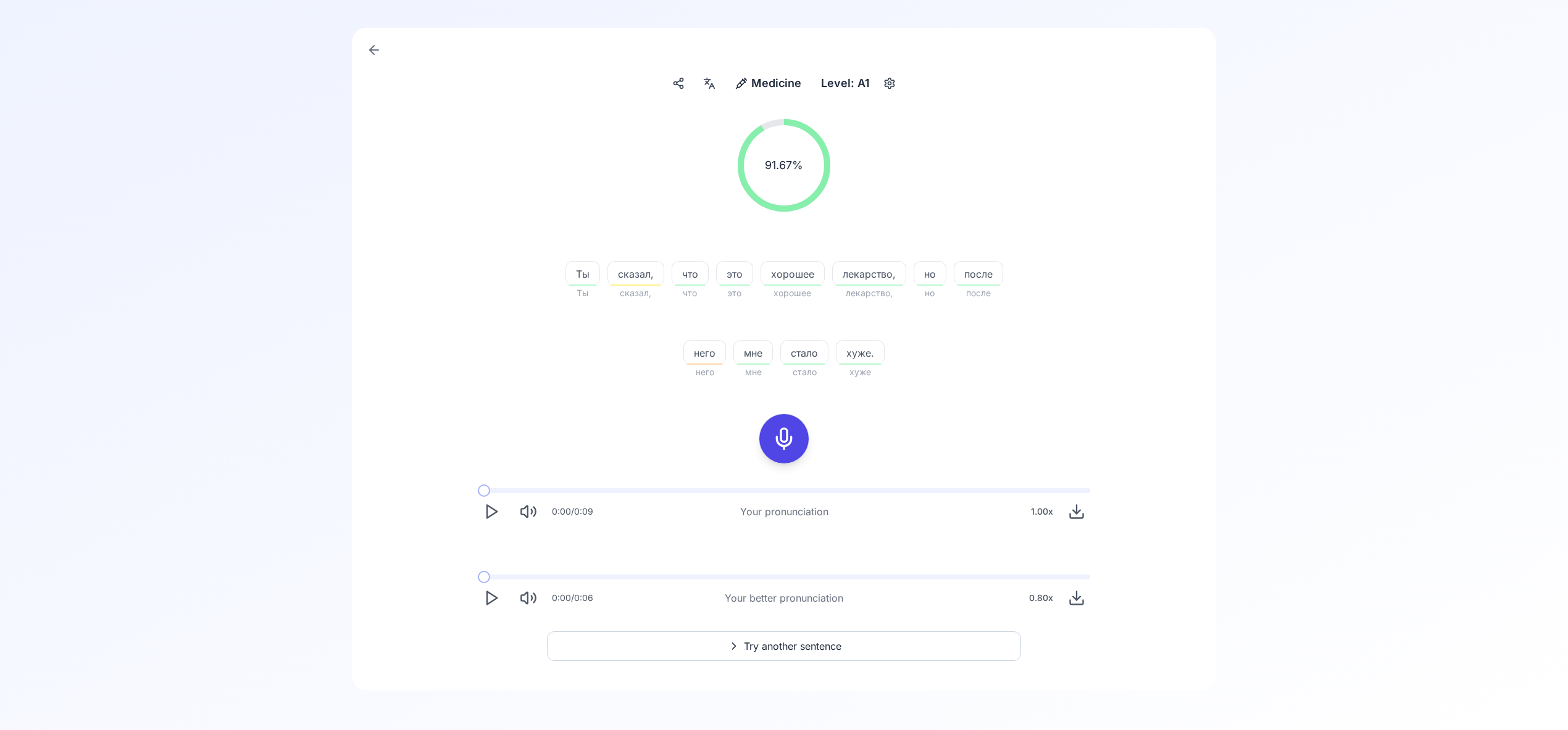
click at [797, 645] on span "Try another sentence" at bounding box center [793, 645] width 97 height 14
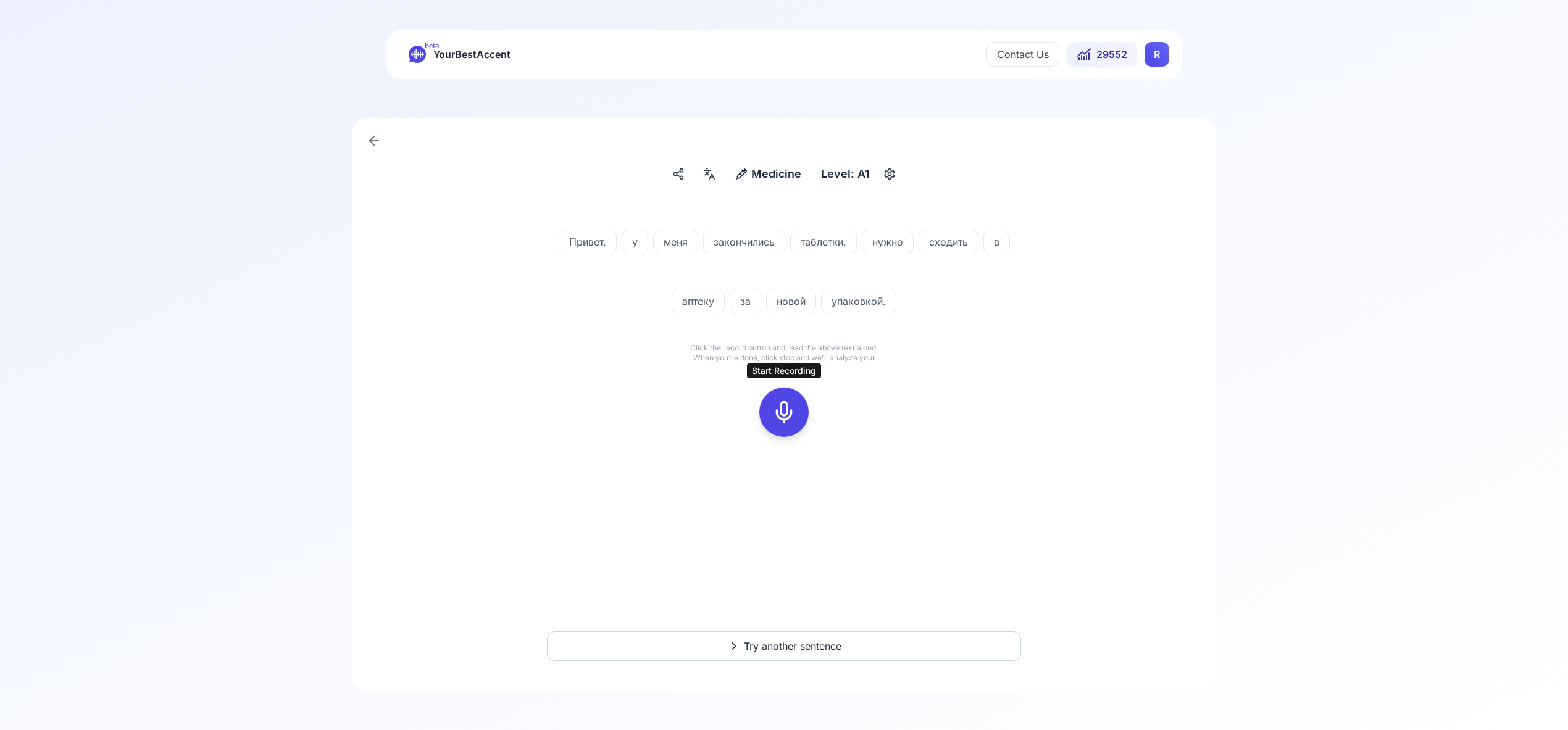
click at [790, 415] on icon at bounding box center [784, 412] width 24 height 24
click at [789, 415] on icon at bounding box center [784, 412] width 24 height 24
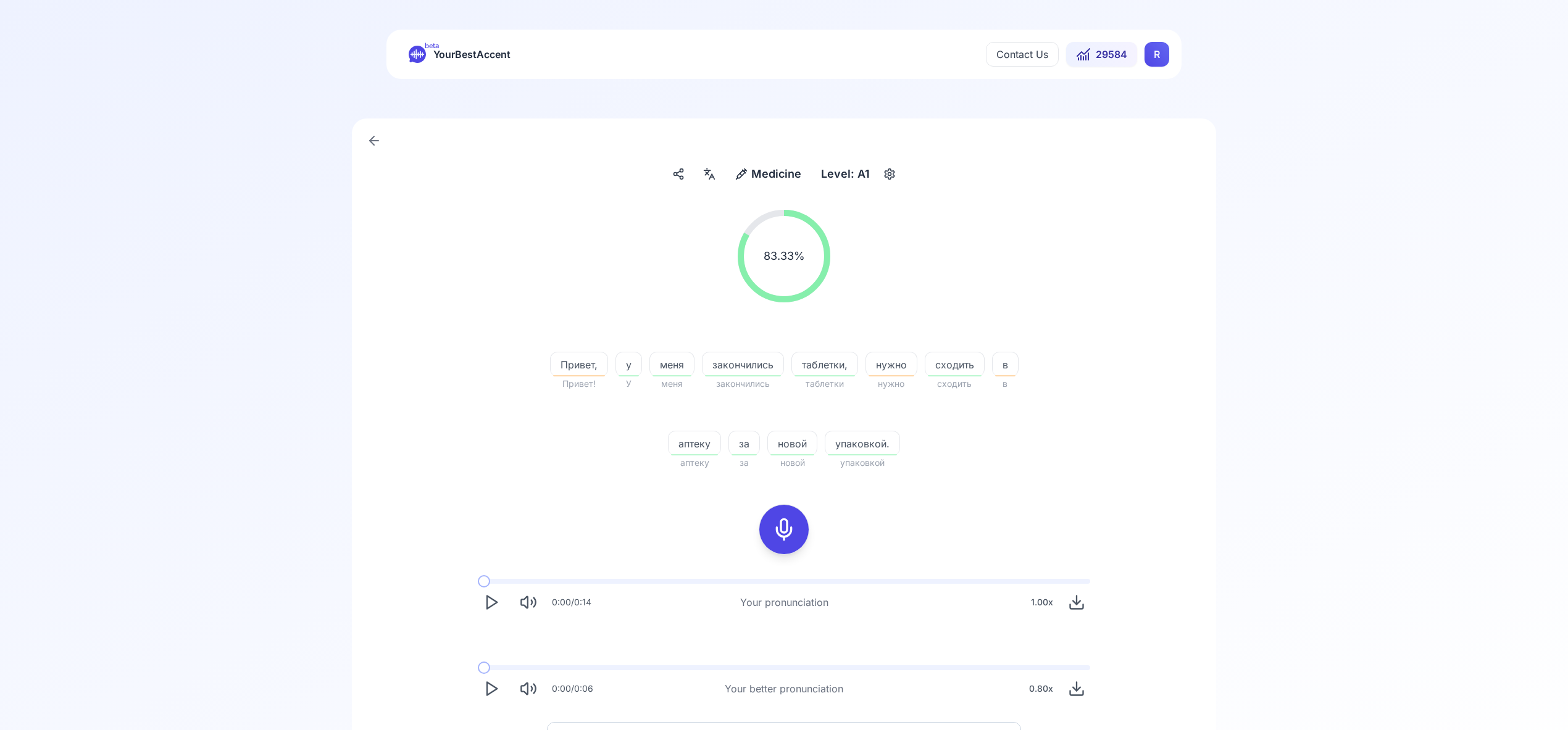
click at [1150, 54] on html "beta YourBestAccent Contact Us 29584 R Medicine Medicine Level: A1 83.33 % 83.3…" at bounding box center [784, 365] width 1568 height 730
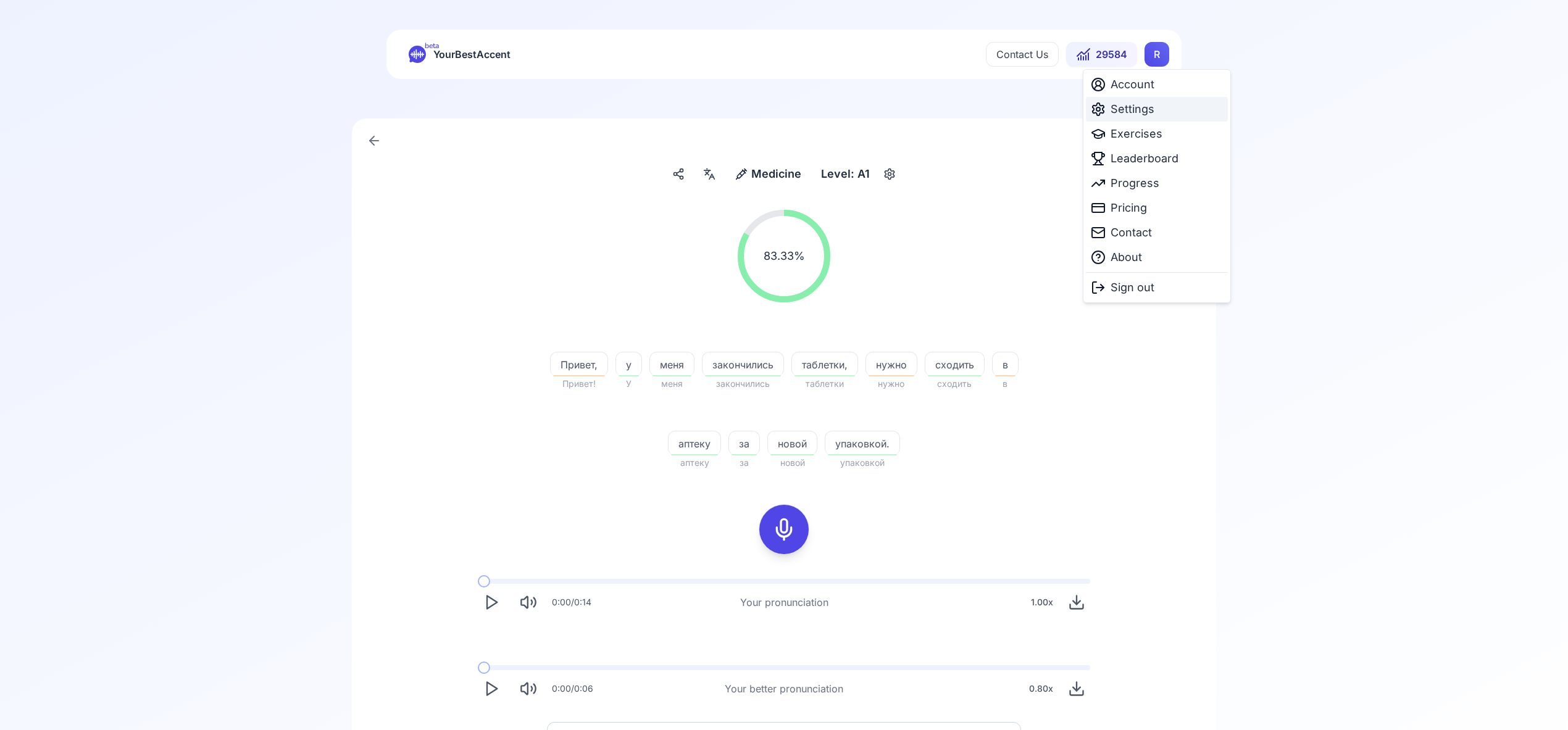
click at [1136, 111] on span "Settings" at bounding box center [1132, 109] width 44 height 17
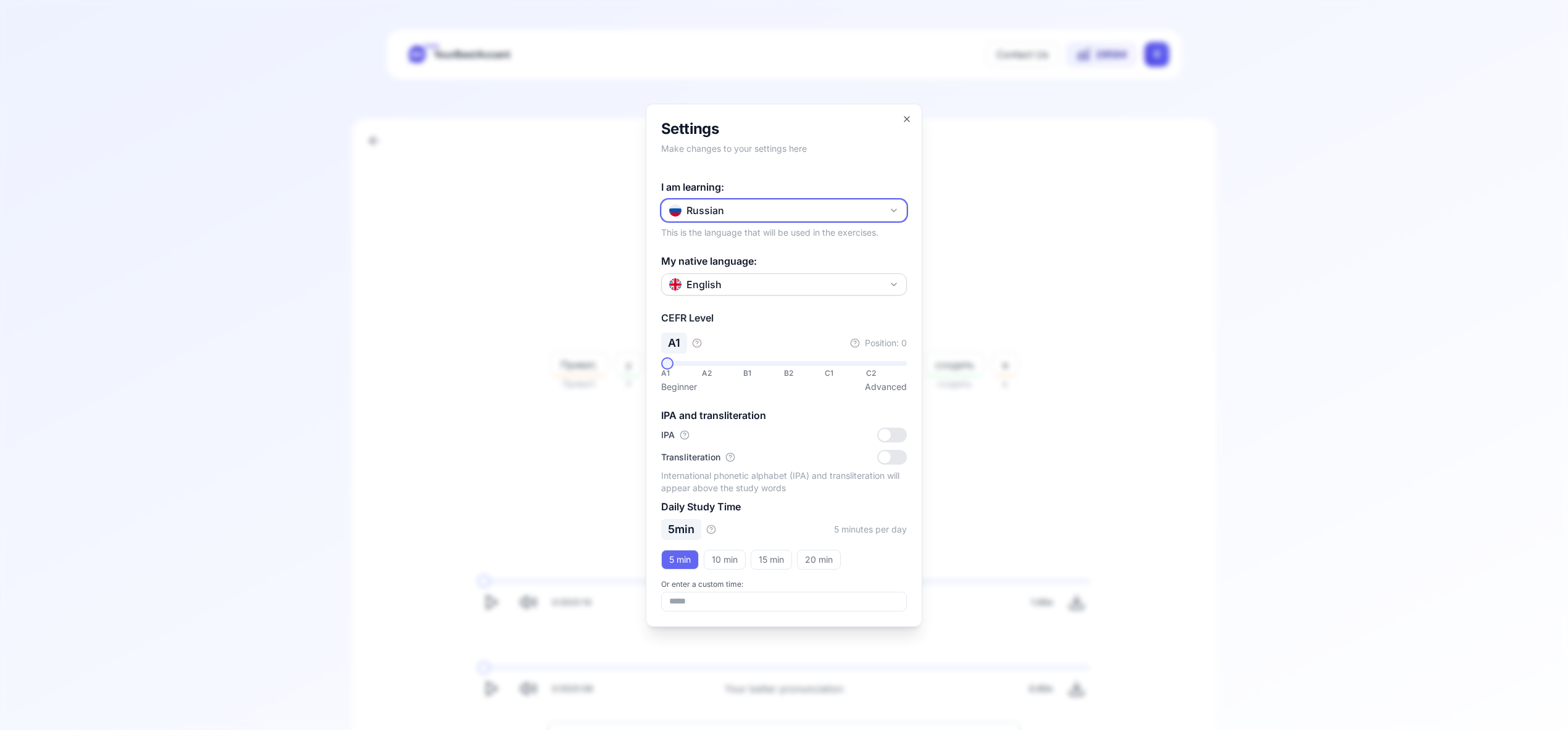
click at [901, 210] on button "Russian" at bounding box center [784, 210] width 246 height 22
click at [798, 347] on div "Portuguese" at bounding box center [784, 348] width 239 height 22
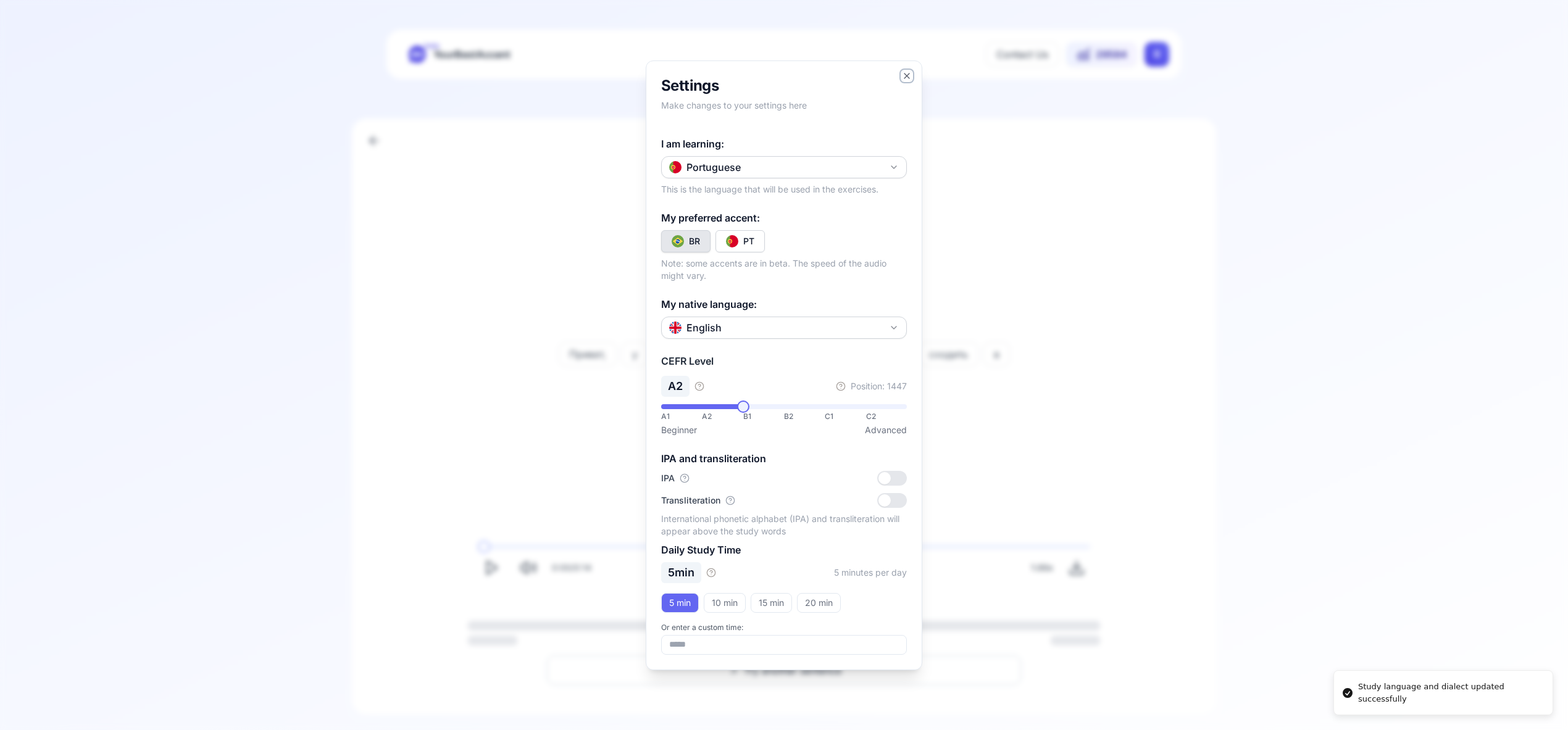
click at [903, 76] on icon "button" at bounding box center [906, 76] width 10 height 10
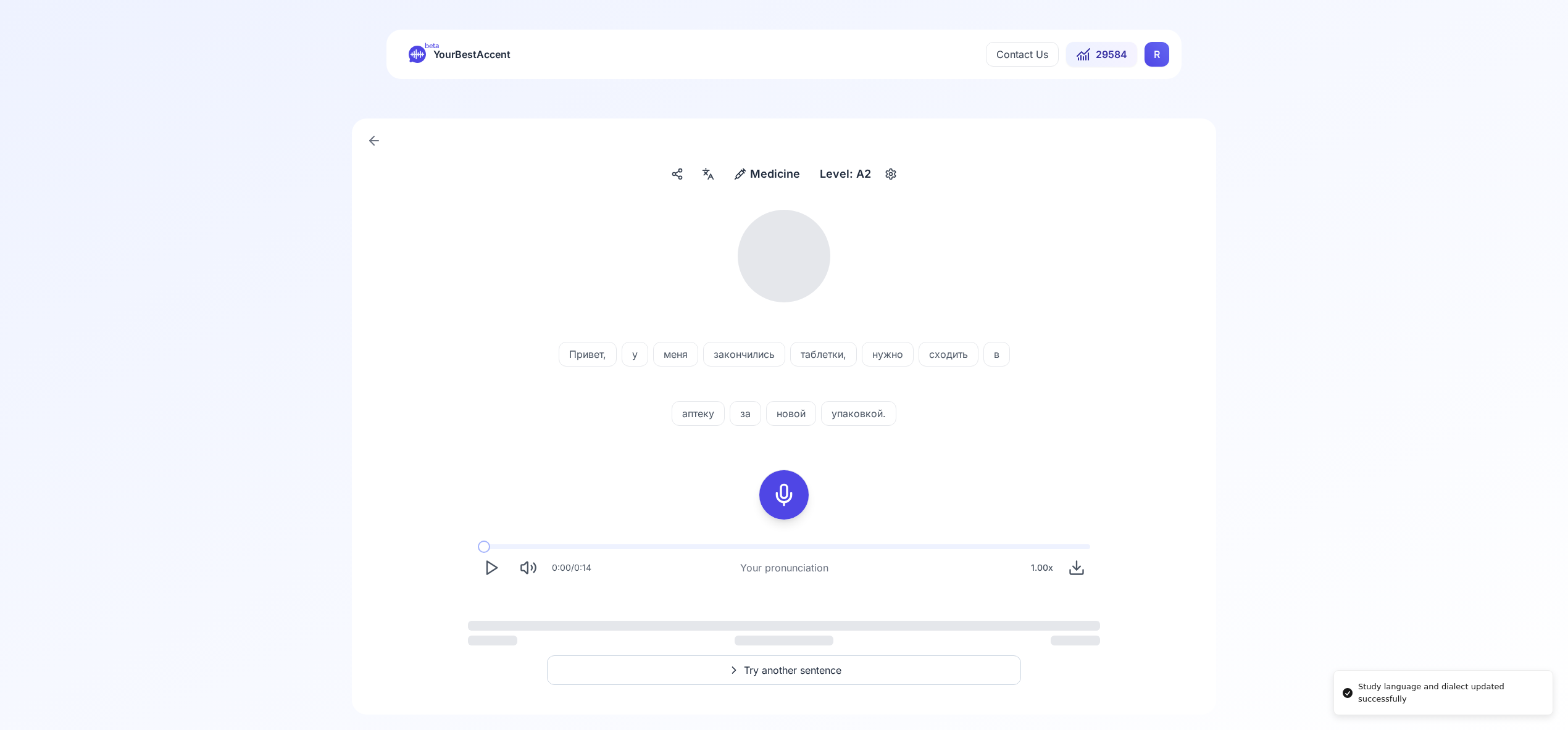
click at [1161, 58] on html "Study language and dialect updated successfully beta YourBestAccent Contact Us …" at bounding box center [784, 365] width 1568 height 730
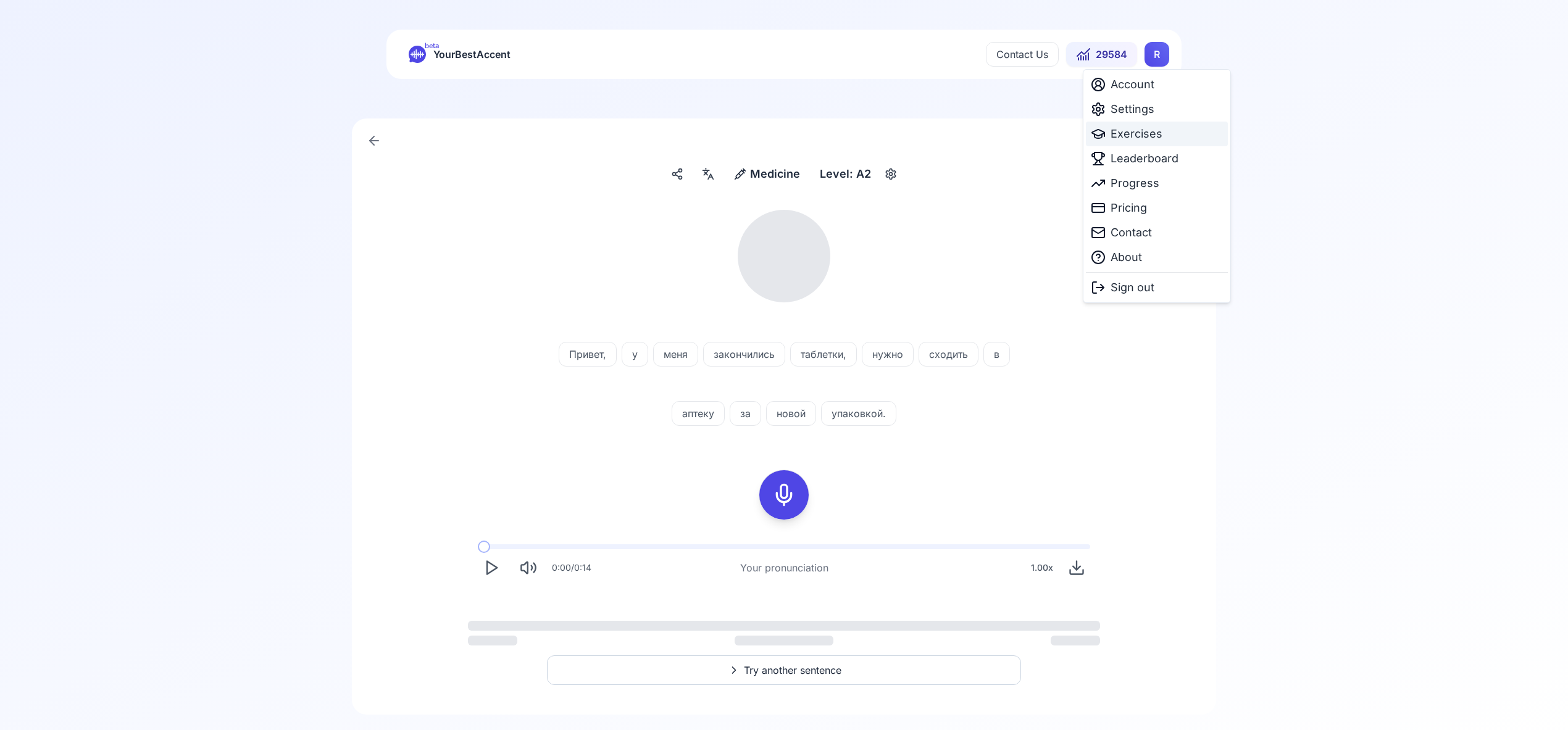
click at [1151, 137] on span "Exercises" at bounding box center [1136, 133] width 52 height 17
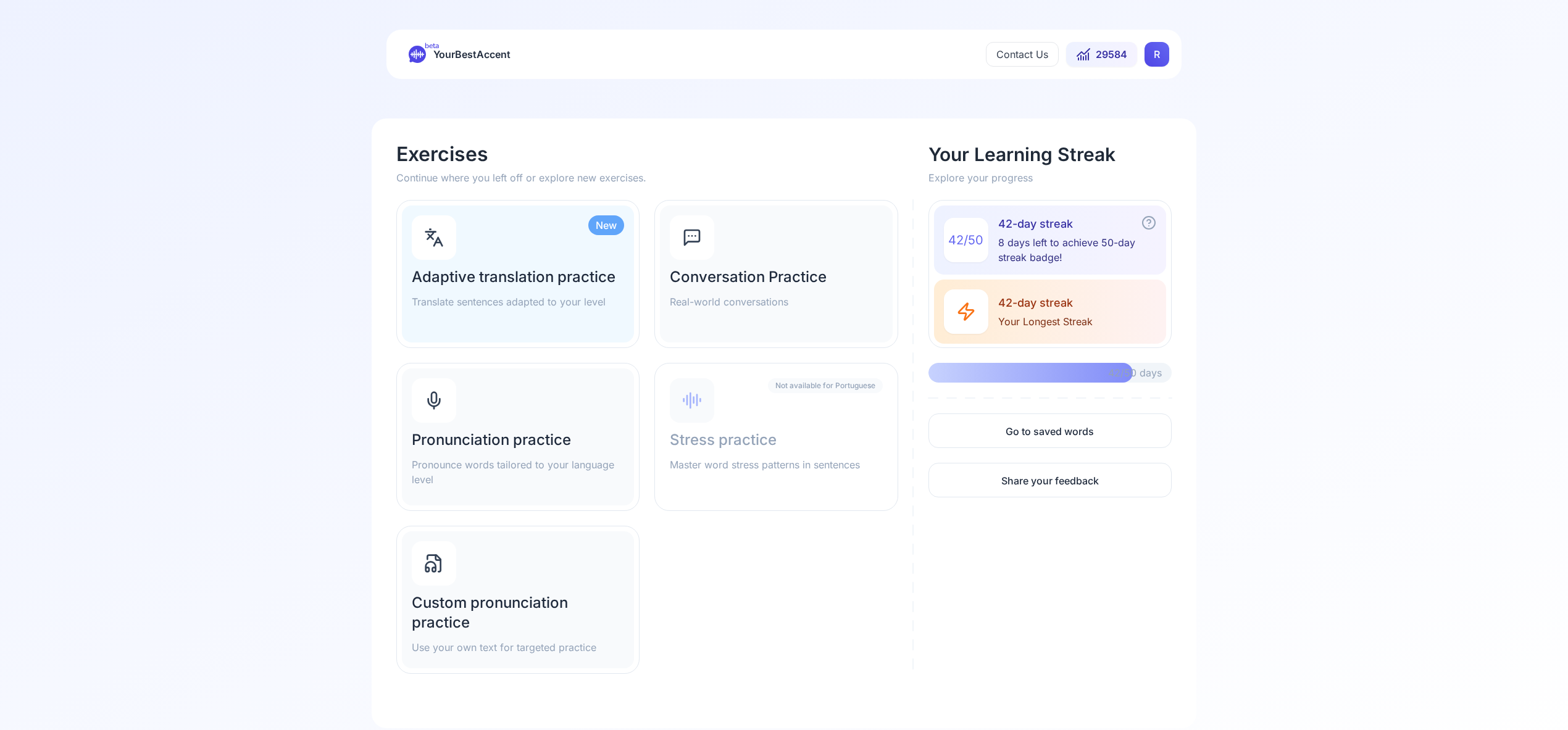
click at [520, 414] on div "Pronunciation practice Pronounce words tailored to your language level" at bounding box center [518, 437] width 232 height 137
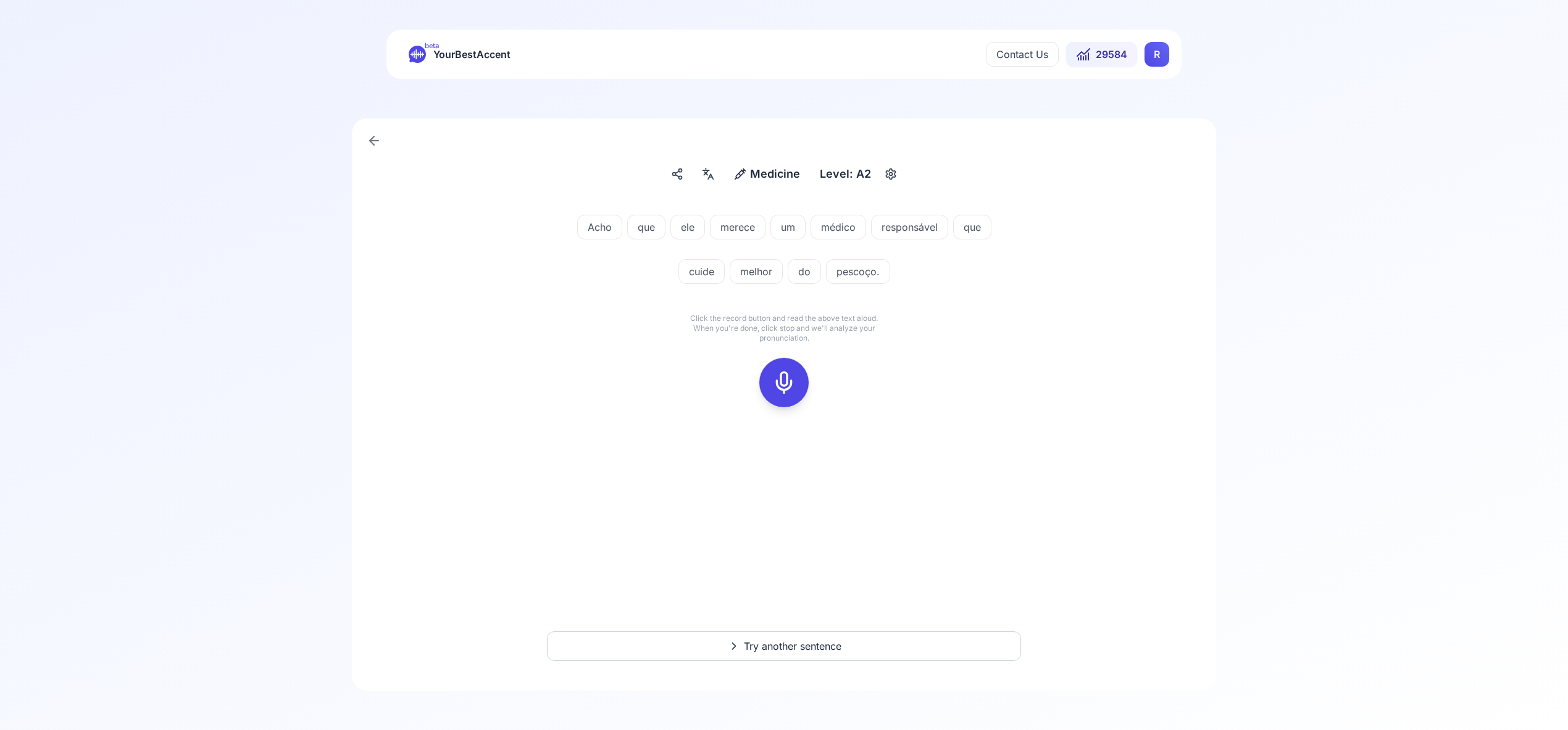
click at [784, 378] on icon at bounding box center [784, 382] width 24 height 24
click at [783, 374] on rect at bounding box center [784, 382] width 19 height 19
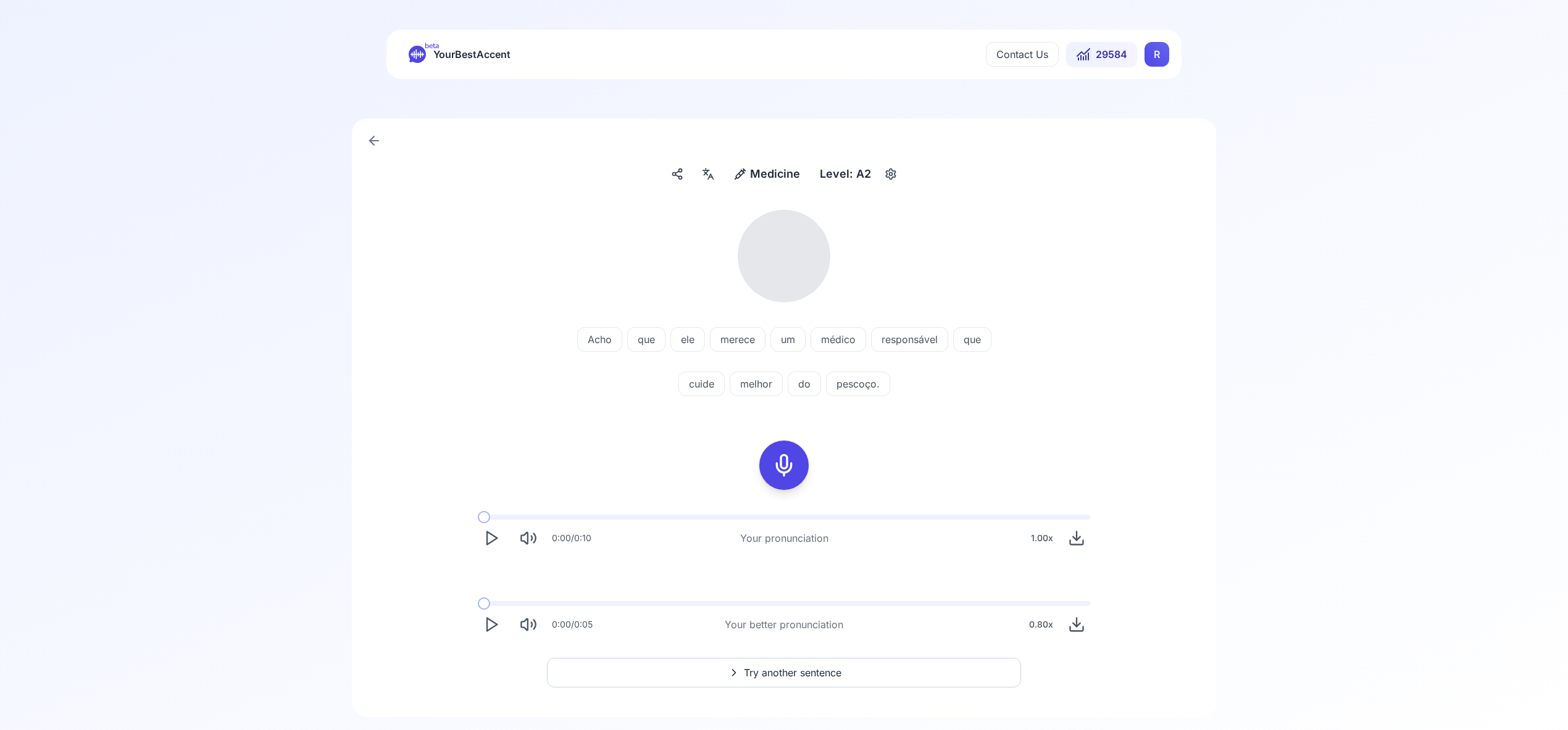
click at [718, 176] on div at bounding box center [708, 174] width 22 height 20
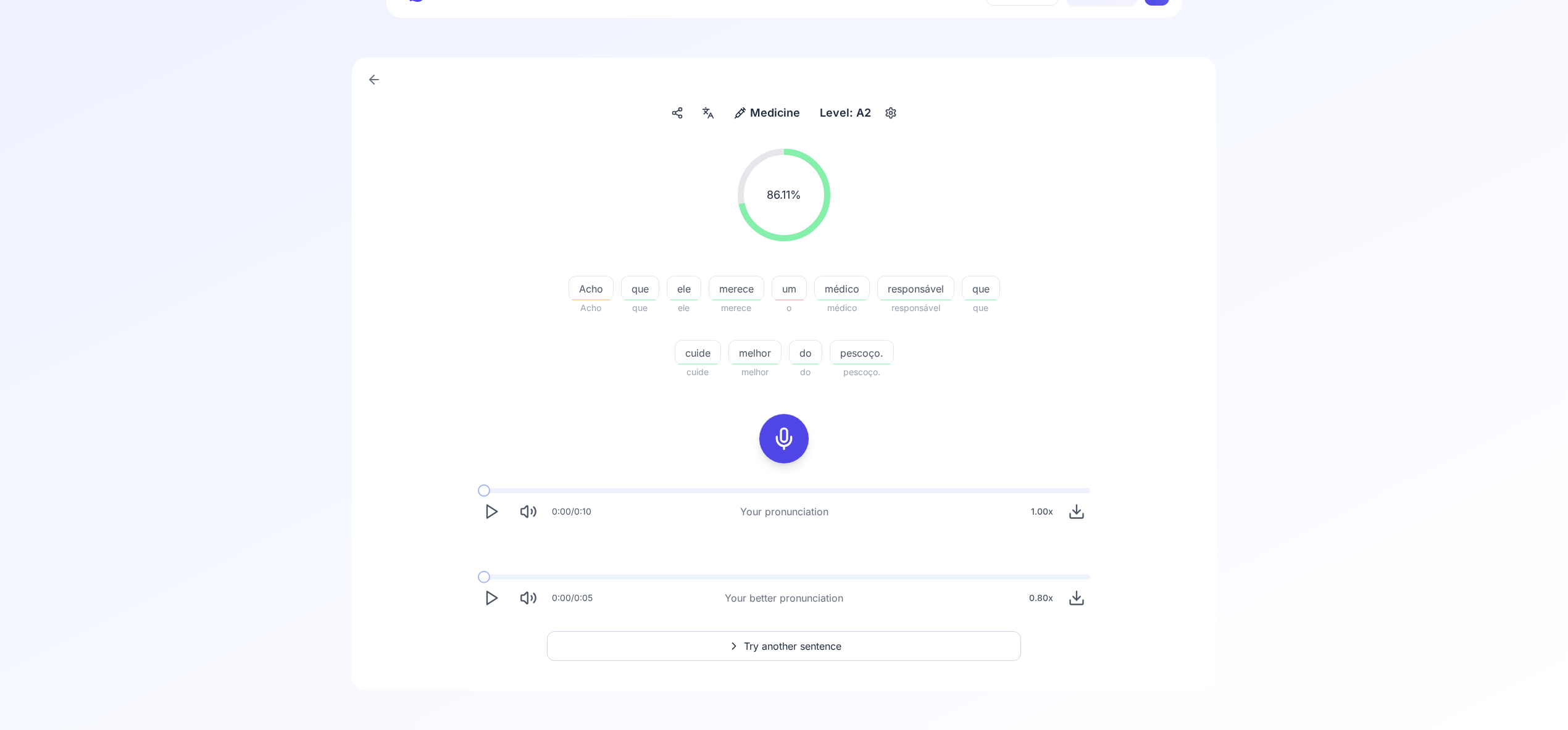
scroll to position [60, 0]
click at [802, 645] on span "Try another sentence" at bounding box center [793, 646] width 97 height 14
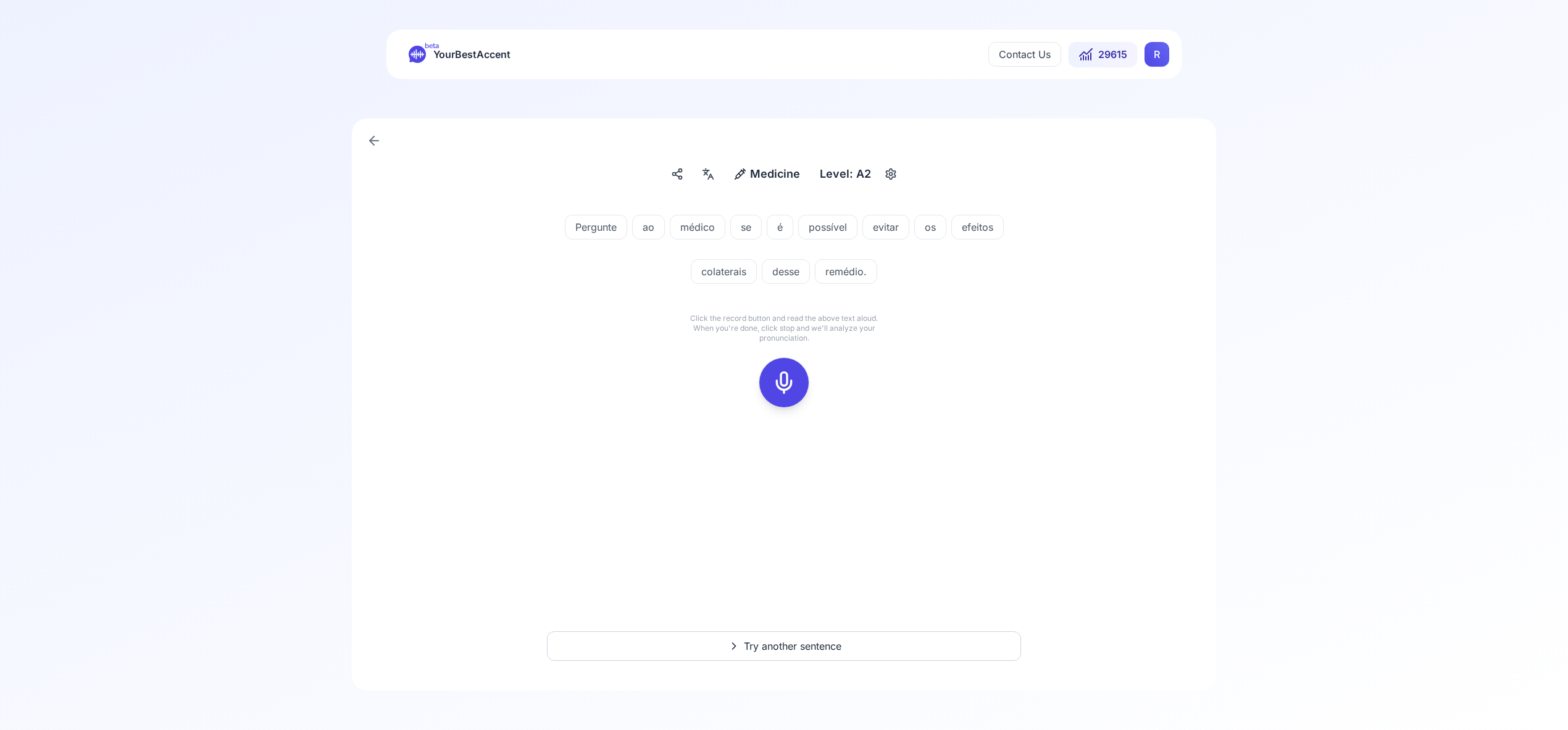
click at [776, 381] on icon at bounding box center [784, 382] width 24 height 24
click at [775, 381] on rect at bounding box center [784, 382] width 19 height 19
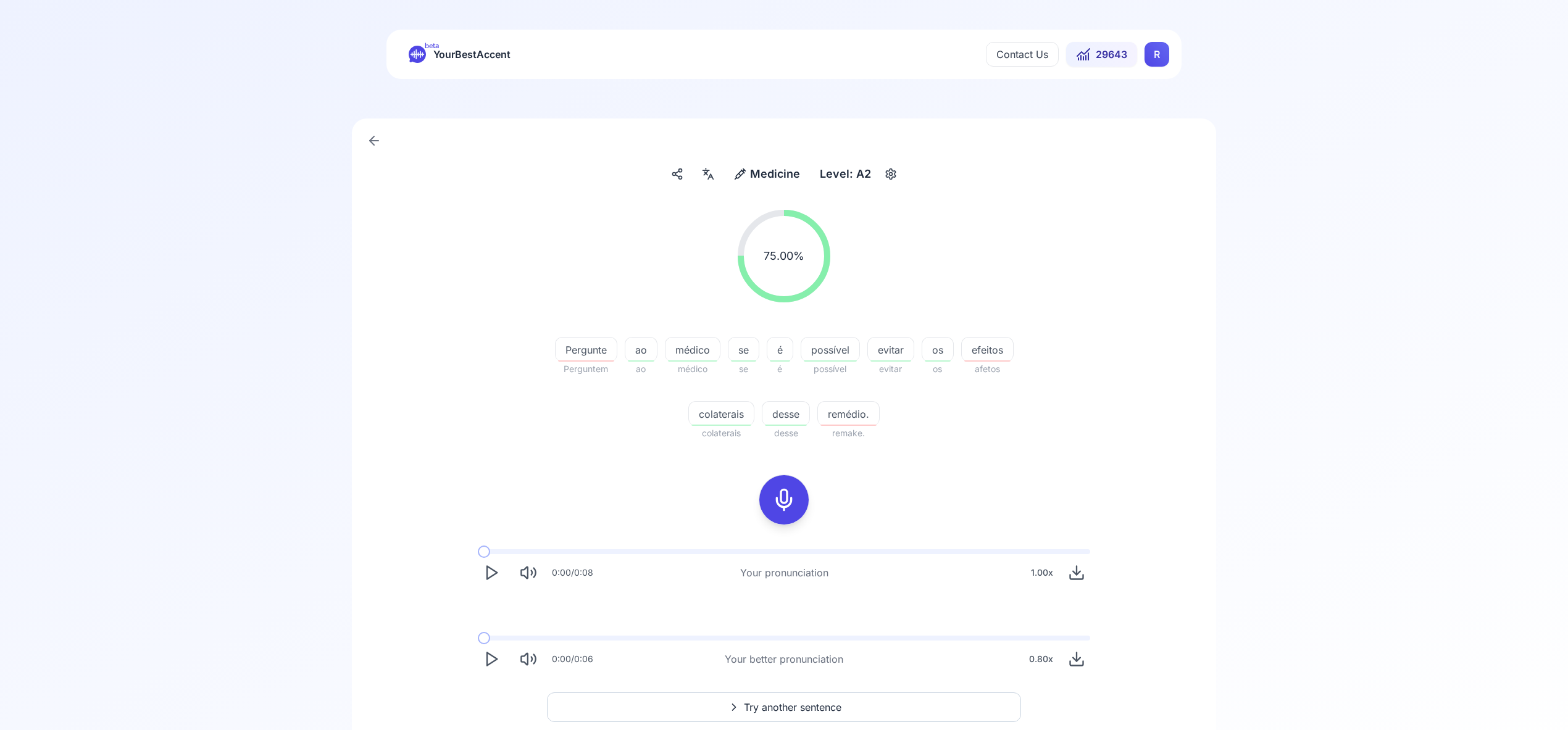
click at [813, 705] on span "Try another sentence" at bounding box center [793, 707] width 97 height 14
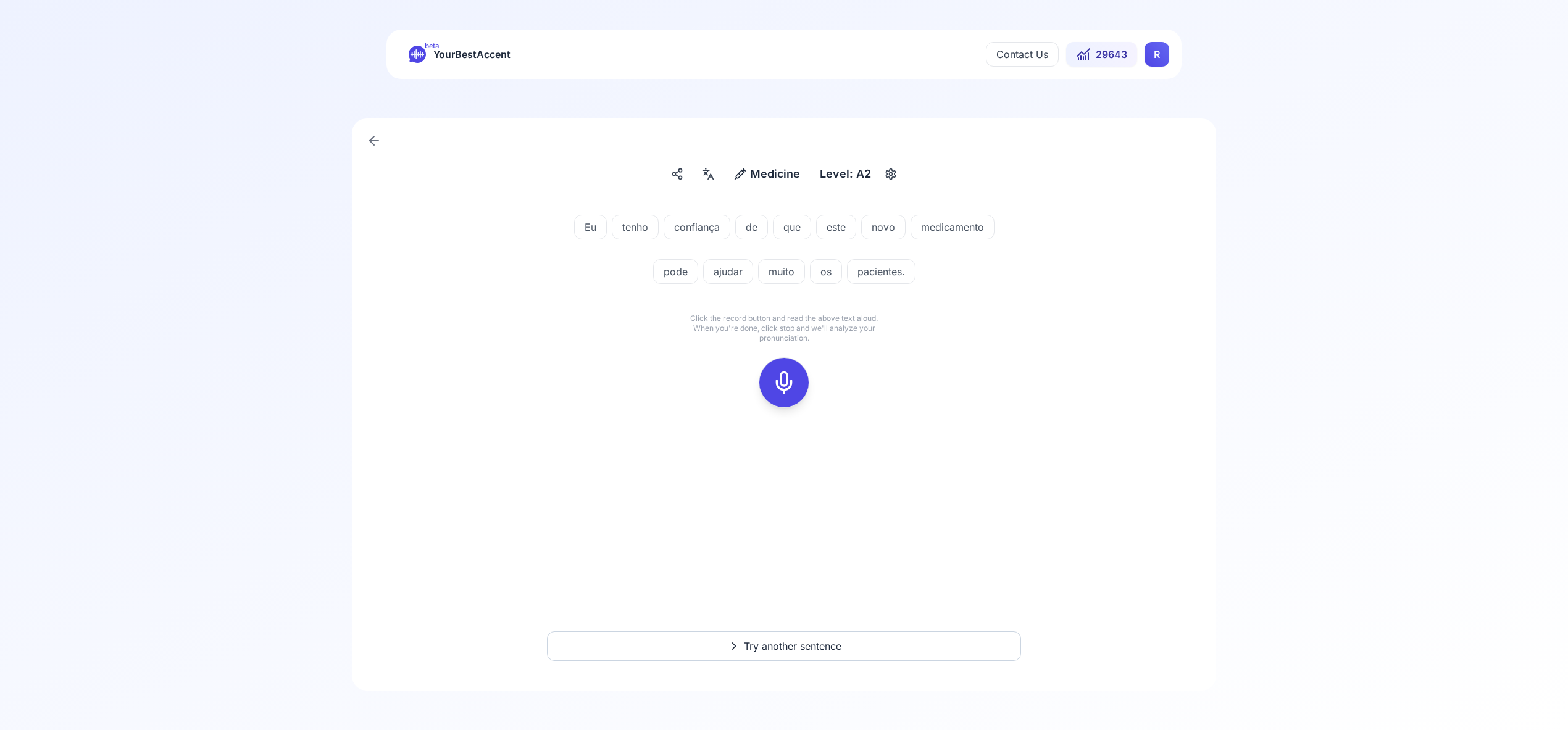
click at [782, 378] on icon at bounding box center [784, 382] width 24 height 24
click at [783, 377] on icon at bounding box center [784, 382] width 24 height 24
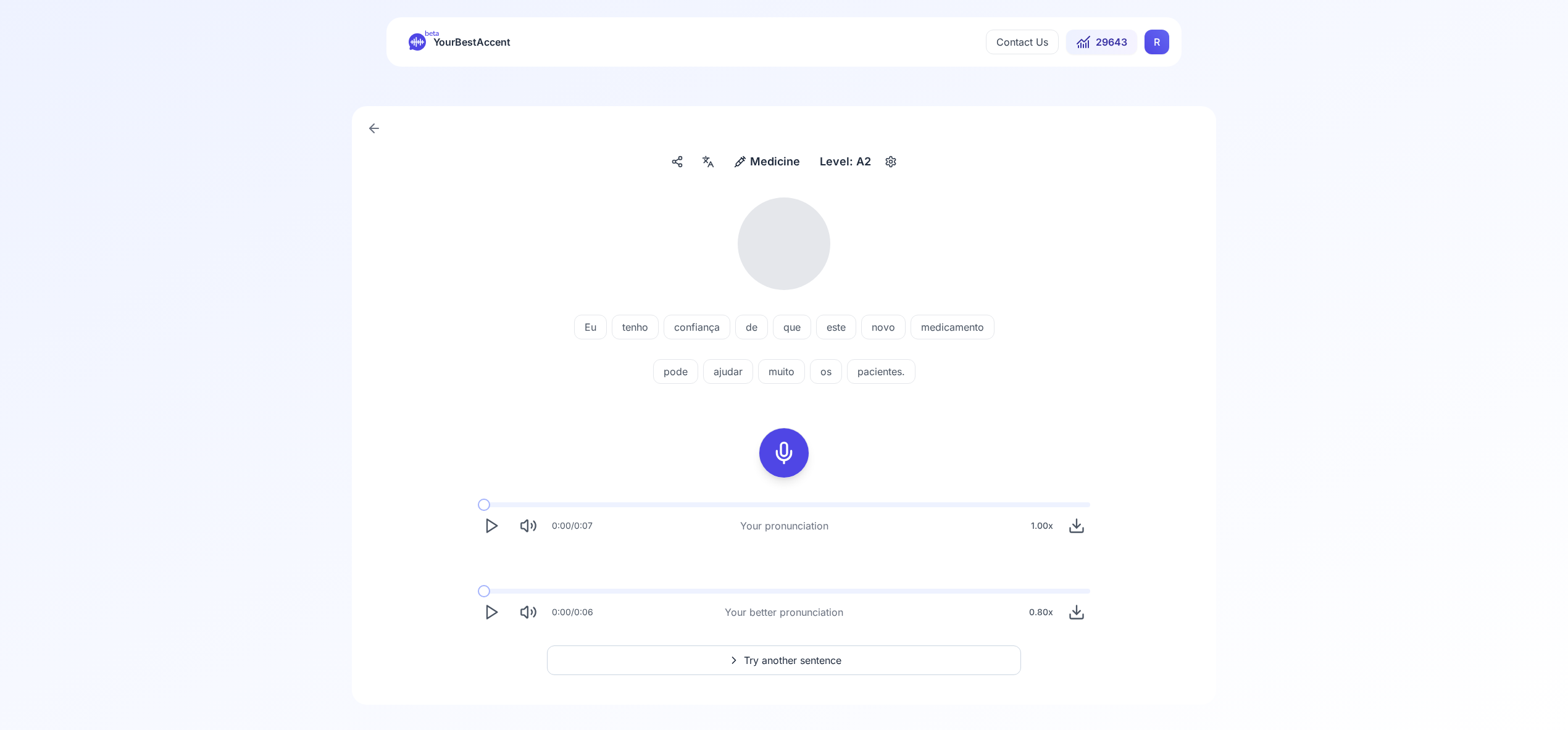
scroll to position [27, 0]
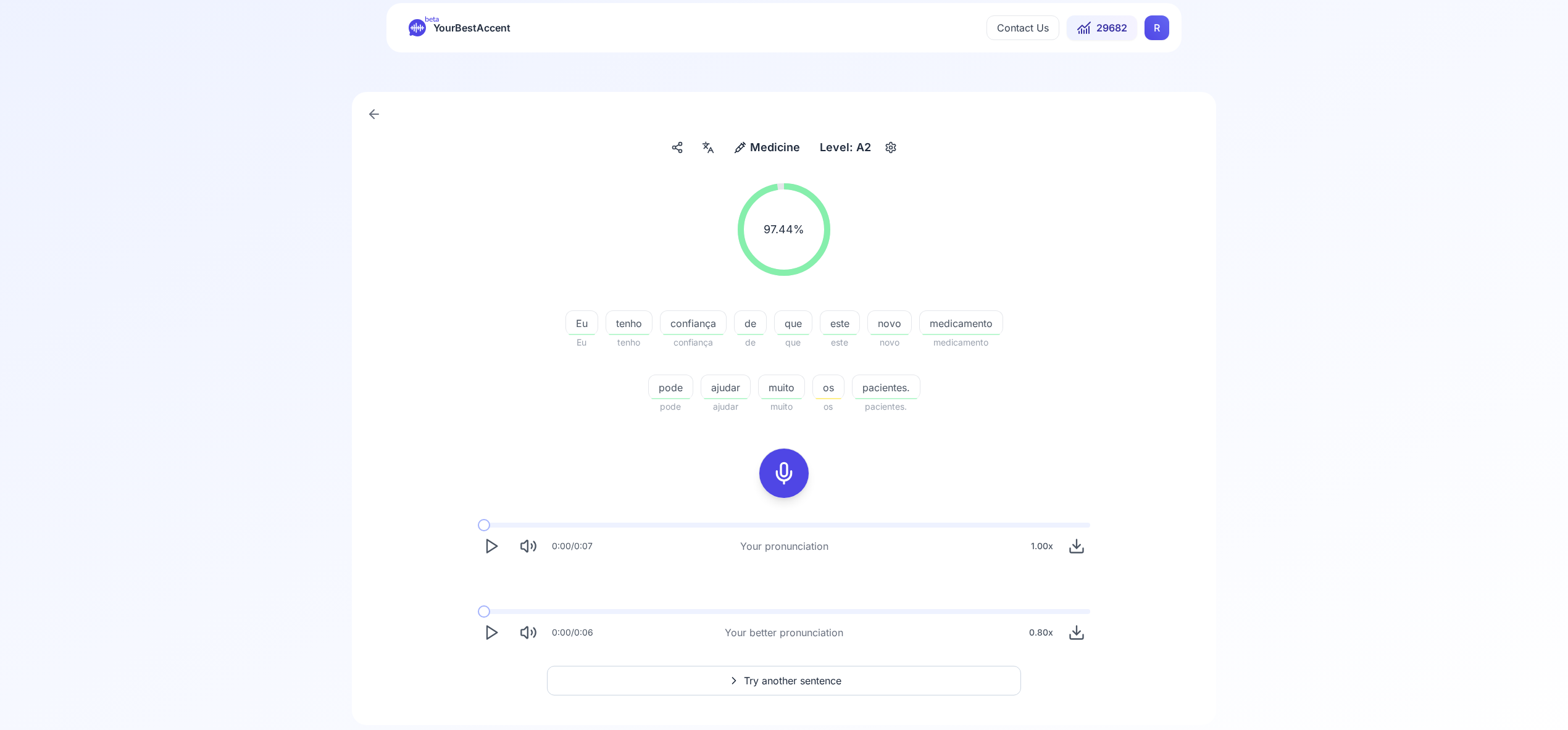
click at [793, 681] on span "Try another sentence" at bounding box center [793, 681] width 97 height 14
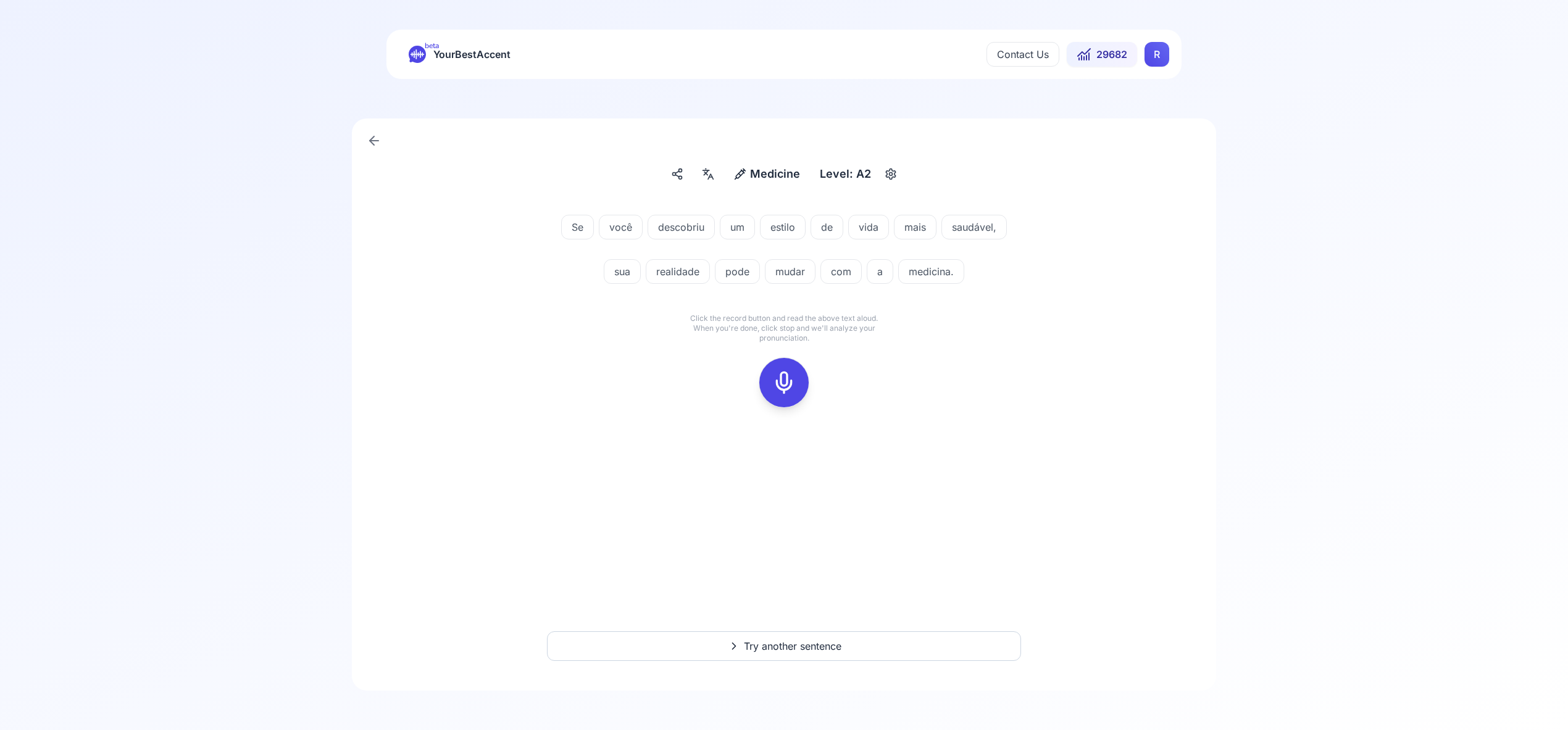
click at [786, 378] on icon at bounding box center [784, 382] width 24 height 24
click at [790, 375] on icon at bounding box center [784, 382] width 24 height 24
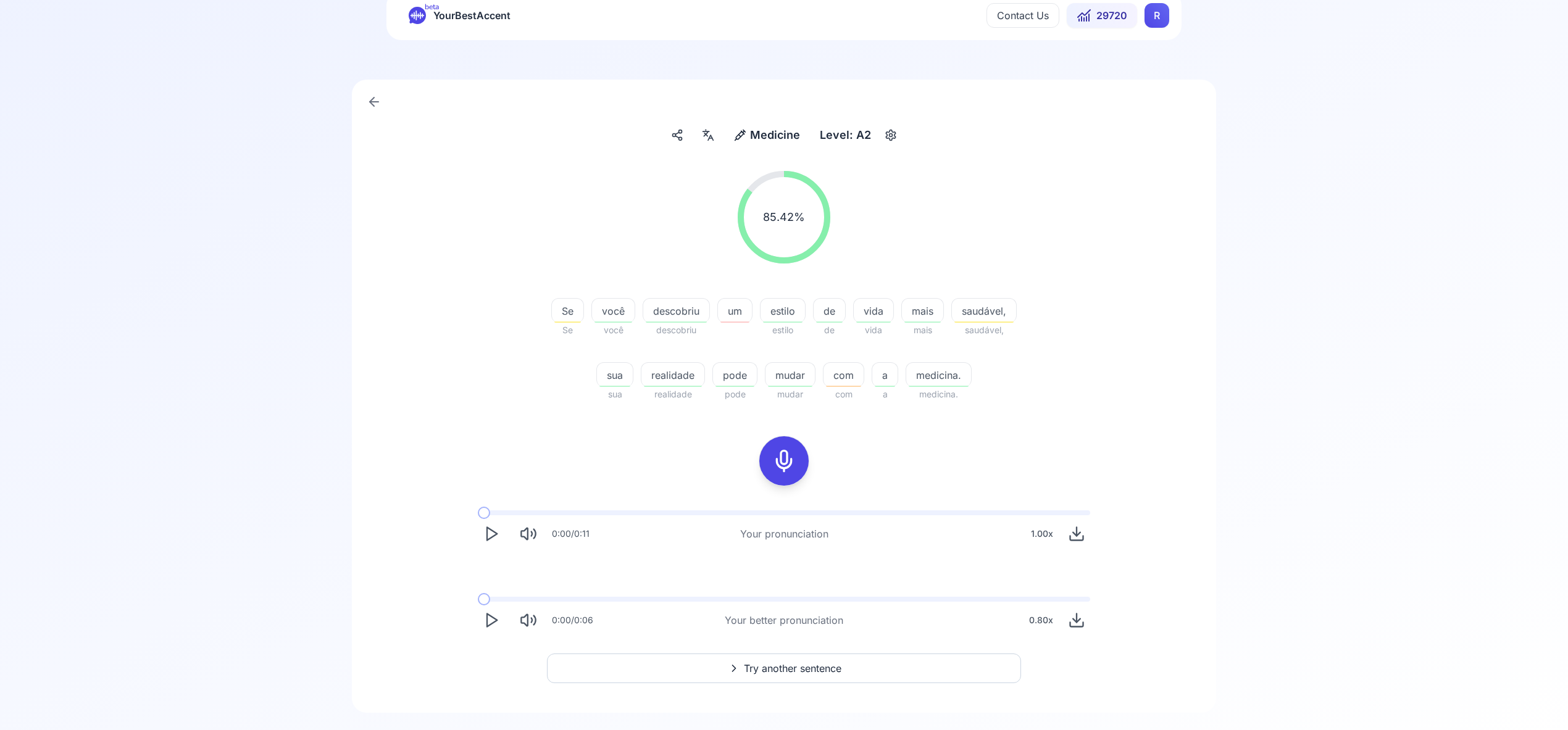
scroll to position [46, 0]
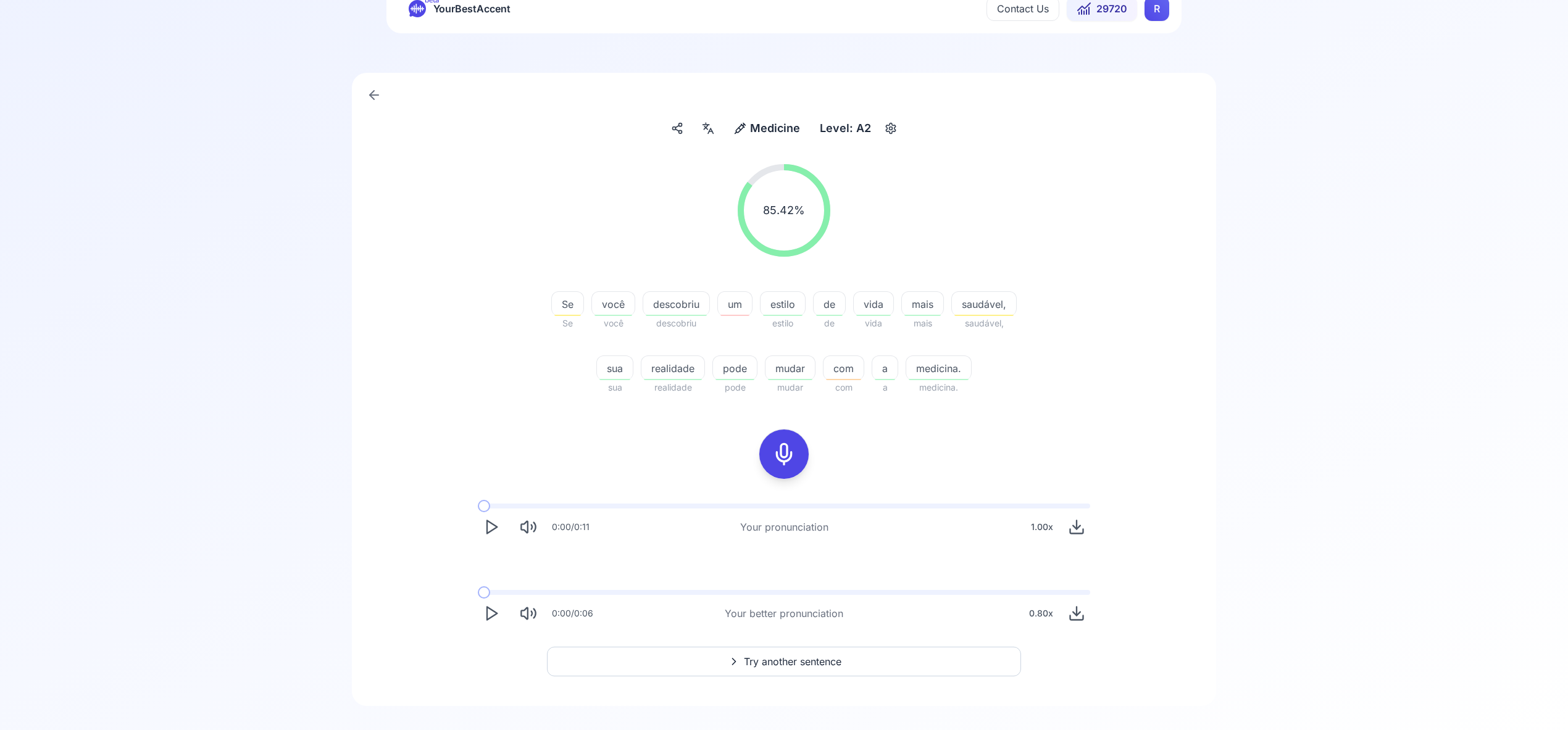
click at [817, 657] on span "Try another sentence" at bounding box center [793, 661] width 97 height 14
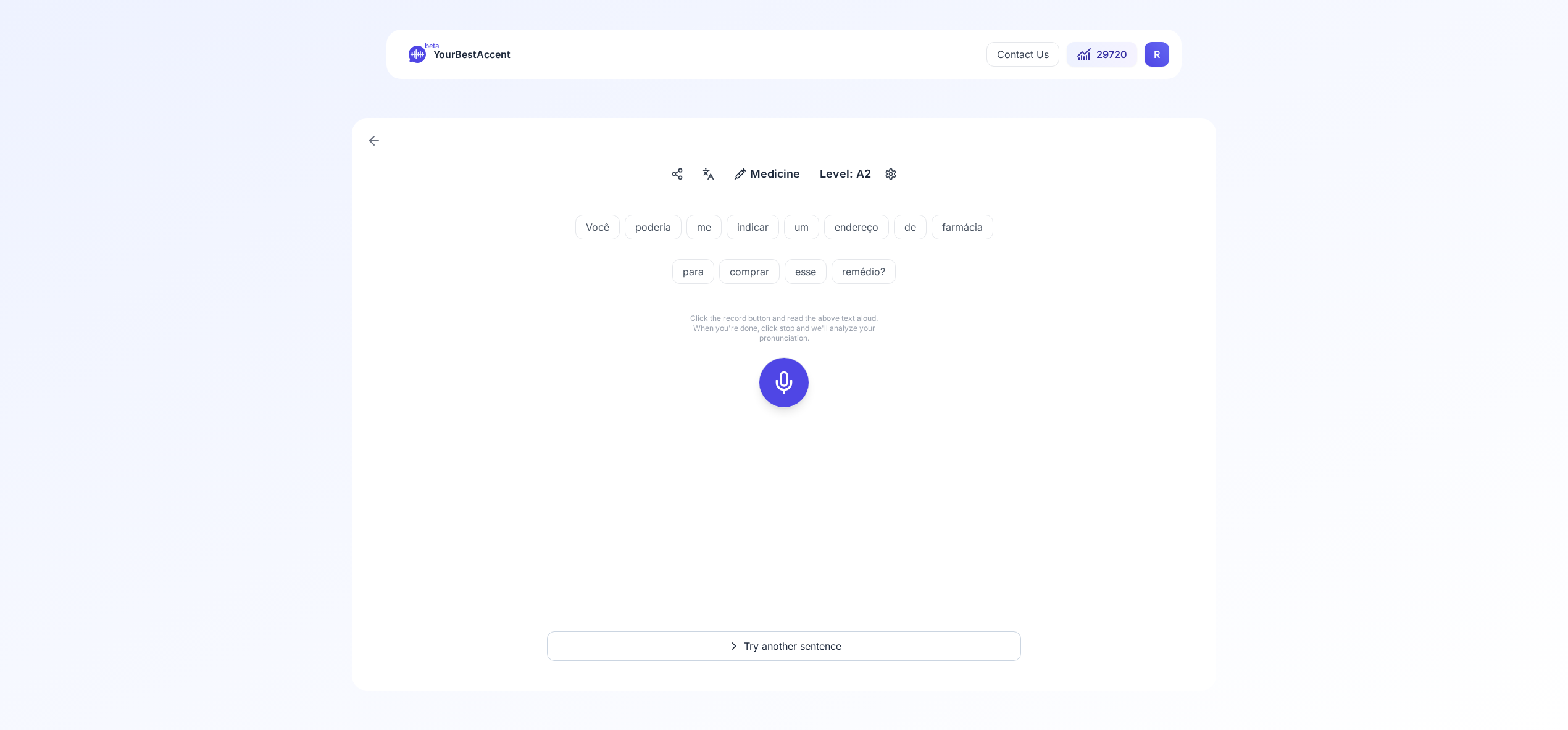
click at [784, 381] on icon at bounding box center [784, 382] width 24 height 24
click at [783, 376] on icon at bounding box center [784, 382] width 24 height 24
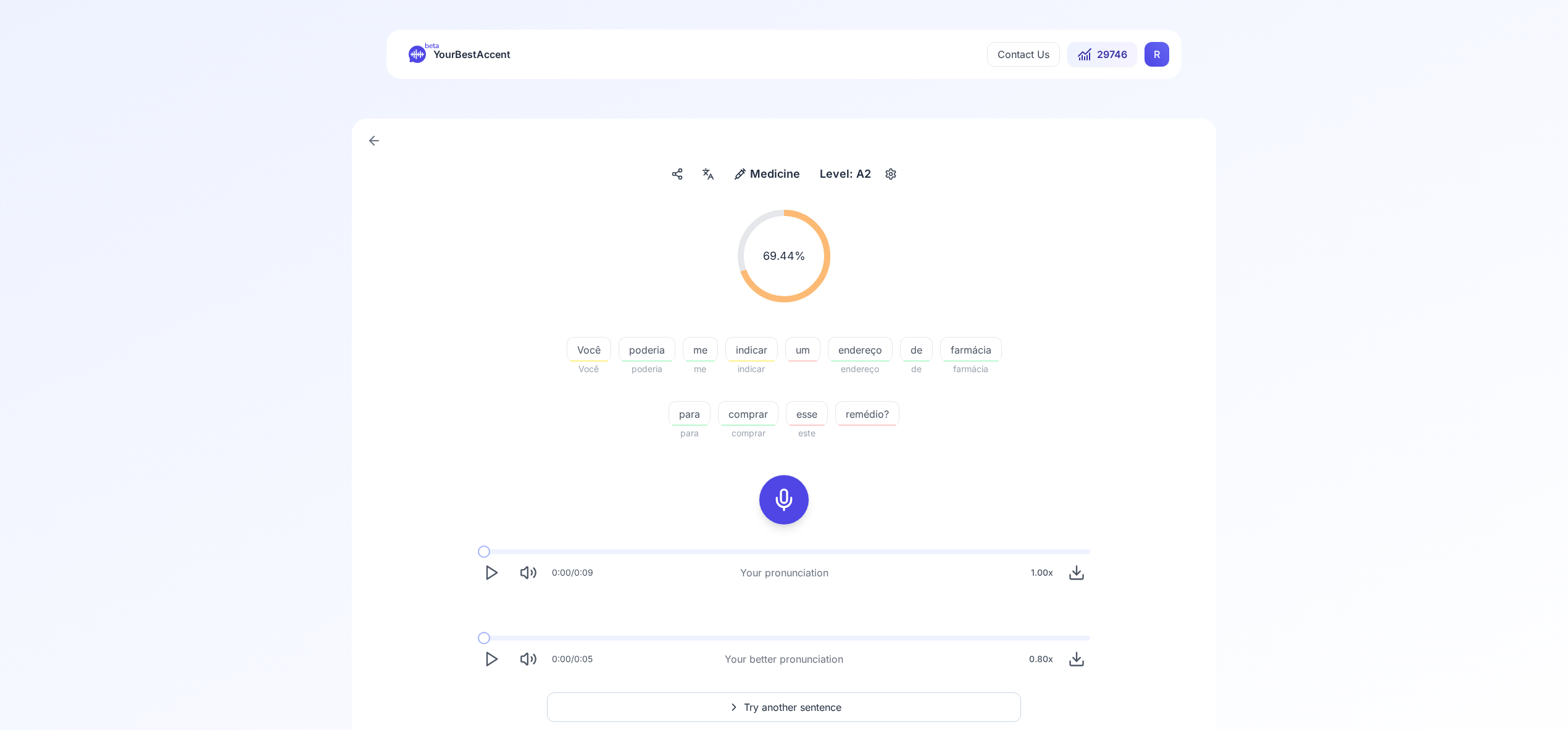
click at [1148, 59] on html "beta YourBestAccent Contact Us 29746 R Medicine Medicine Level: A2 69.44 % 69.4…" at bounding box center [784, 365] width 1568 height 730
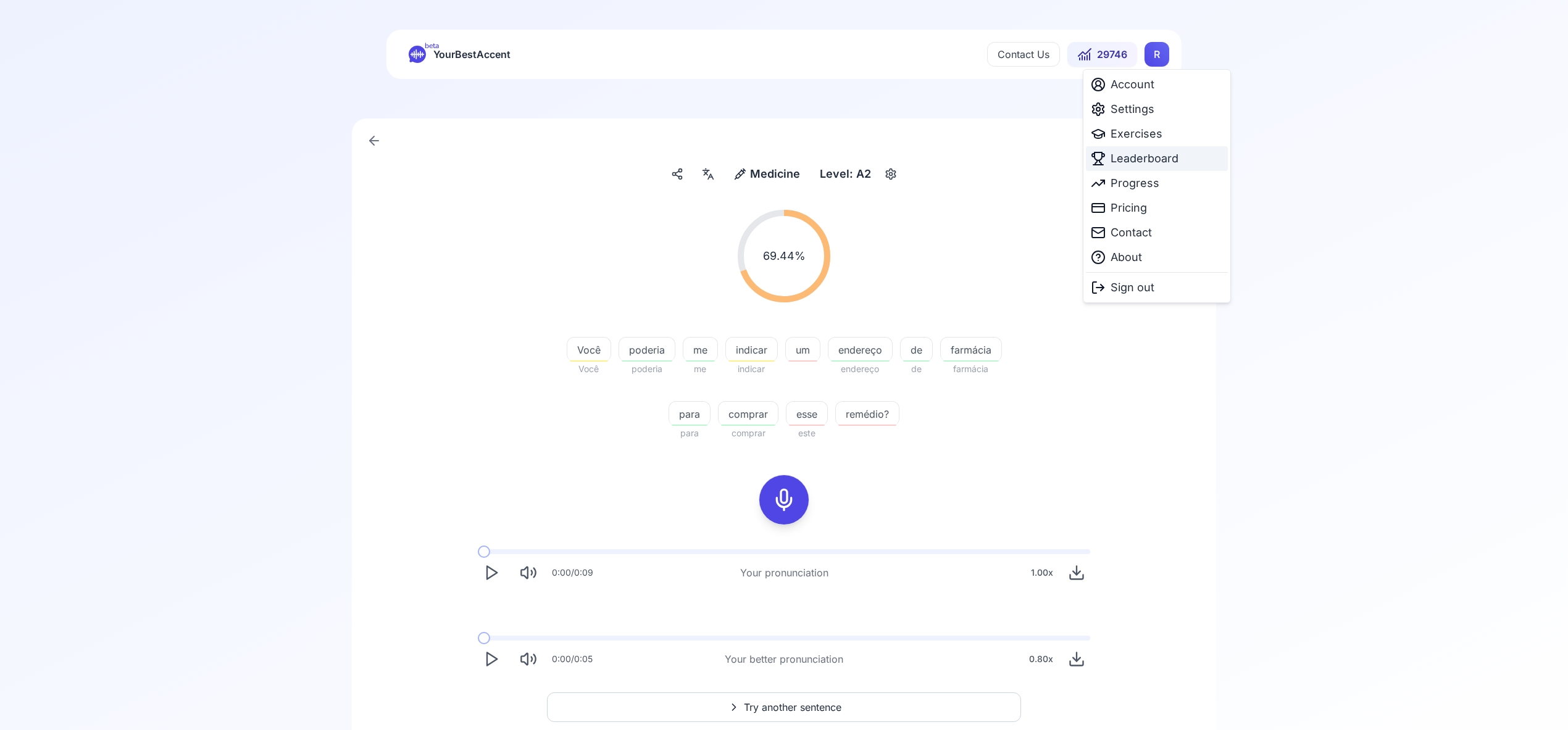
click at [1145, 159] on span "Leaderboard" at bounding box center [1143, 158] width 67 height 17
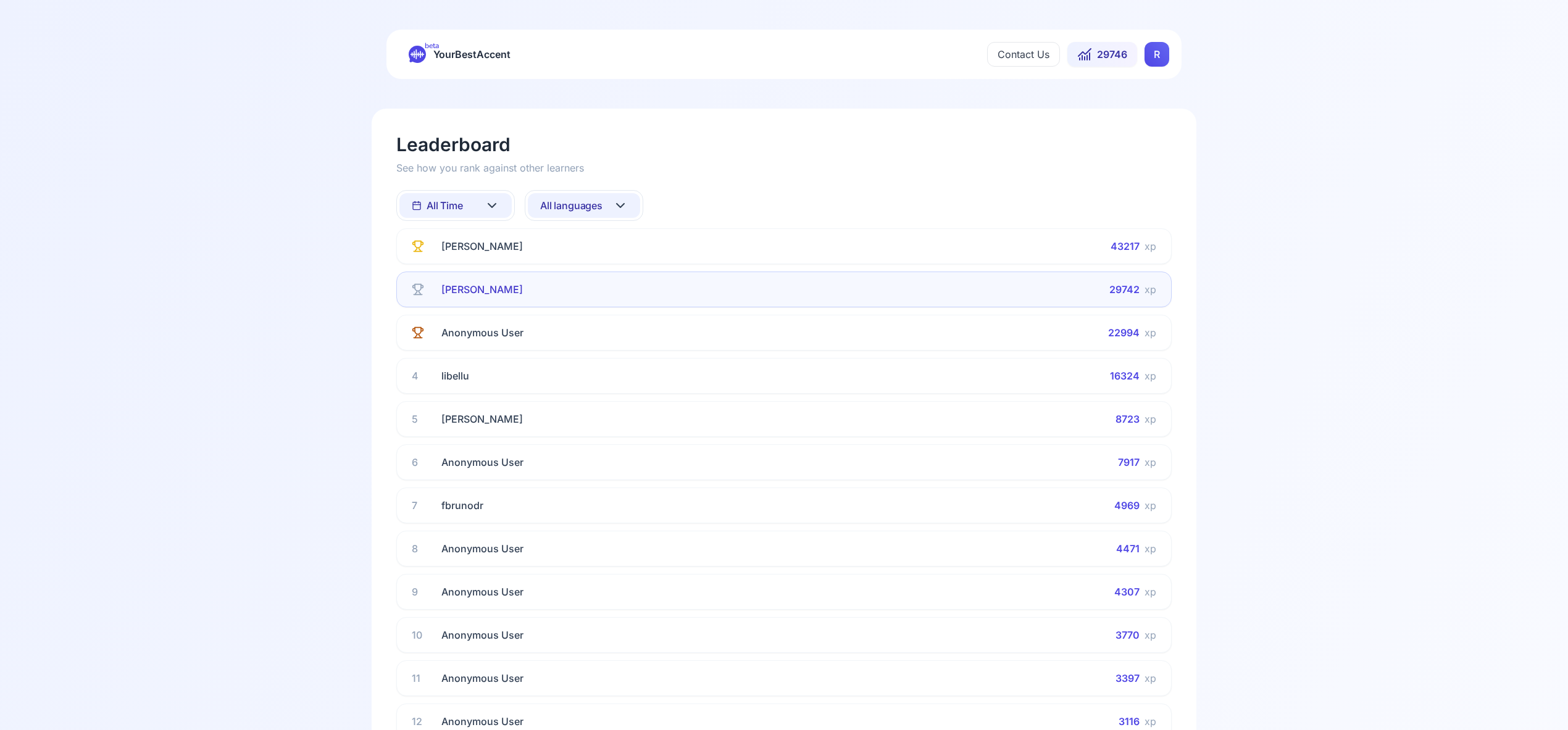
click at [497, 203] on icon at bounding box center [492, 205] width 14 height 14
click at [490, 256] on div "This Week" at bounding box center [455, 259] width 112 height 22
click at [618, 204] on icon at bounding box center [620, 205] width 14 height 14
click at [604, 304] on div "Spanish" at bounding box center [584, 305] width 112 height 22
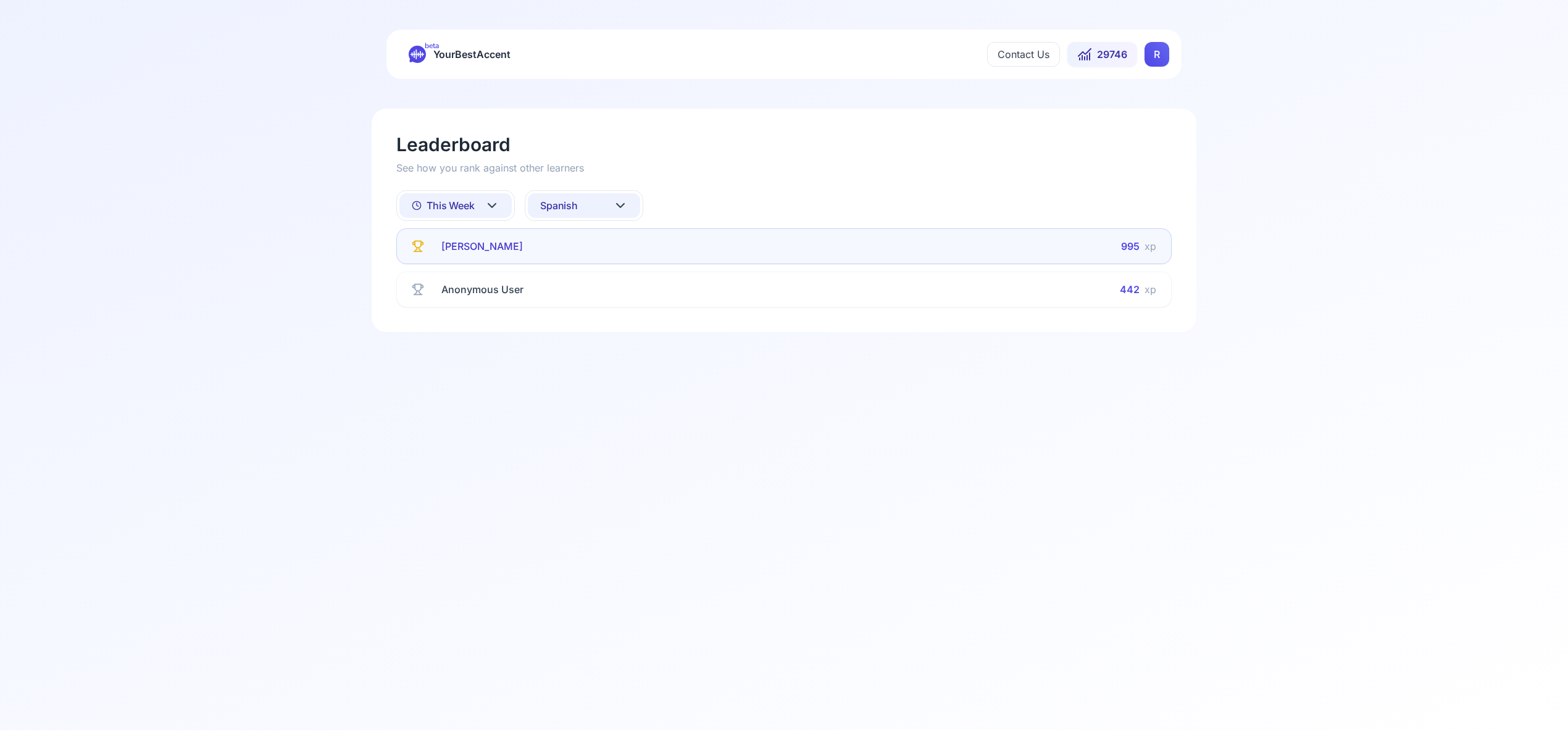
click at [622, 201] on icon at bounding box center [620, 205] width 14 height 14
click at [605, 329] on div "French" at bounding box center [584, 326] width 112 height 22
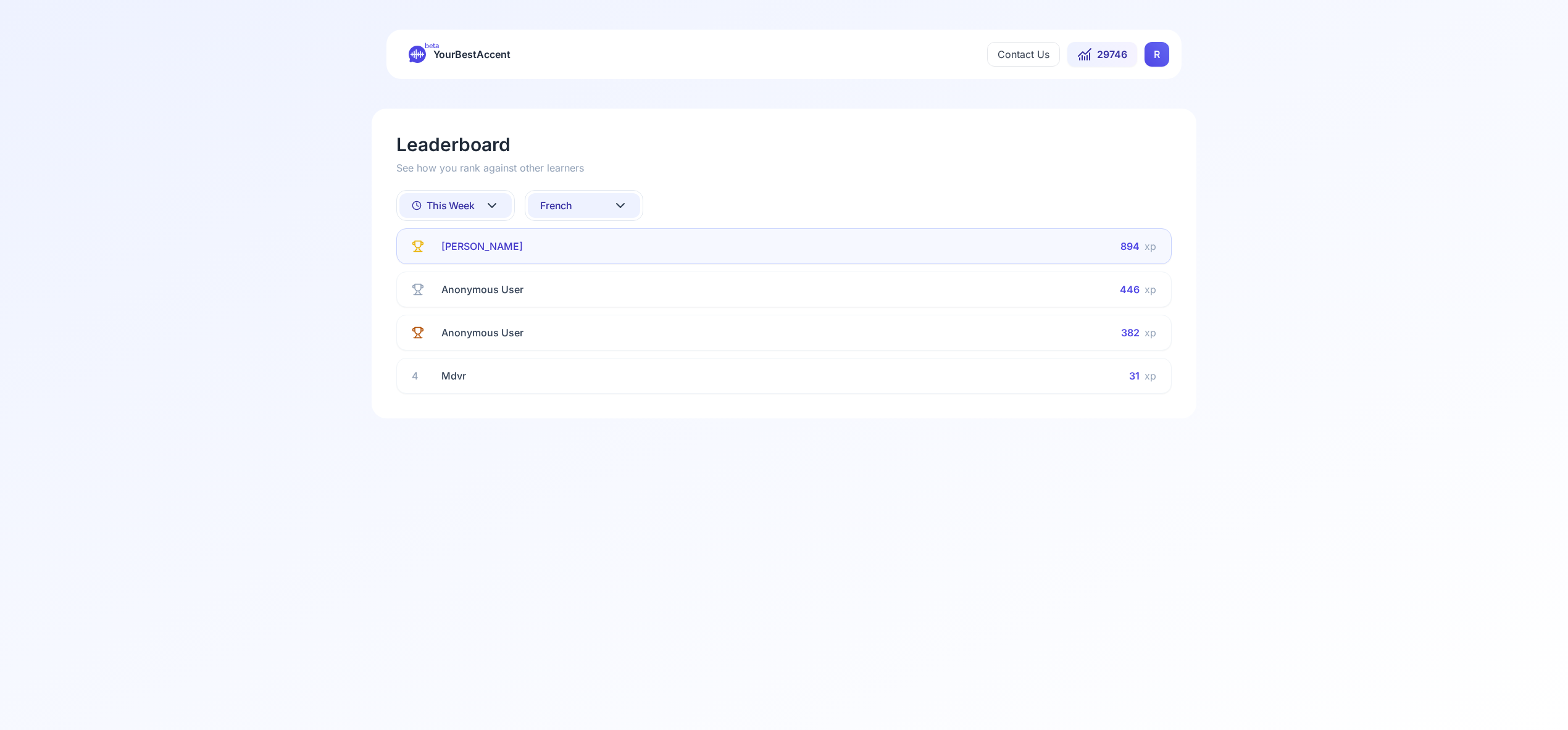
click at [618, 205] on icon at bounding box center [620, 205] width 7 height 4
click at [603, 347] on div "Italian" at bounding box center [584, 343] width 112 height 22
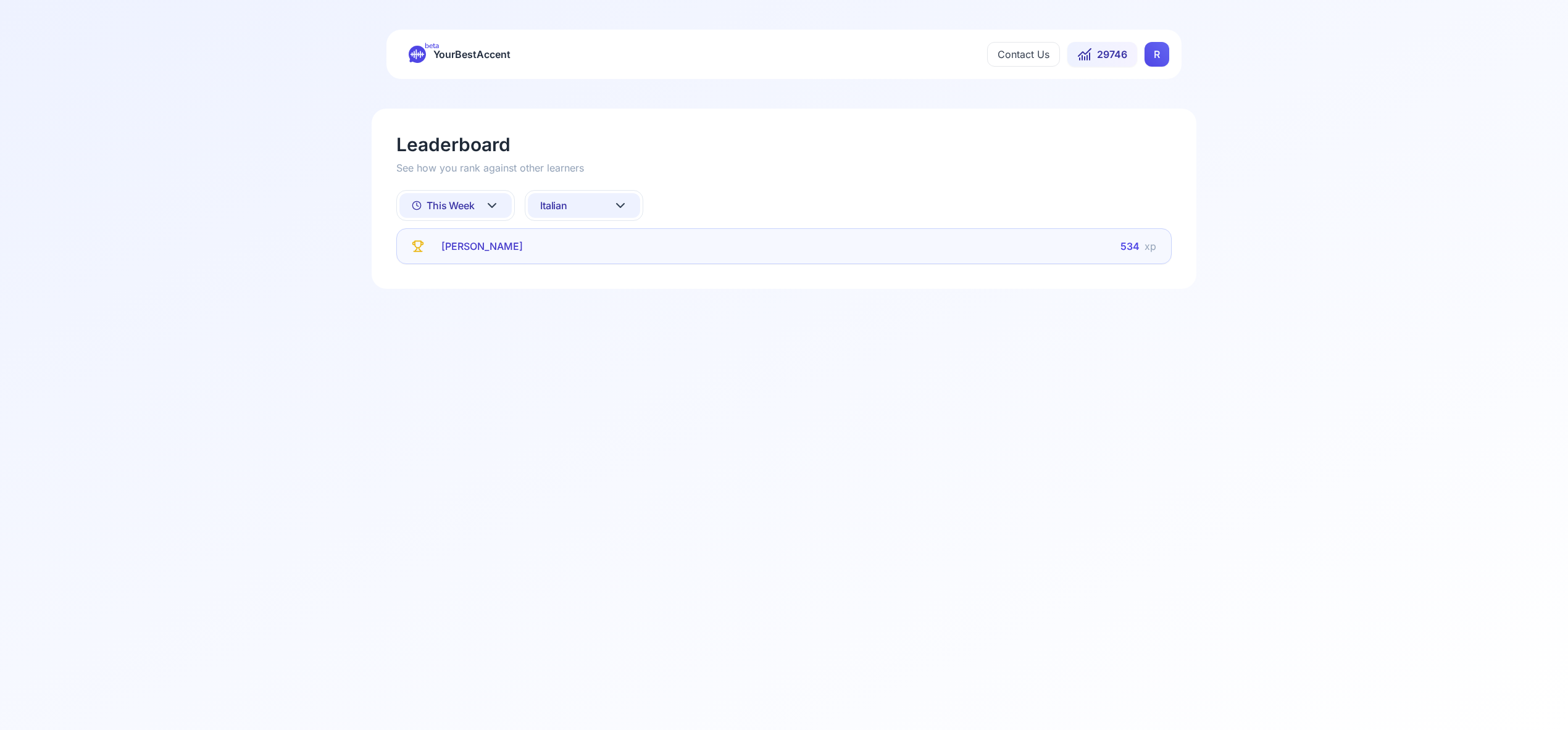
click at [621, 208] on icon at bounding box center [620, 205] width 14 height 14
click at [612, 292] on div "Portuguese" at bounding box center [584, 293] width 112 height 22
click at [623, 205] on icon at bounding box center [620, 205] width 7 height 4
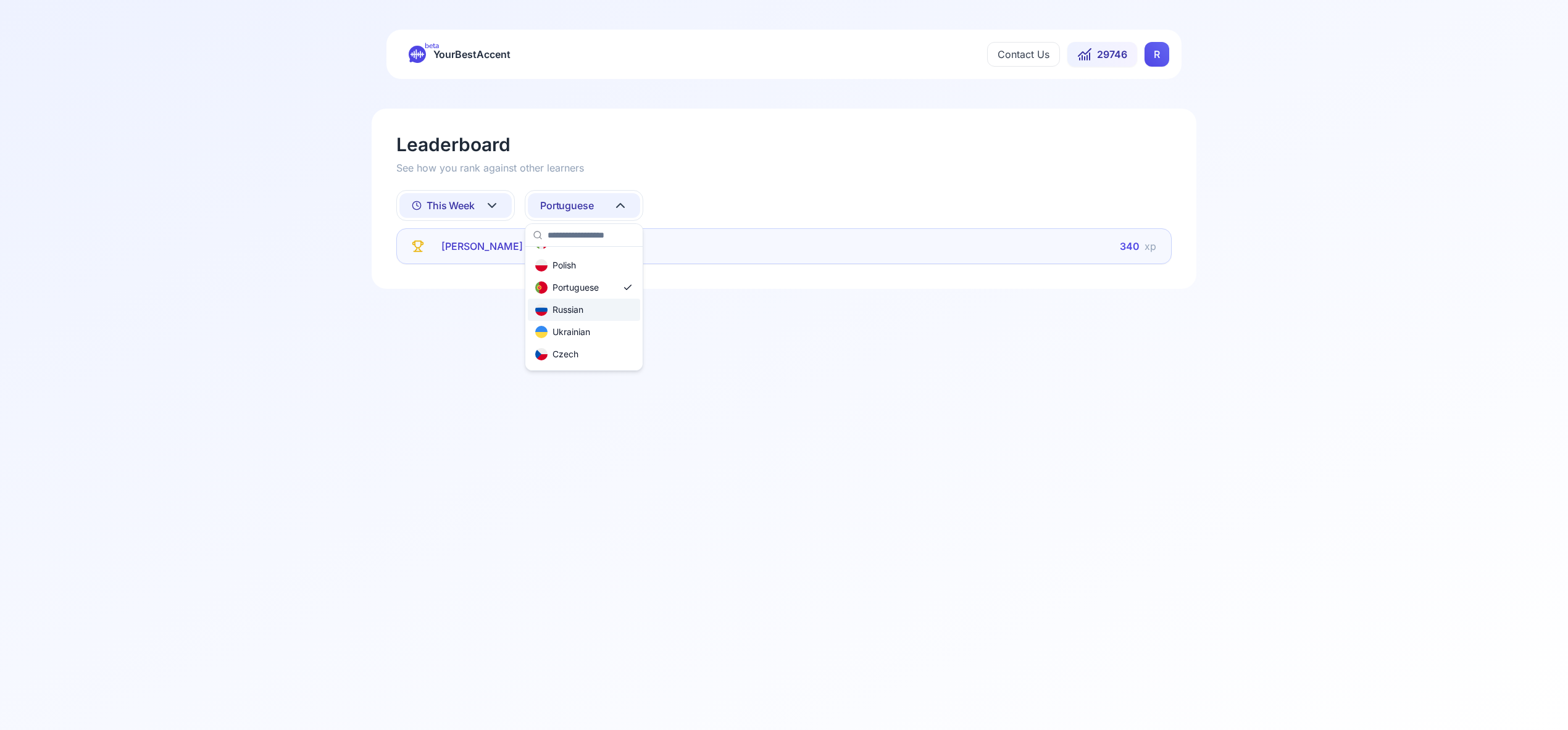
click at [595, 309] on div "Russian" at bounding box center [584, 309] width 112 height 22
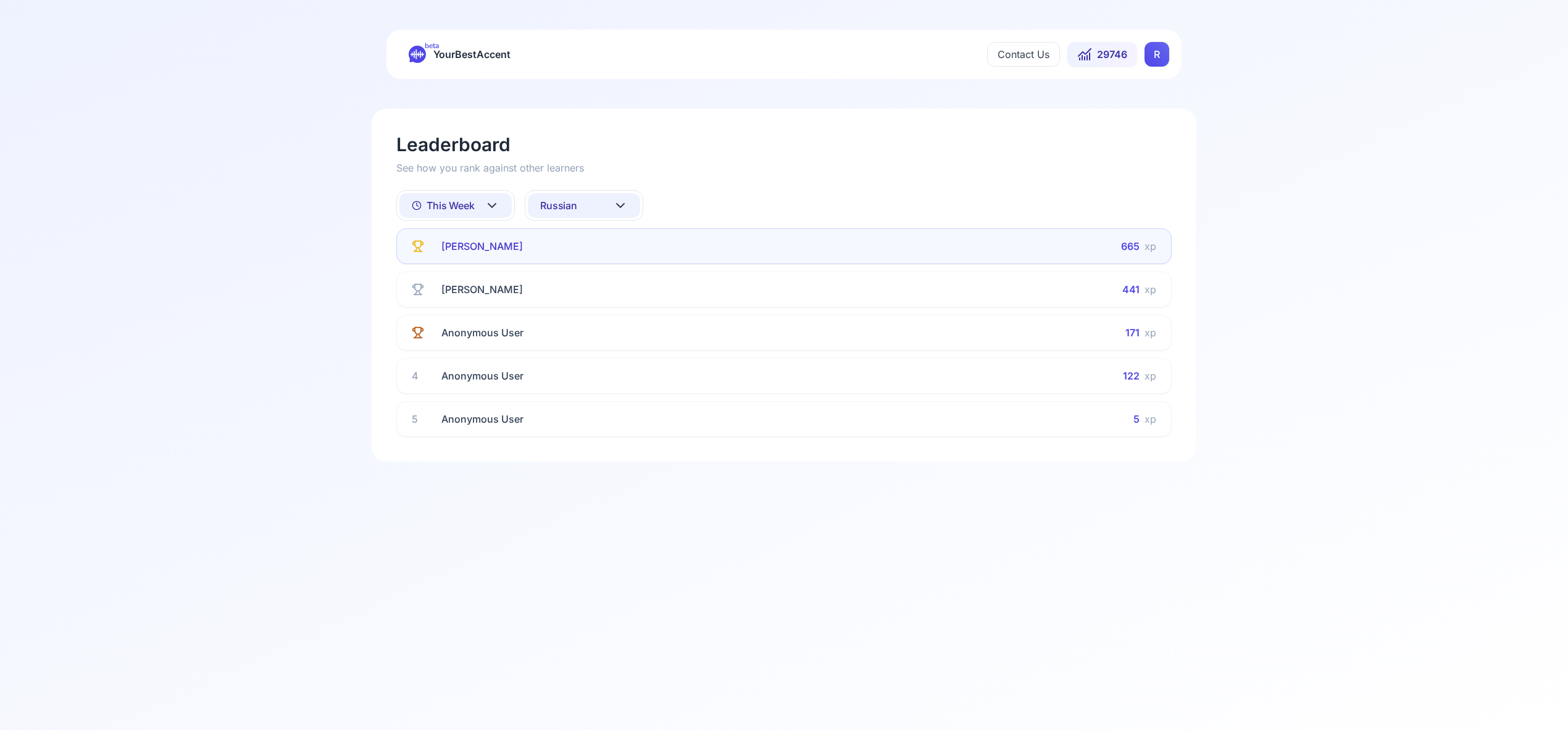
click at [494, 203] on icon at bounding box center [492, 205] width 14 height 14
click at [481, 237] on div "All Time" at bounding box center [455, 237] width 112 height 22
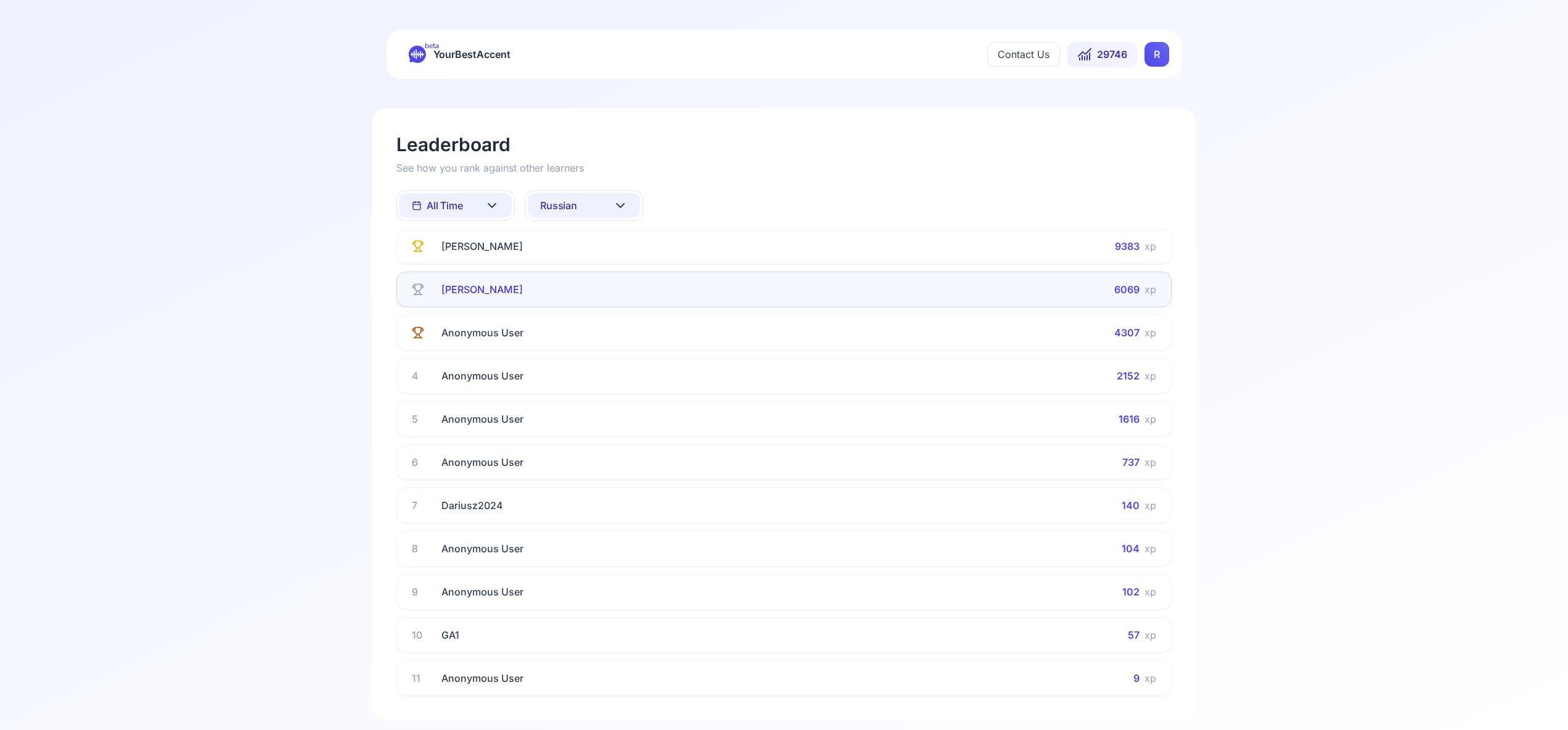
click at [619, 202] on icon at bounding box center [620, 205] width 14 height 14
click at [607, 262] on div "All languages" at bounding box center [584, 260] width 112 height 22
click at [620, 207] on icon at bounding box center [620, 205] width 7 height 4
click at [608, 286] on div "English" at bounding box center [584, 282] width 112 height 22
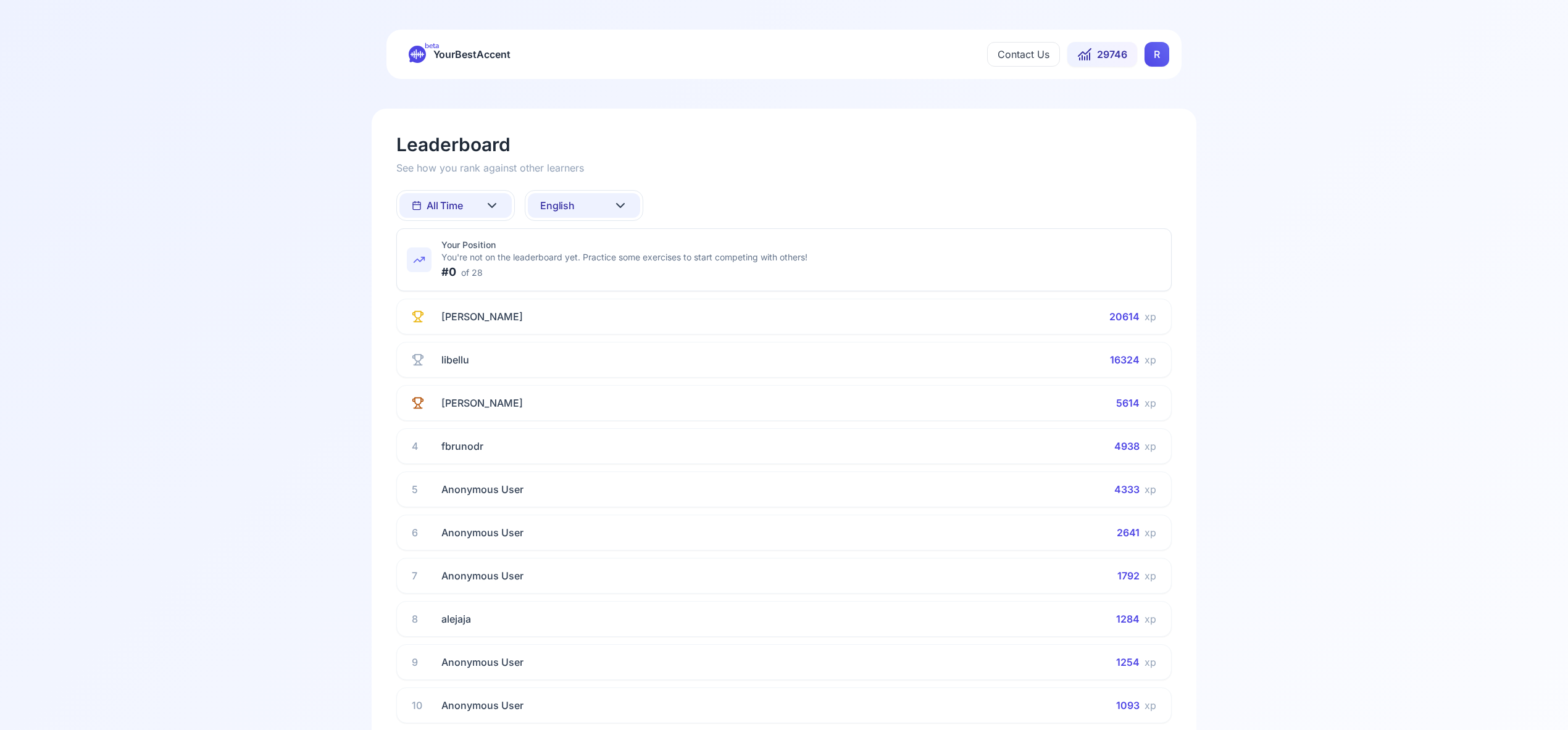
click at [623, 205] on icon at bounding box center [620, 205] width 7 height 4
click at [607, 263] on div "All languages" at bounding box center [584, 260] width 112 height 22
